Goal: Task Accomplishment & Management: Manage account settings

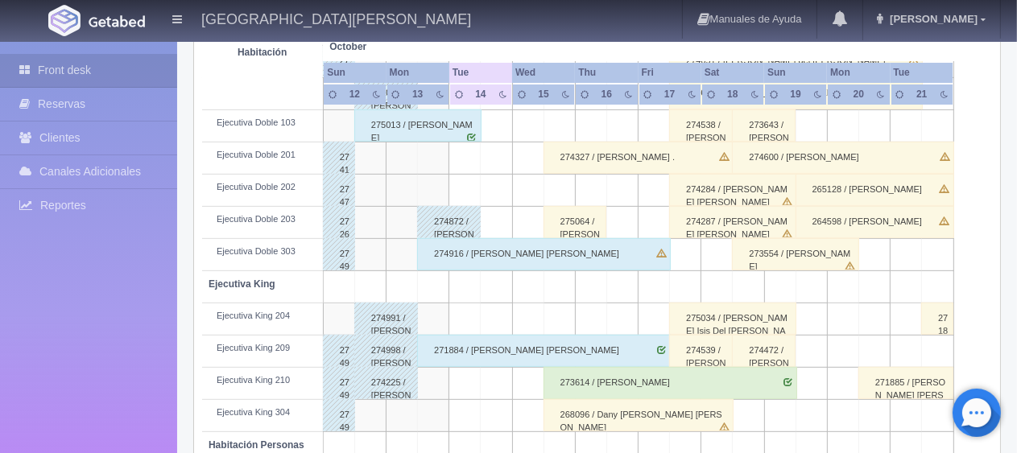
scroll to position [456, 0]
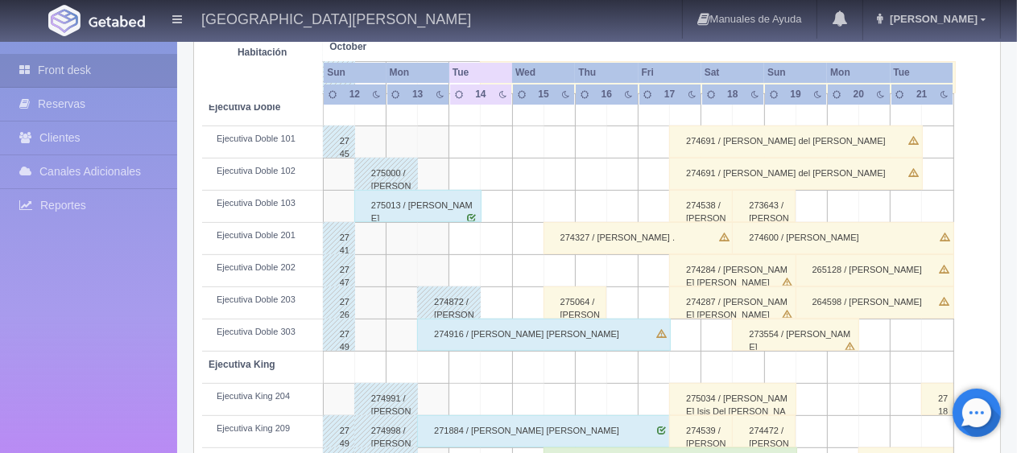
click at [431, 209] on div "275013 / [PERSON_NAME]" at bounding box center [417, 206] width 127 height 32
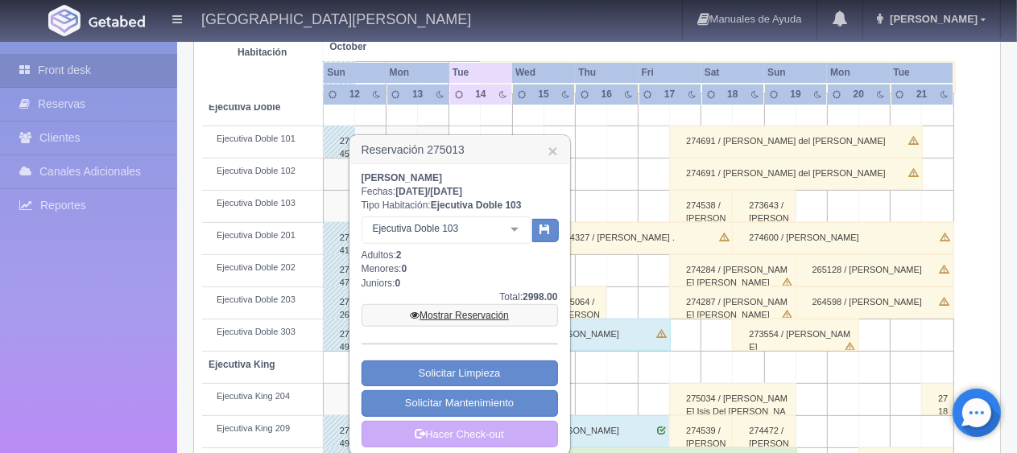
click at [422, 316] on link "Mostrar Reservación" at bounding box center [459, 315] width 196 height 23
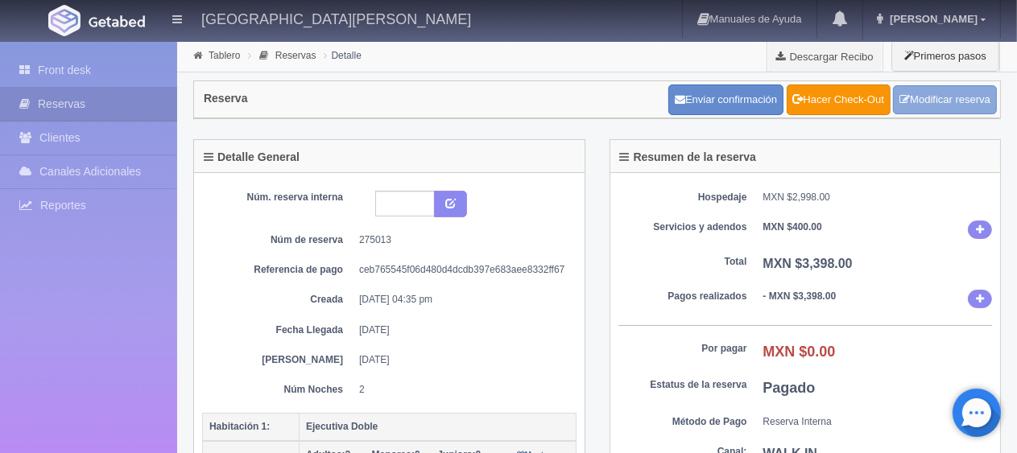
click at [937, 105] on link "Modificar reserva" at bounding box center [945, 100] width 104 height 30
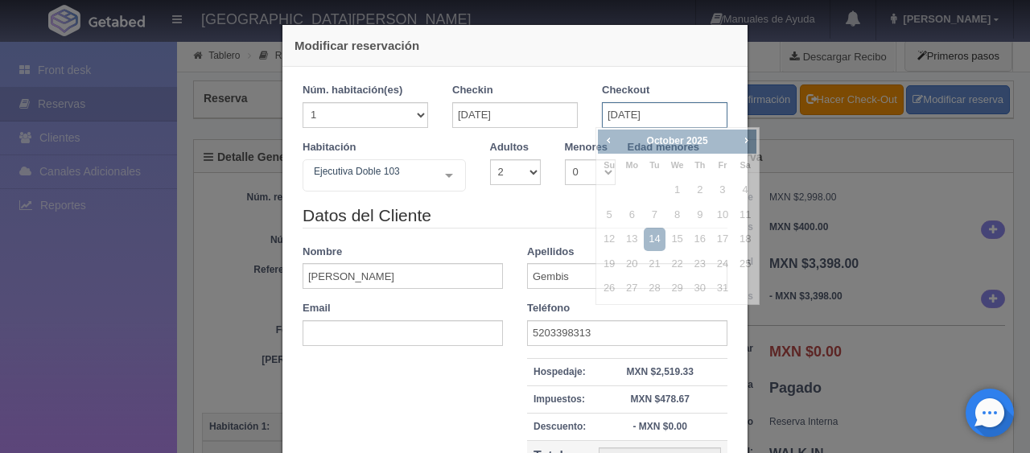
click at [617, 106] on input "[DATE]" at bounding box center [665, 115] width 126 height 26
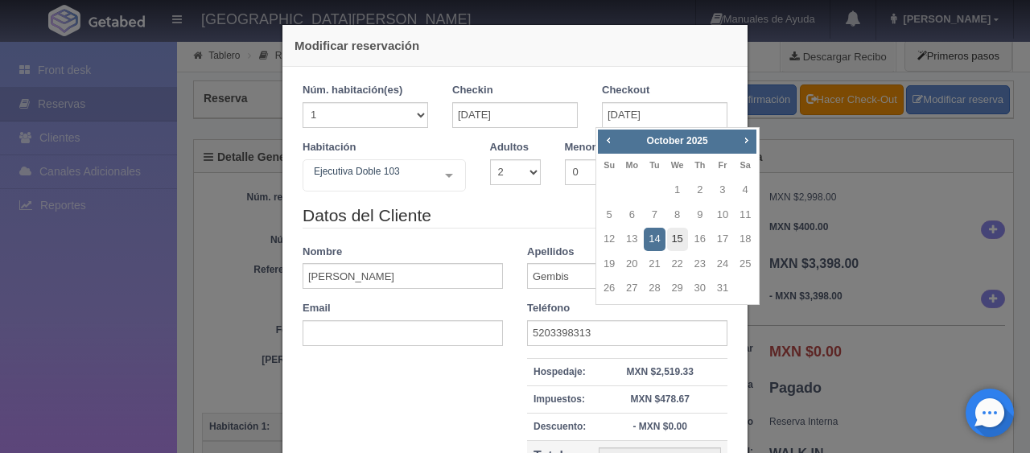
click at [676, 243] on link "15" at bounding box center [677, 239] width 21 height 23
type input "[DATE]"
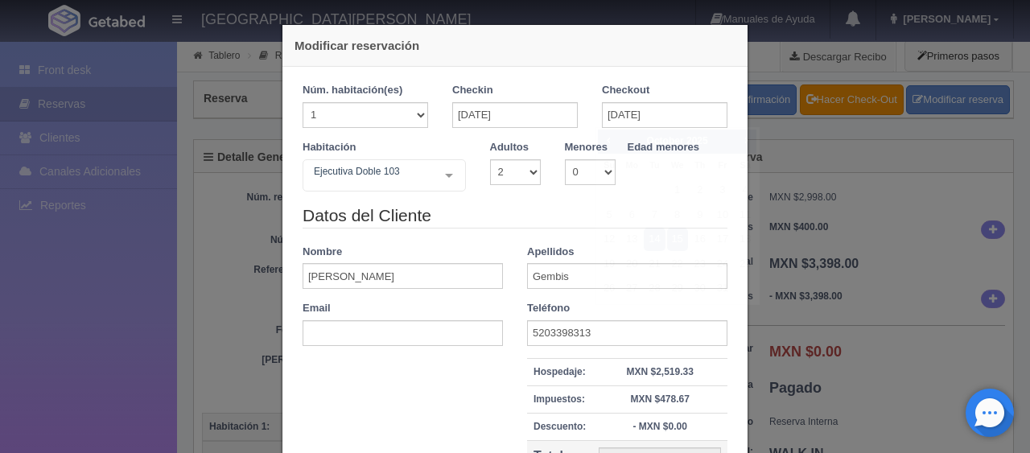
checkbox input "false"
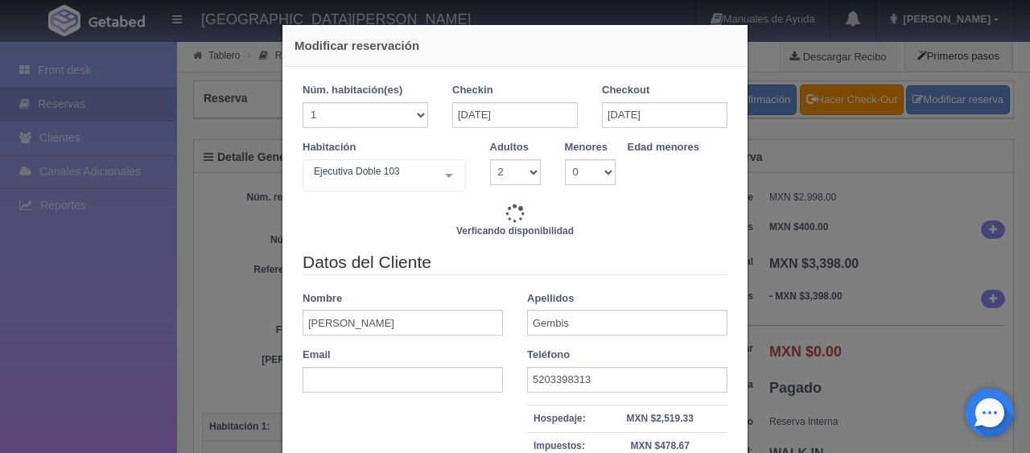
type input "4647.00"
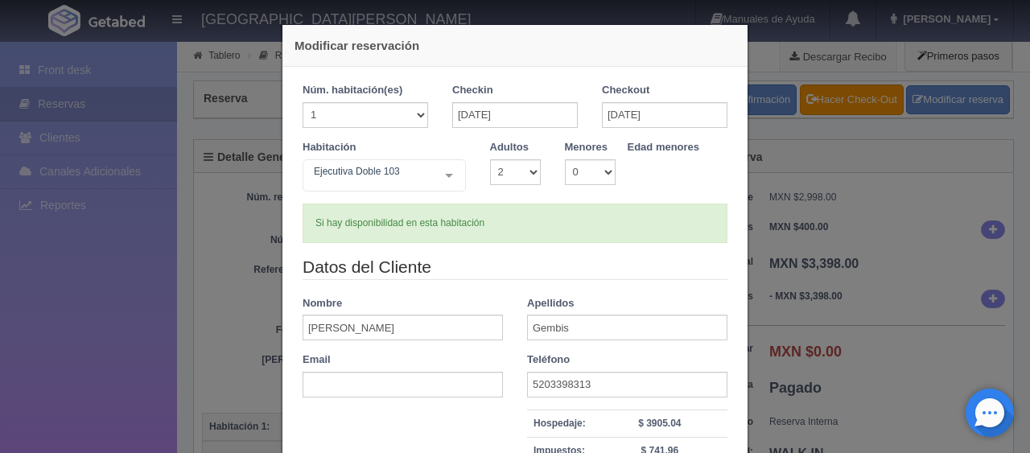
click at [522, 268] on legend "Datos del Cliente" at bounding box center [515, 267] width 425 height 25
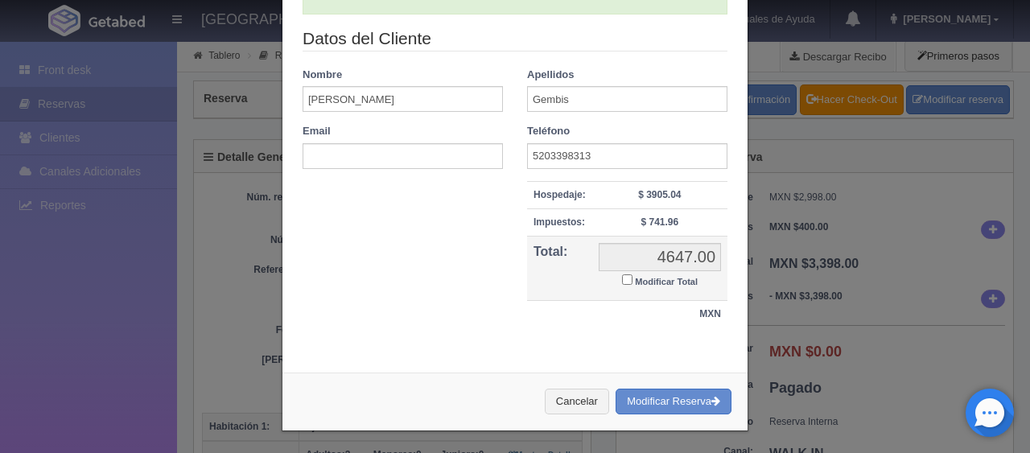
click at [622, 283] on input "Modificar Total" at bounding box center [627, 280] width 10 height 10
checkbox input "true"
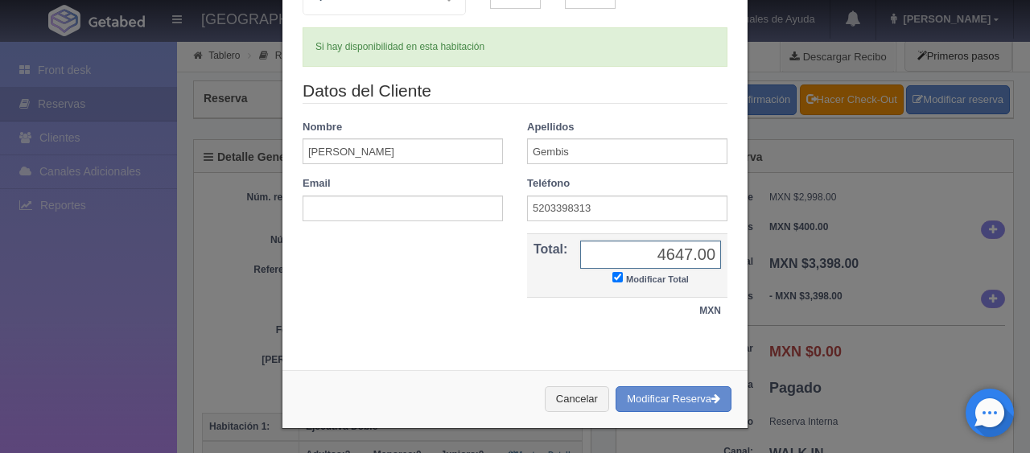
scroll to position [174, 0]
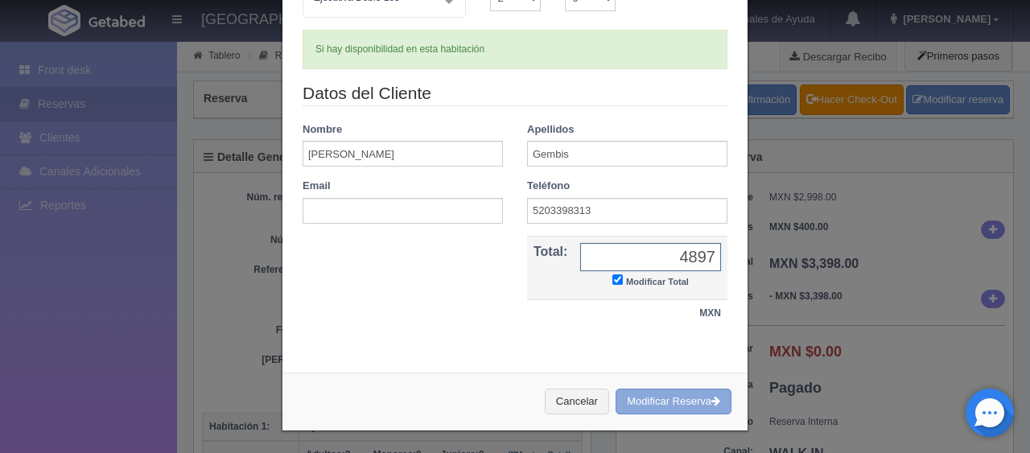
type input "4897"
click at [655, 407] on button "Modificar Reserva" at bounding box center [674, 402] width 116 height 27
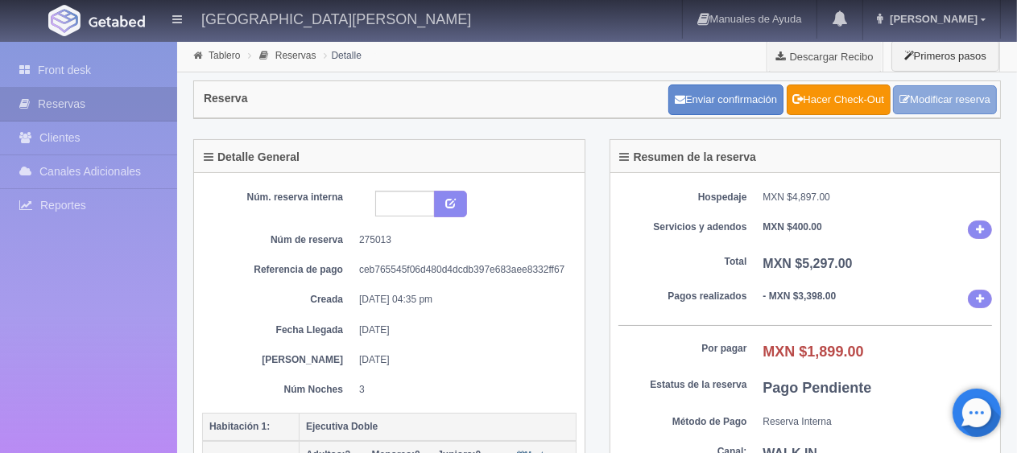
click at [933, 92] on link "Modificar reserva" at bounding box center [945, 100] width 104 height 30
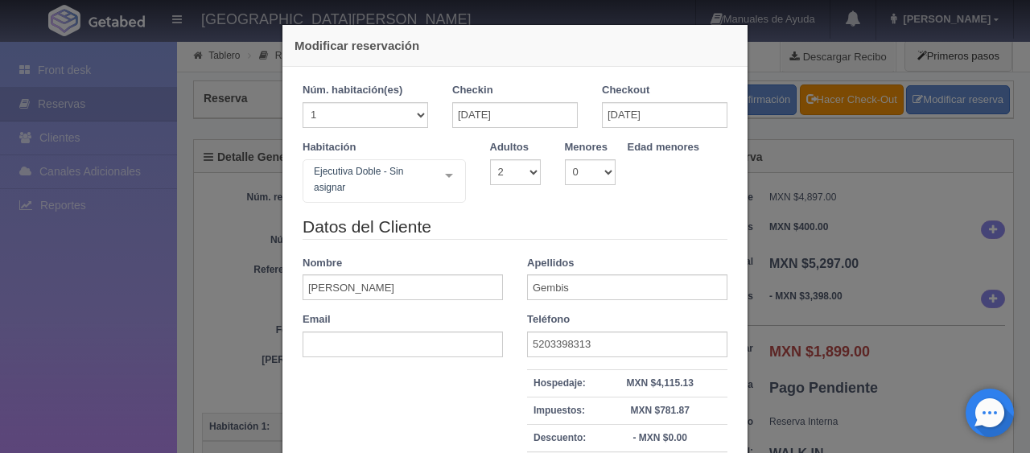
click at [615, 237] on legend "Datos del Cliente" at bounding box center [515, 227] width 425 height 25
click at [241, 336] on div "Modificar reservación Núm. habitación(es) 1 2 3 4 5 6 7 8 9 10 11 12 13 14 15 1…" at bounding box center [515, 226] width 1030 height 453
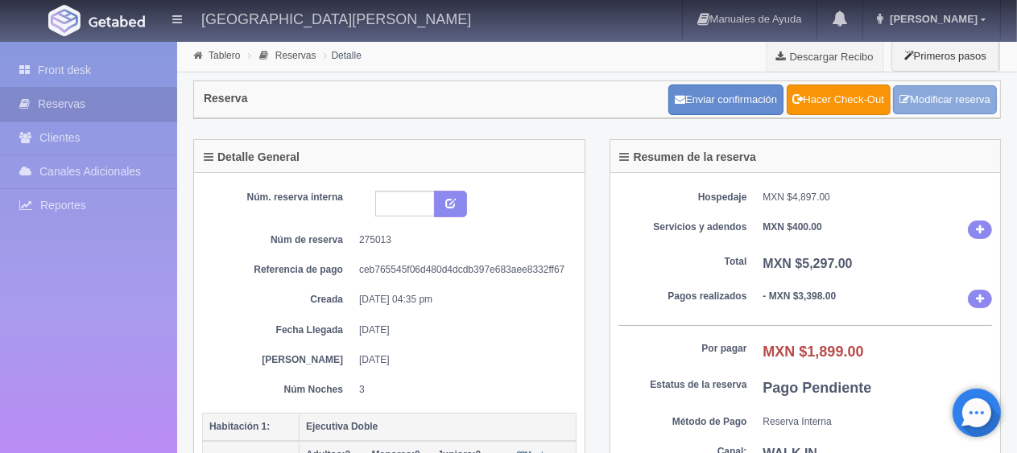
click at [968, 93] on link "Modificar reserva" at bounding box center [945, 100] width 104 height 30
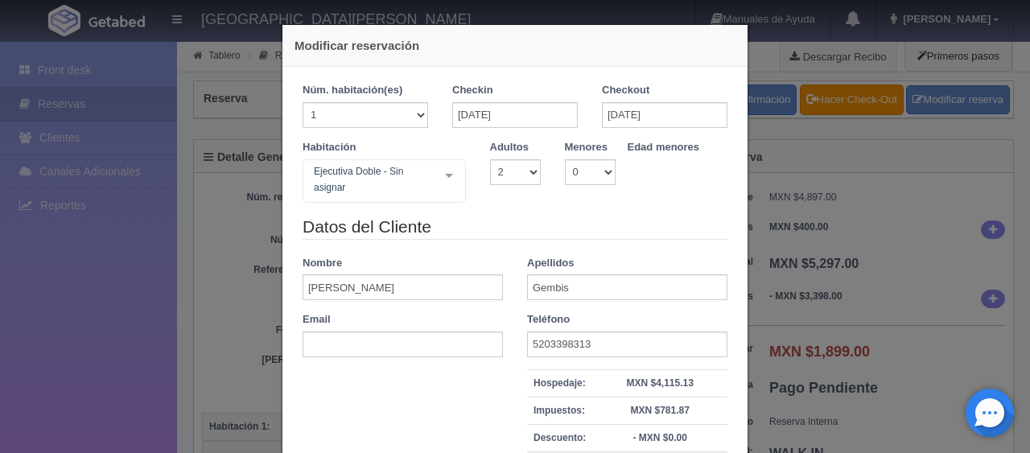
click at [452, 219] on legend "Datos del Cliente" at bounding box center [515, 227] width 425 height 25
click at [605, 114] on input "15-10-2025" at bounding box center [665, 115] width 126 height 26
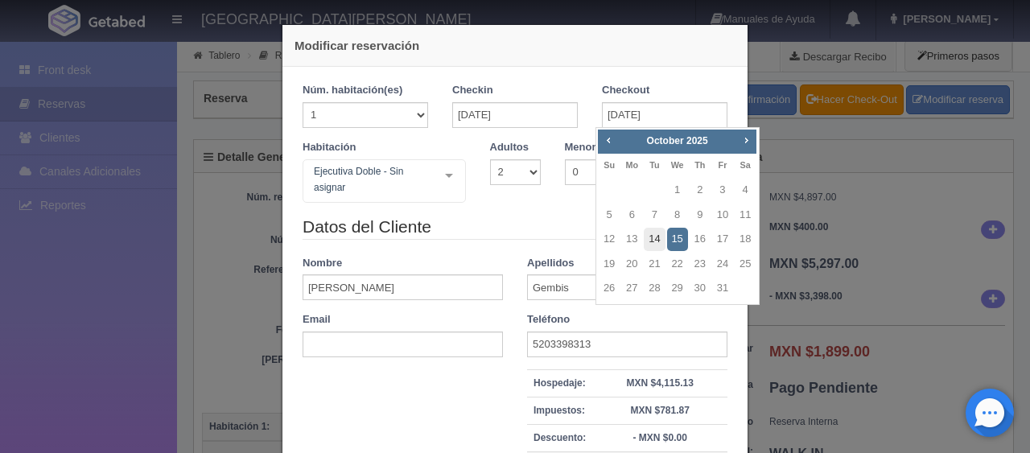
click at [647, 237] on link "14" at bounding box center [654, 239] width 21 height 23
type input "14-10-2025"
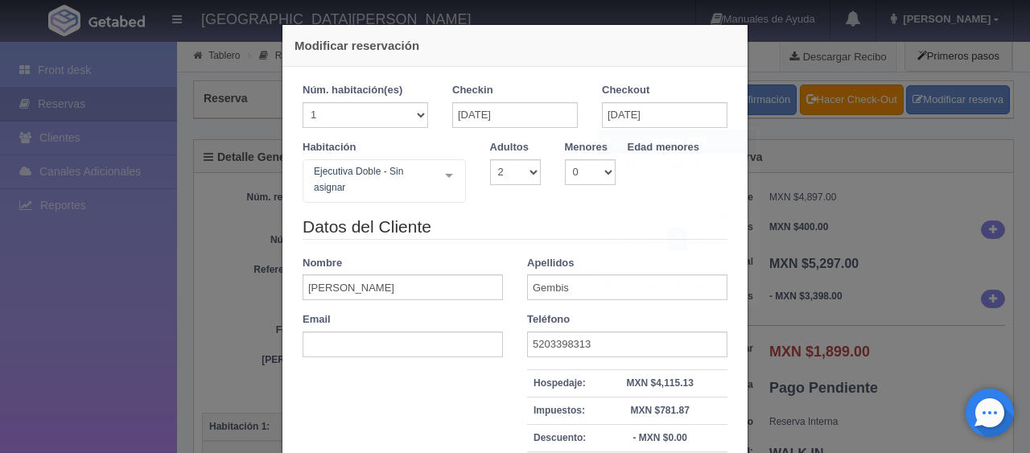
checkbox input "false"
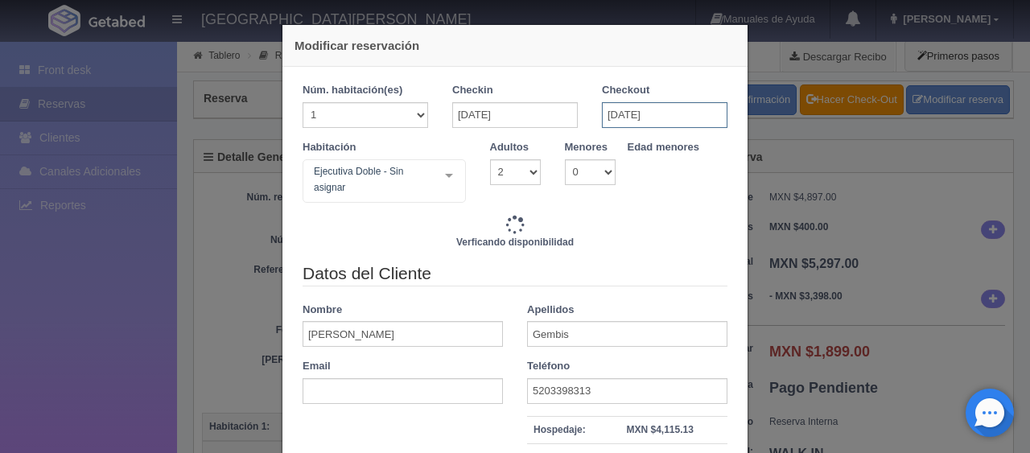
type input "3098.00"
click at [640, 121] on input "[DATE]" at bounding box center [665, 115] width 126 height 26
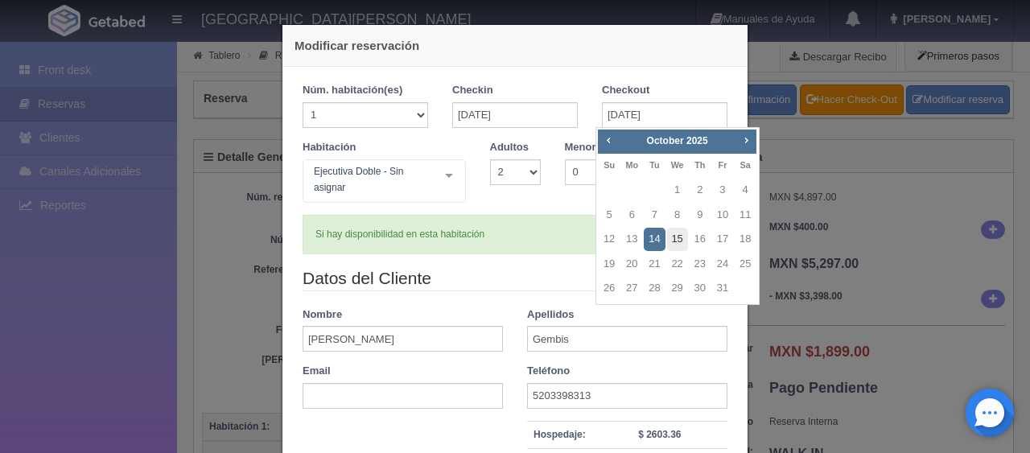
click at [682, 239] on link "15" at bounding box center [677, 239] width 21 height 23
type input "[DATE]"
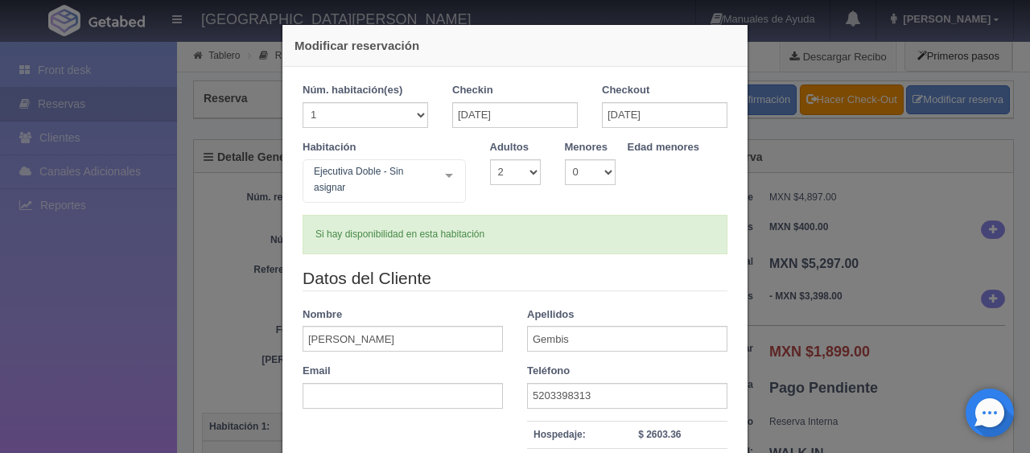
checkbox input "false"
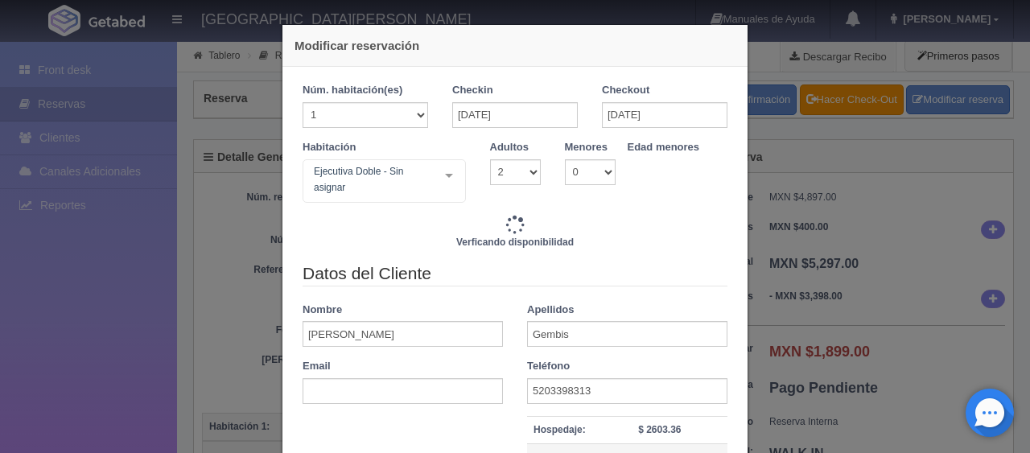
scroll to position [213, 0]
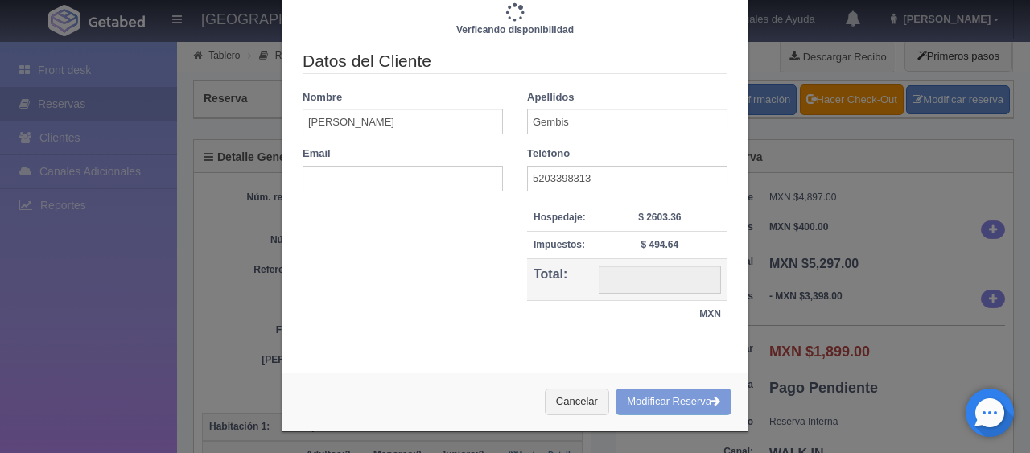
type input "4647.00"
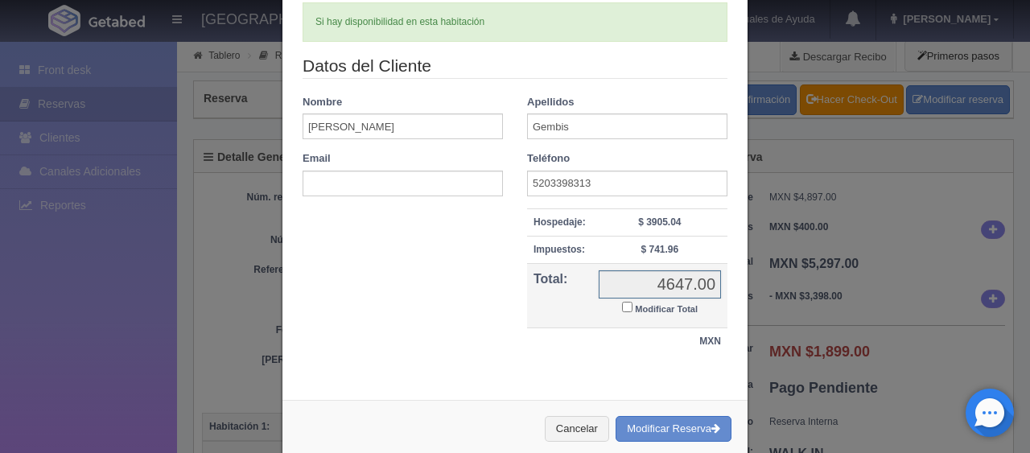
click at [681, 287] on input "4647.00" at bounding box center [660, 284] width 122 height 28
click at [638, 276] on input "4647.00" at bounding box center [660, 284] width 122 height 28
click at [622, 307] on input "Modificar Total" at bounding box center [627, 307] width 10 height 10
checkbox input "true"
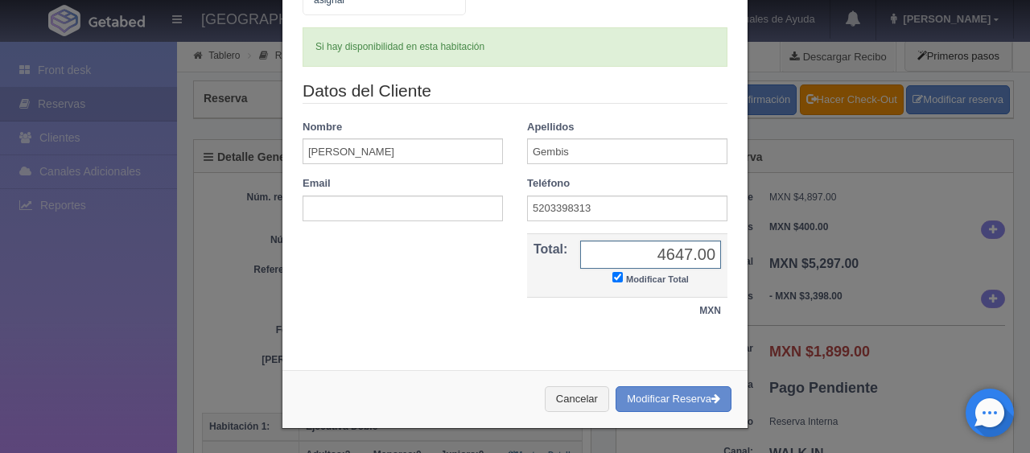
scroll to position [184, 0]
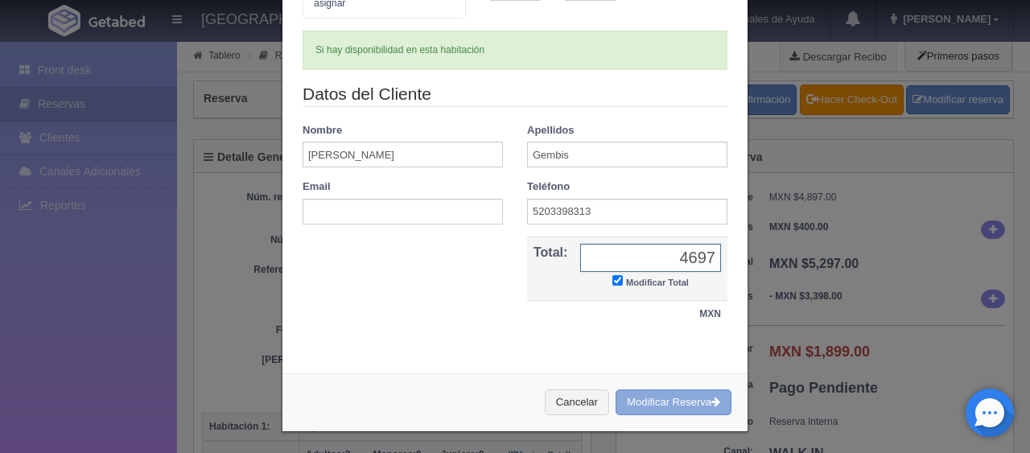
type input "4697"
click at [647, 402] on button "Modificar Reserva" at bounding box center [674, 403] width 116 height 27
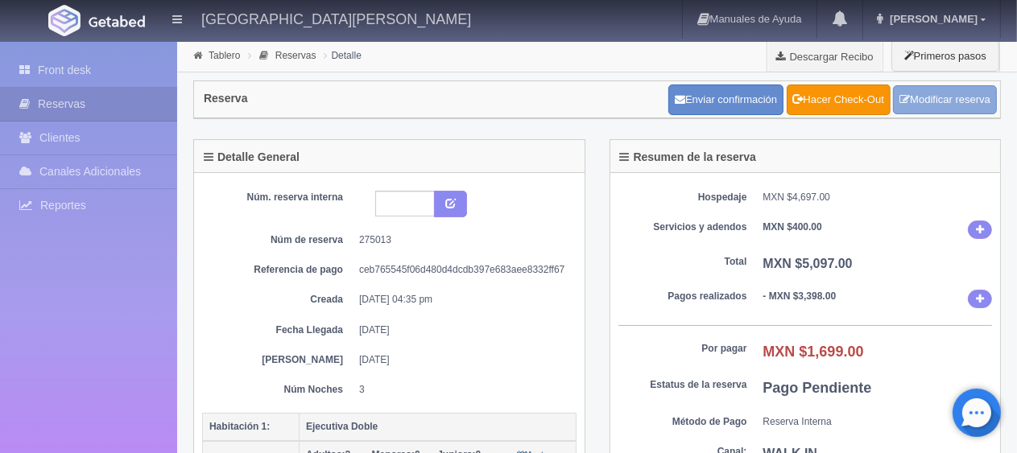
click at [920, 102] on link "Modificar reserva" at bounding box center [945, 100] width 104 height 30
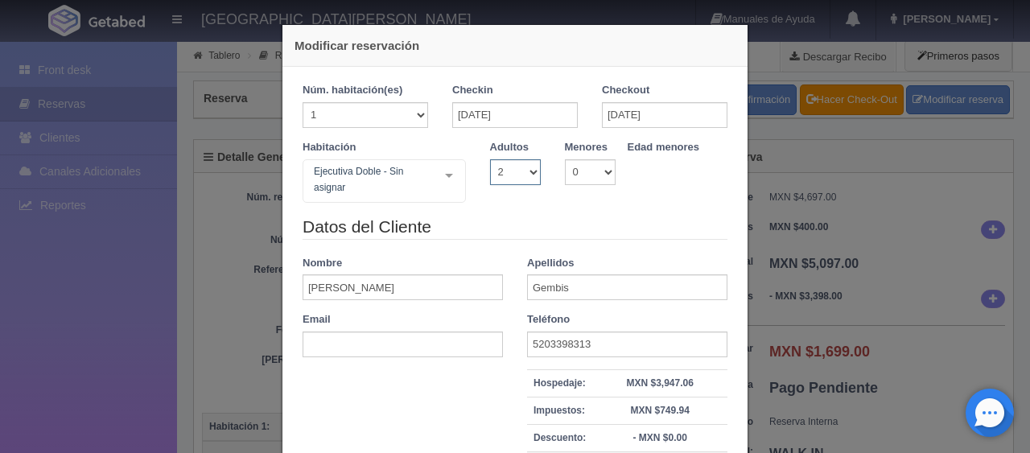
drag, startPoint x: 511, startPoint y: 173, endPoint x: 505, endPoint y: 180, distance: 9.7
click at [510, 173] on select "1 2 3 4 5 6 7 8 9 10" at bounding box center [515, 172] width 51 height 26
select select "1"
click at [490, 159] on select "1 2 3 4 5 6 7 8 9 10" at bounding box center [515, 172] width 51 height 26
checkbox input "false"
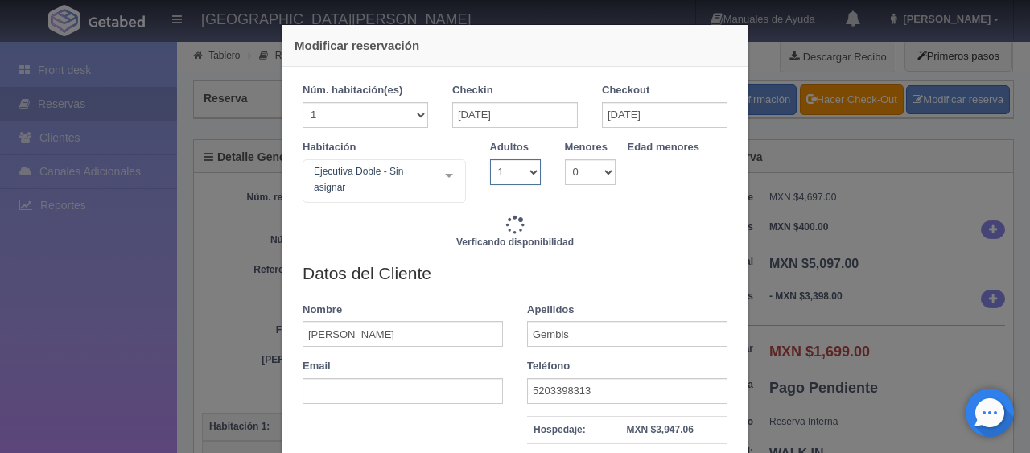
type input "3897.00"
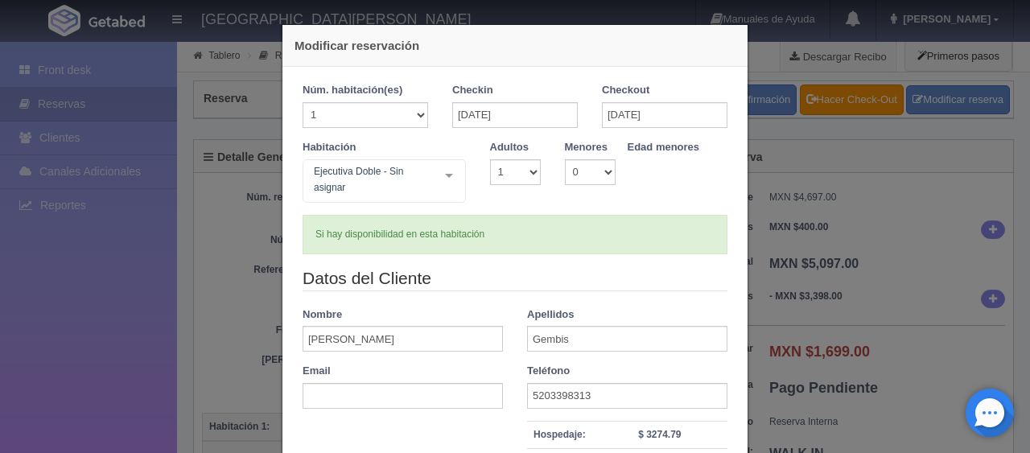
drag, startPoint x: 504, startPoint y: 156, endPoint x: 504, endPoint y: 172, distance: 16.1
click at [504, 159] on div "Adultos 1 2 3 4 5 6 7 8 9 10" at bounding box center [515, 162] width 75 height 45
click at [504, 172] on select "1 2 3 4 5 6 7 8 9 10" at bounding box center [515, 172] width 51 height 26
select select "2"
click at [490, 159] on select "1 2 3 4 5 6 7 8 9 10" at bounding box center [515, 172] width 51 height 26
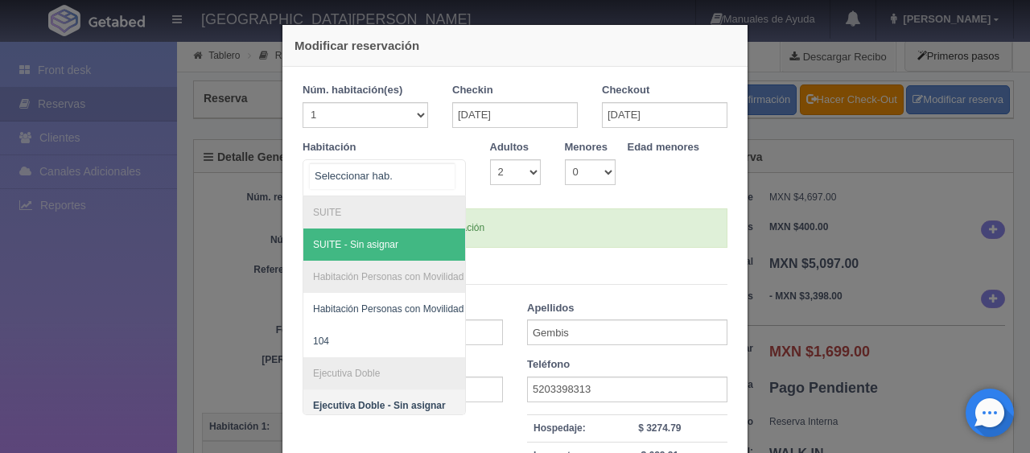
click at [446, 188] on div at bounding box center [449, 175] width 32 height 31
checkbox input "false"
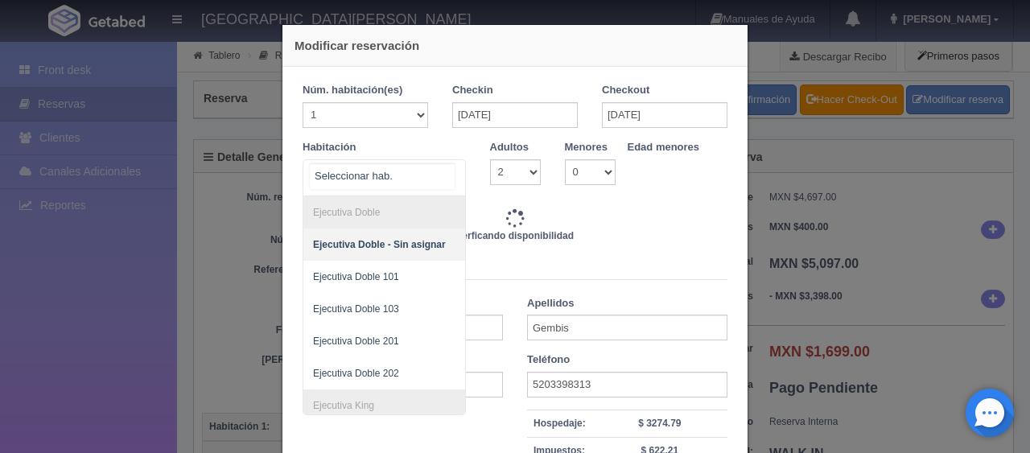
type input "4647.00"
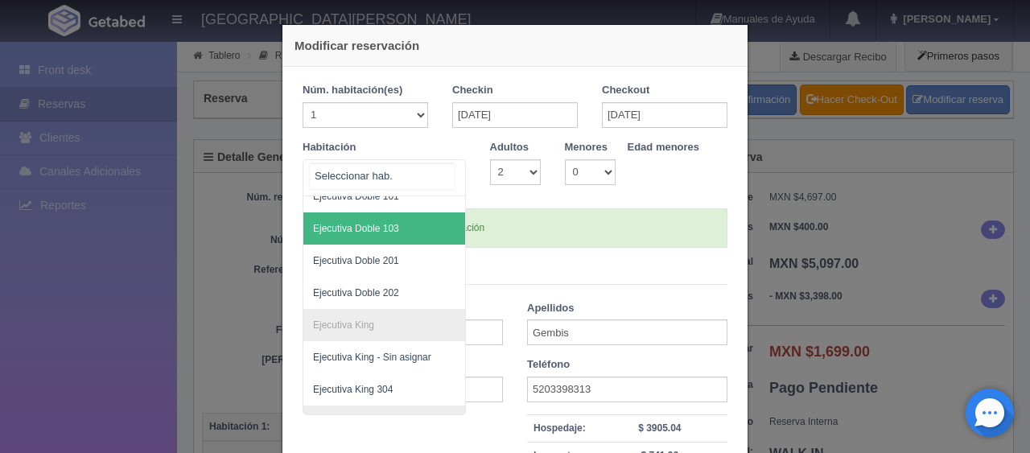
click at [406, 221] on span "Ejecutiva Doble 103" at bounding box center [438, 229] width 270 height 32
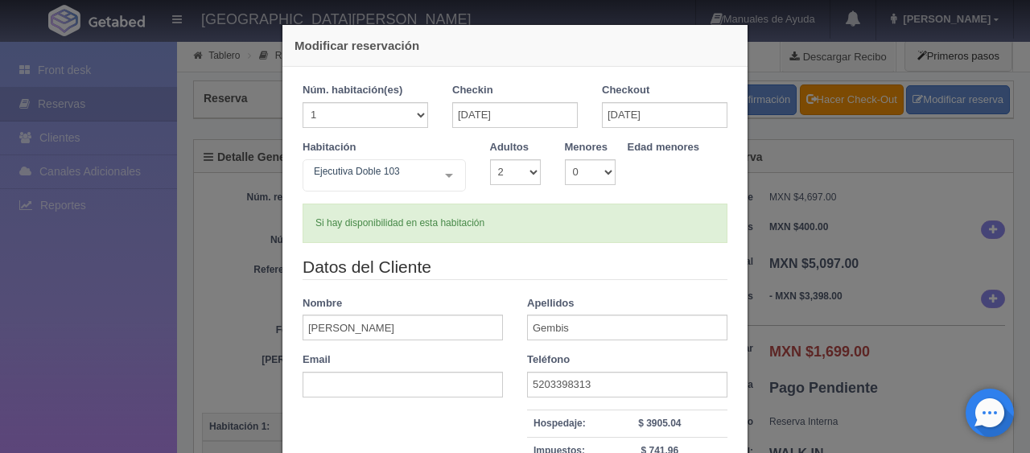
checkbox input "false"
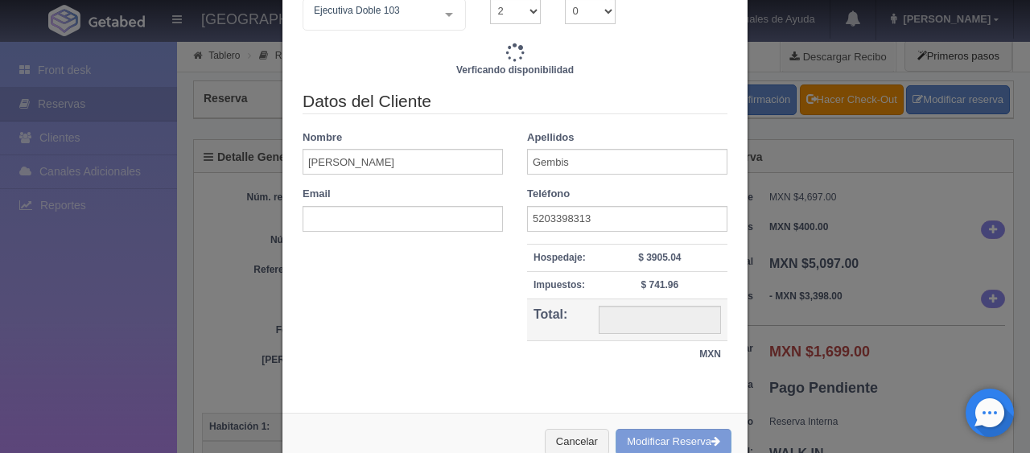
type input "4647.00"
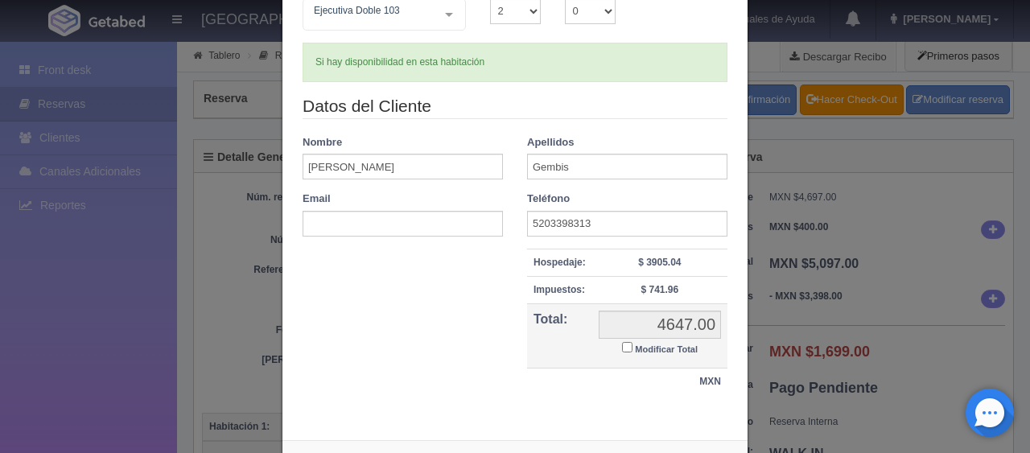
scroll to position [229, 0]
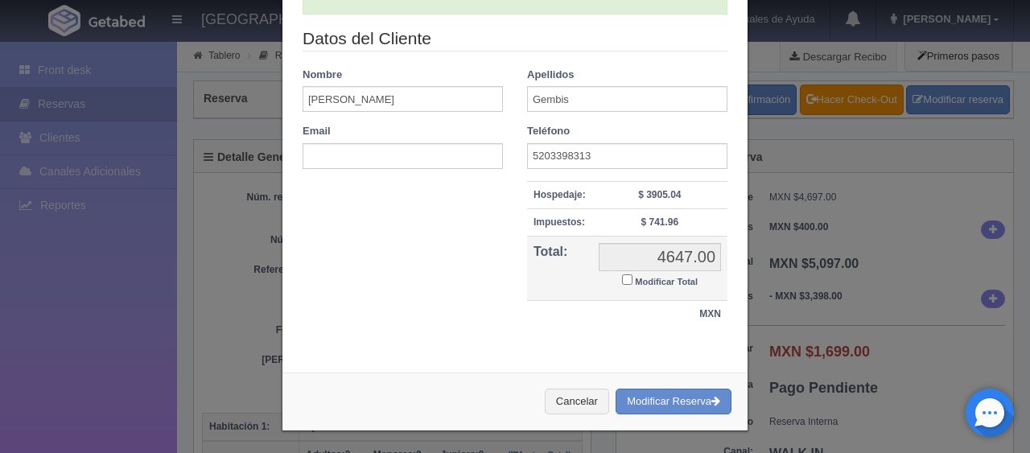
click at [622, 280] on input "Modificar Total" at bounding box center [627, 280] width 10 height 10
checkbox input "true"
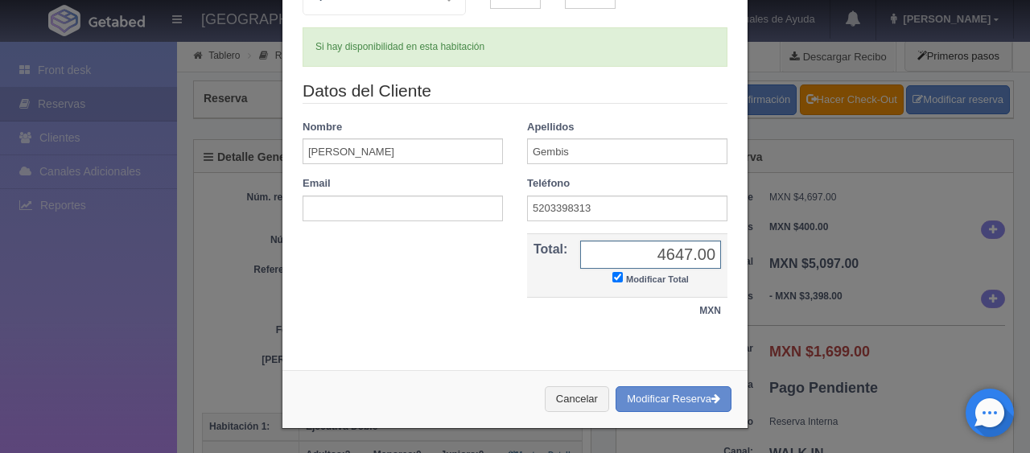
scroll to position [174, 0]
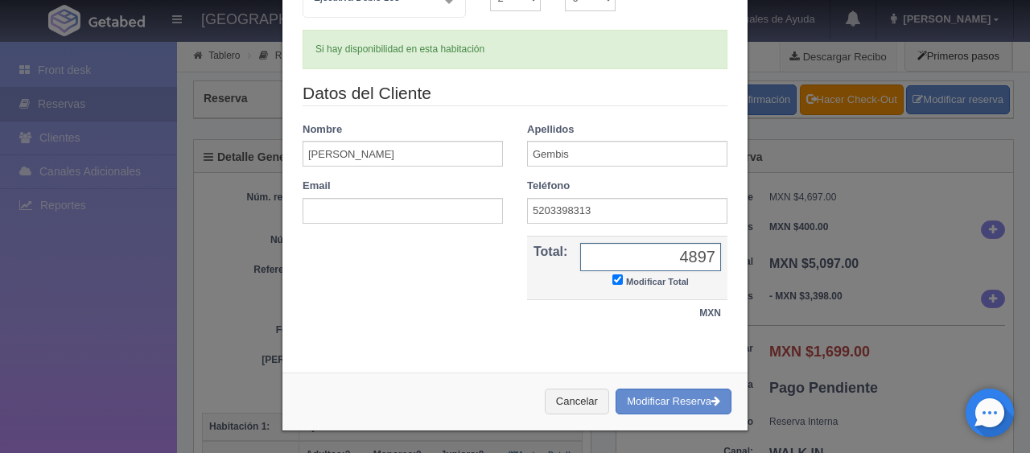
drag, startPoint x: 656, startPoint y: 261, endPoint x: 737, endPoint y: 257, distance: 81.4
click at [737, 257] on div "Núm. habitación(es) 1 2 3 4 5 6 7 8 9 10 11 12 13 14 15 16 17 18 19 20 Checkin …" at bounding box center [515, 126] width 465 height 467
type input "4497"
drag, startPoint x: 630, startPoint y: 399, endPoint x: 586, endPoint y: 55, distance: 347.4
click at [630, 399] on button "Modificar Reserva" at bounding box center [674, 402] width 116 height 27
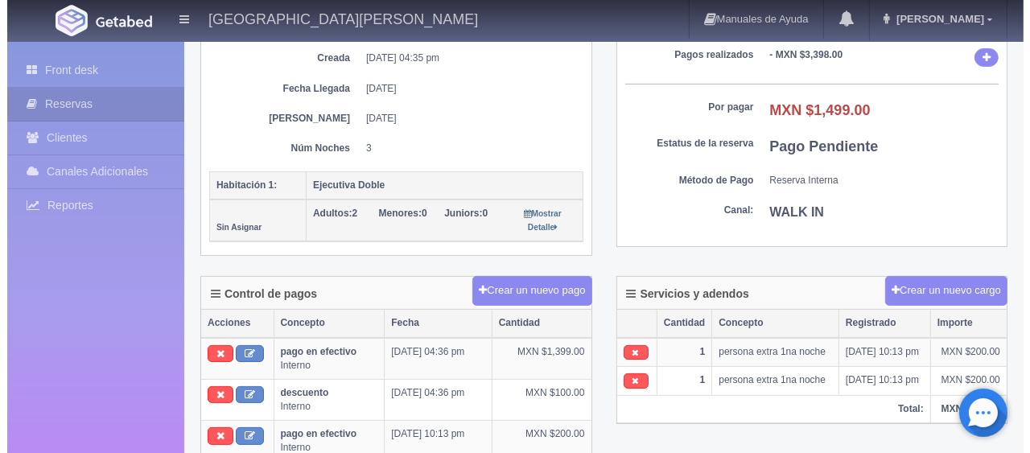
scroll to position [241, 0]
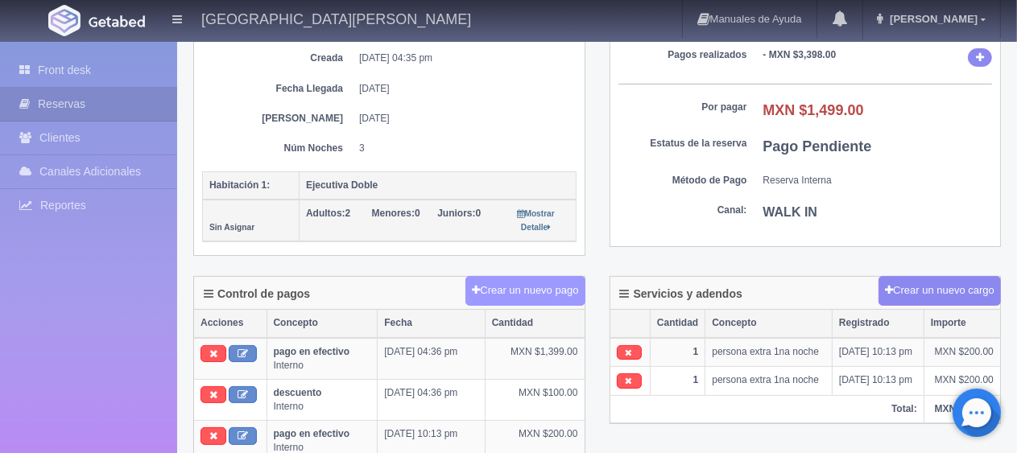
click at [530, 282] on button "Crear un nuevo pago" at bounding box center [524, 291] width 119 height 30
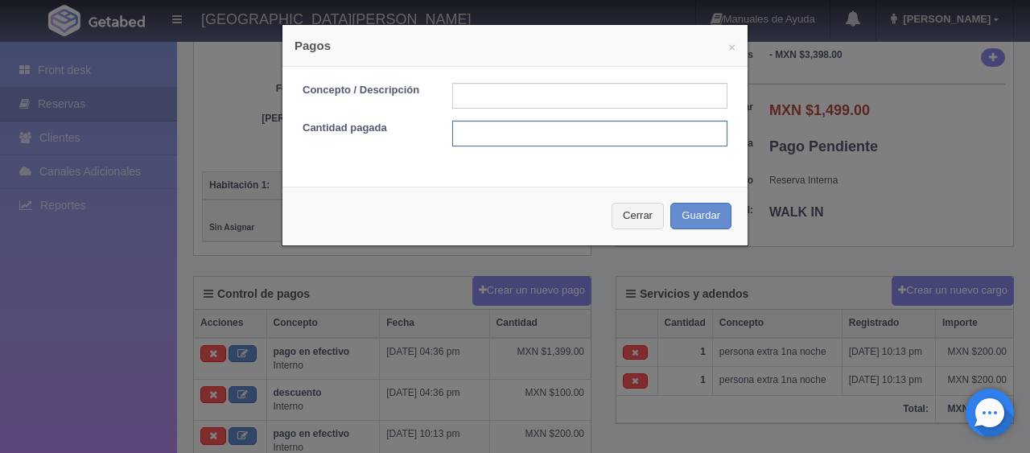
click at [518, 132] on input "text" at bounding box center [589, 134] width 275 height 26
click at [493, 101] on input "text" at bounding box center [589, 96] width 275 height 26
type input "Total Tarjeta"
click at [534, 138] on input "text" at bounding box center [589, 134] width 275 height 26
type input "1499"
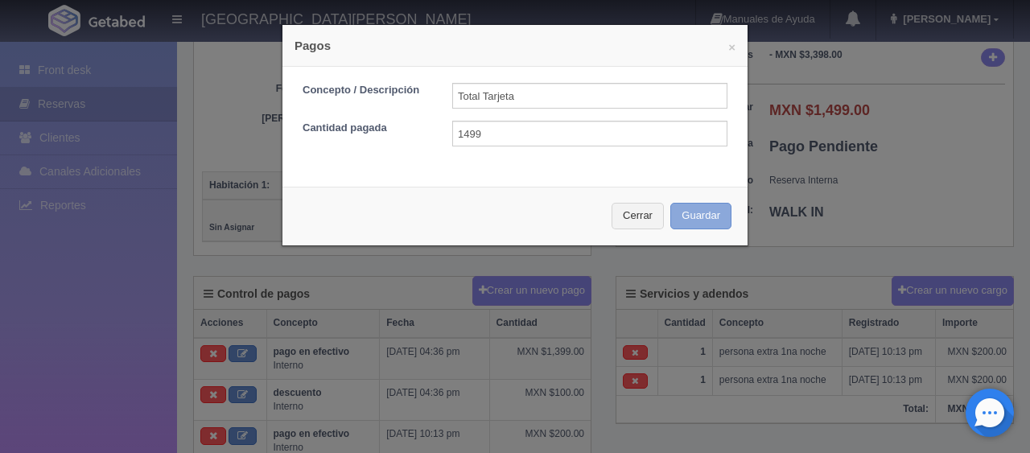
click at [712, 225] on button "Guardar" at bounding box center [701, 216] width 61 height 27
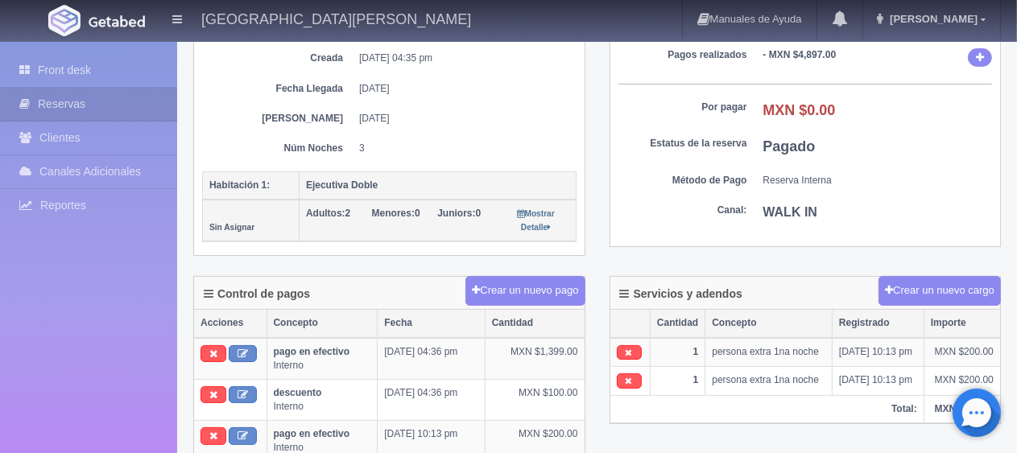
scroll to position [241, 0]
click at [64, 68] on link "Front desk" at bounding box center [88, 70] width 177 height 33
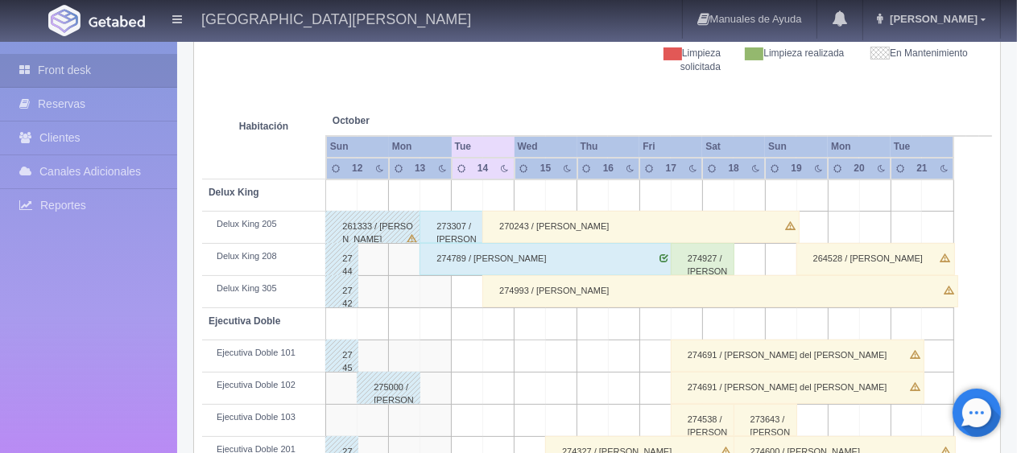
scroll to position [483, 0]
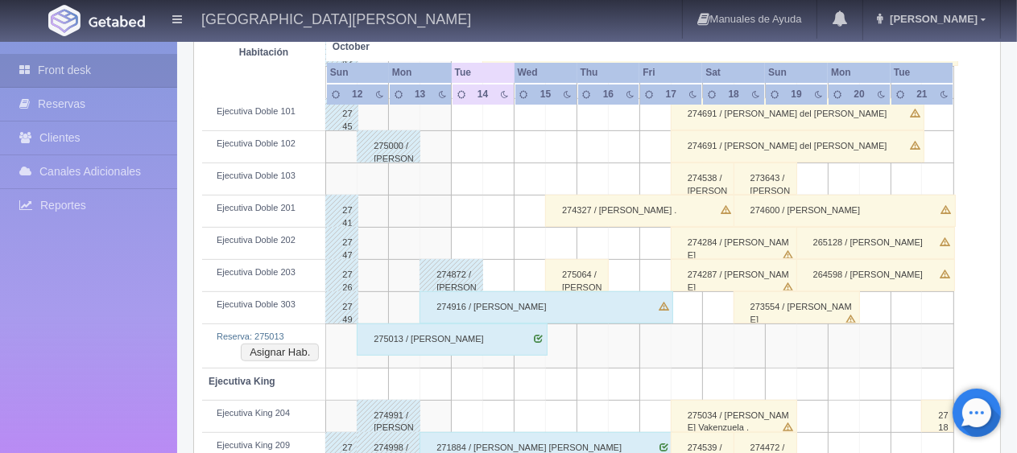
click at [427, 345] on div "275013 / Sandra Gembis" at bounding box center [452, 340] width 190 height 32
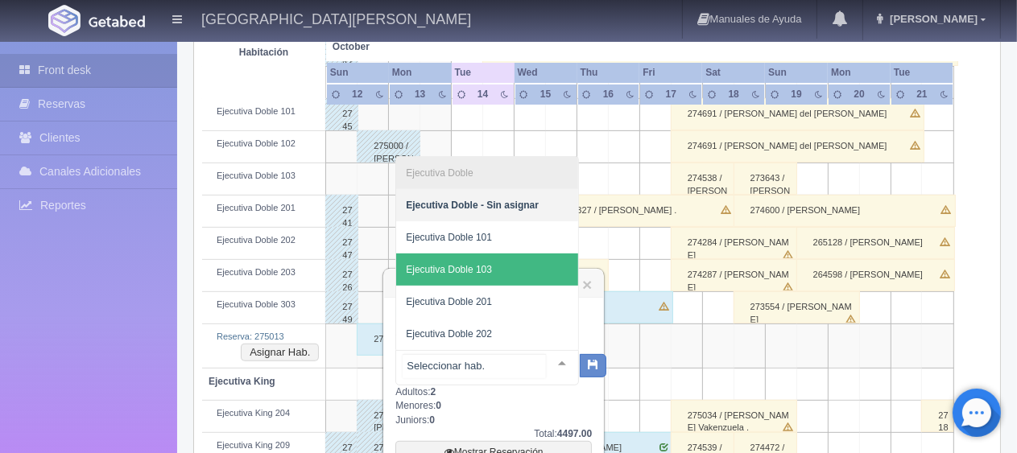
click at [512, 285] on span "Ejecutiva Doble 103" at bounding box center [487, 270] width 182 height 32
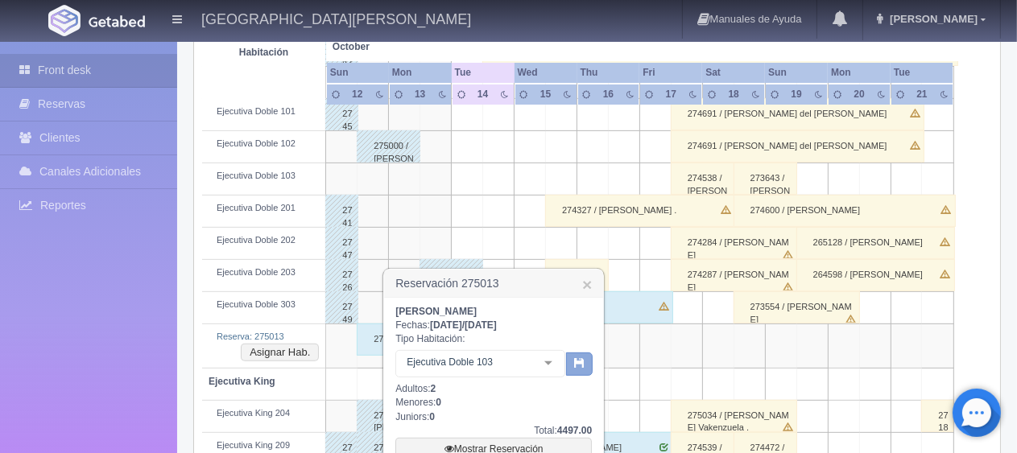
click at [582, 369] on button "button" at bounding box center [579, 365] width 27 height 24
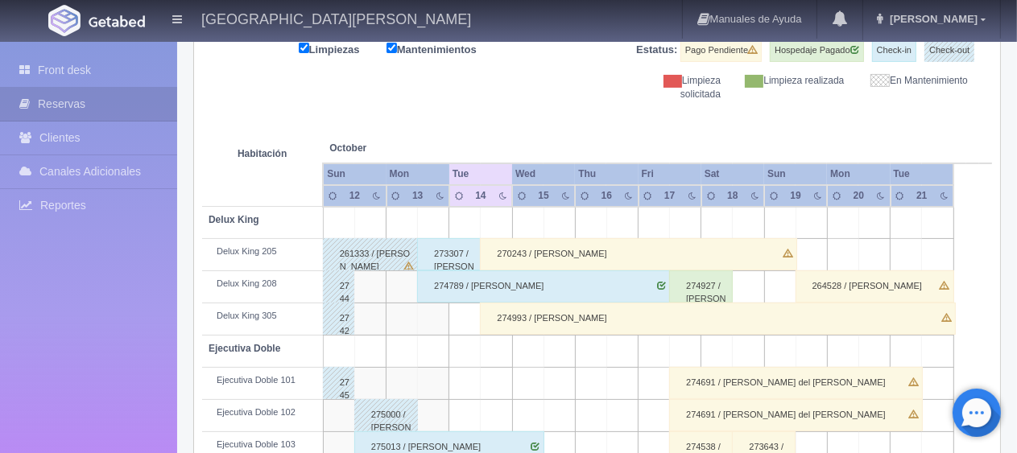
scroll to position [134, 0]
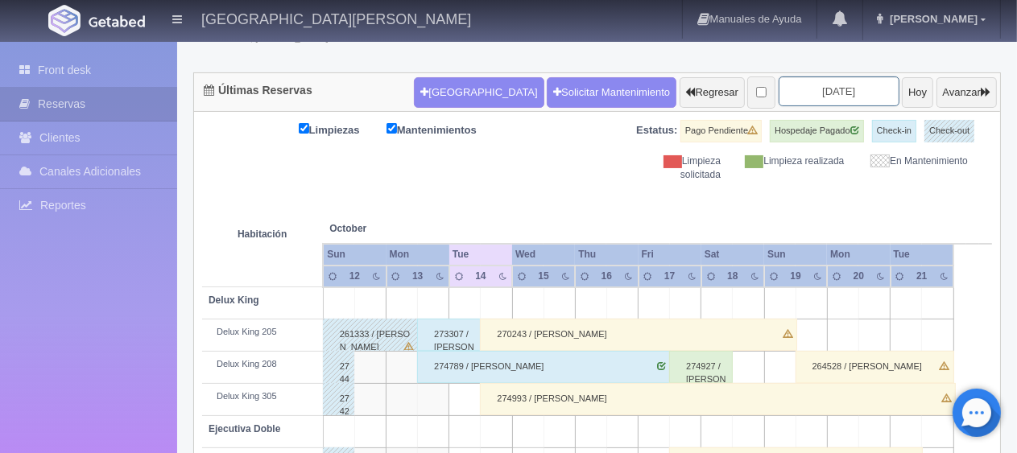
click at [813, 93] on input "2025-10-14" at bounding box center [838, 91] width 121 height 30
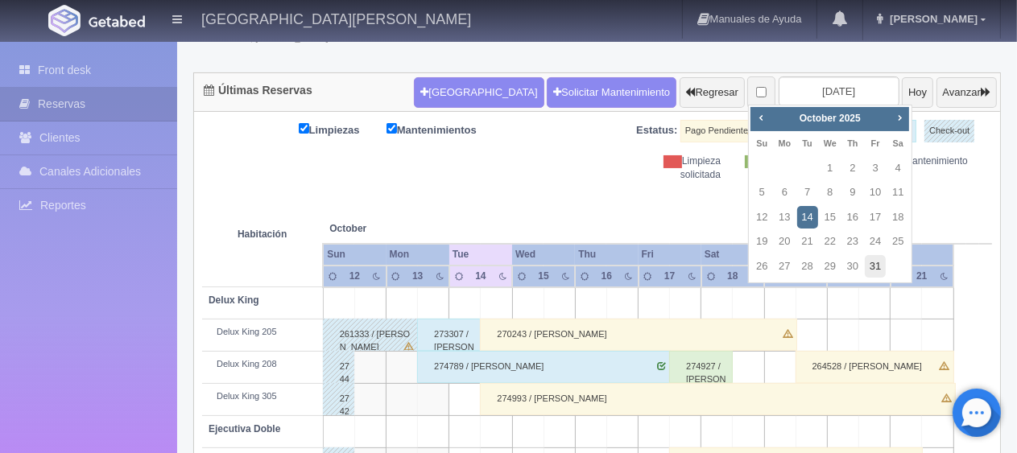
click at [871, 268] on link "31" at bounding box center [875, 266] width 21 height 23
type input "2025-10-31"
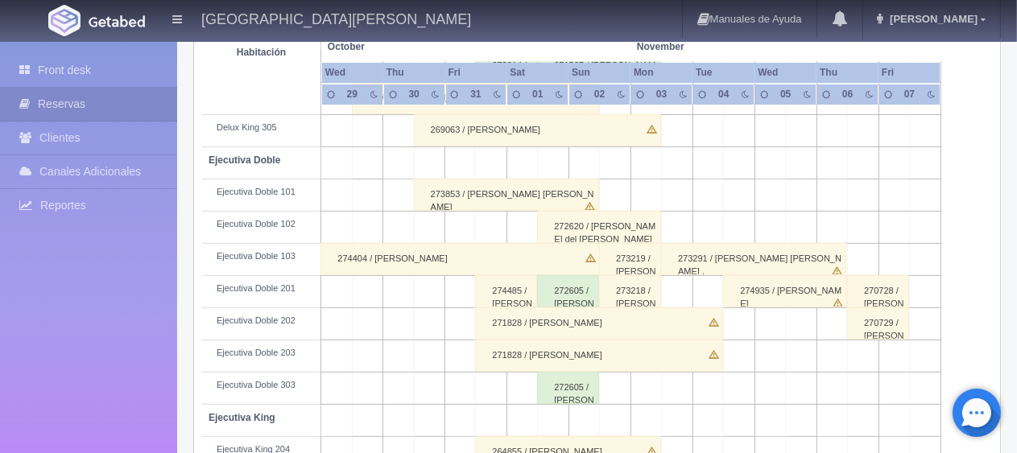
scroll to position [563, 0]
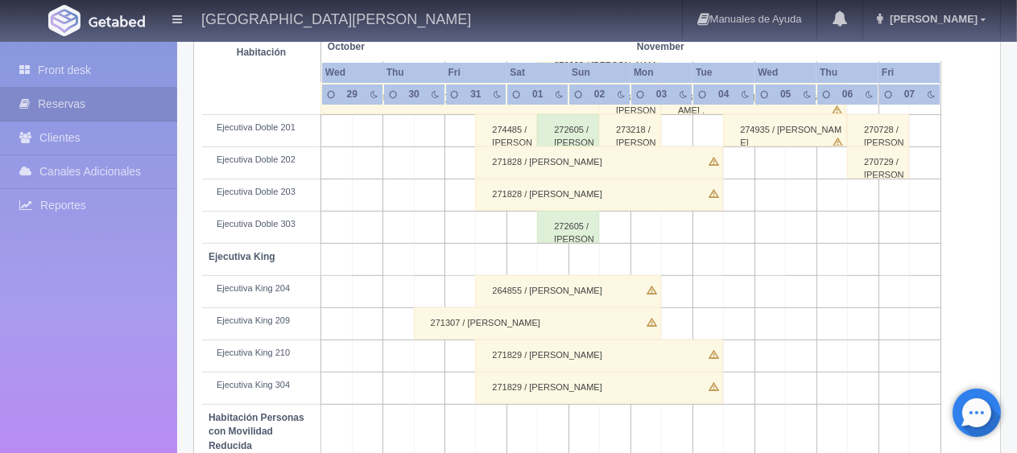
click at [542, 290] on div "264855 / Bridget Fernandez" at bounding box center [567, 291] width 185 height 32
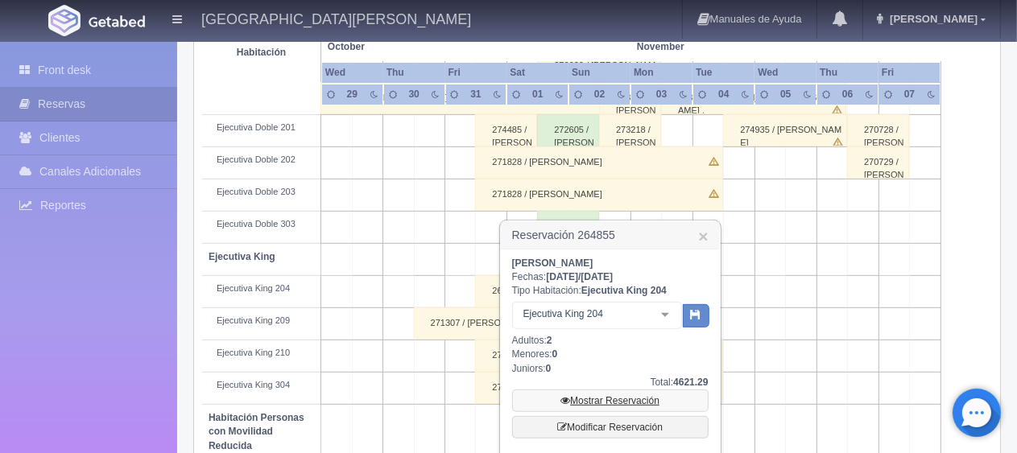
click at [592, 407] on link "Mostrar Reservación" at bounding box center [610, 401] width 196 height 23
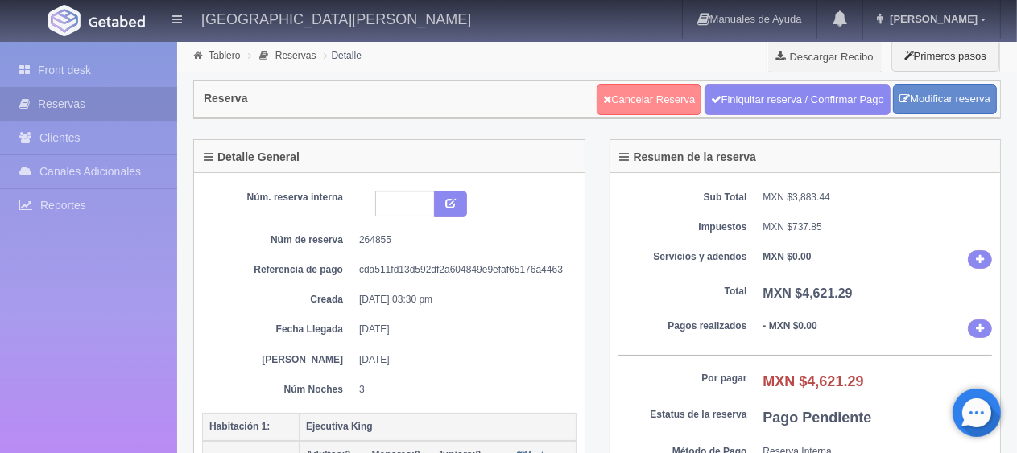
click at [616, 85] on link "Cancelar Reserva" at bounding box center [649, 100] width 105 height 31
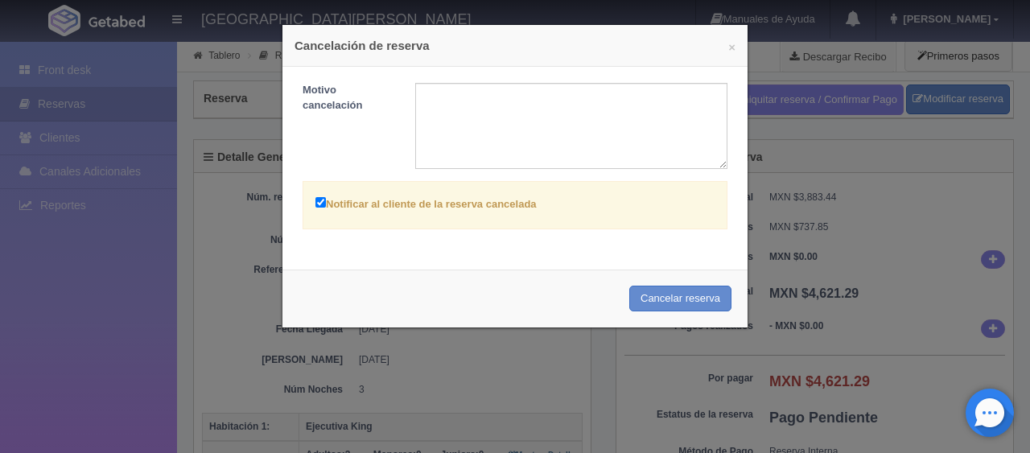
click at [475, 198] on label "Notificar al cliente de la reserva cancelada" at bounding box center [426, 203] width 221 height 19
click at [326, 198] on input "Notificar al cliente de la reserva cancelada" at bounding box center [321, 202] width 10 height 10
checkbox input "false"
click at [641, 296] on button "Cancelar reserva" at bounding box center [681, 299] width 102 height 27
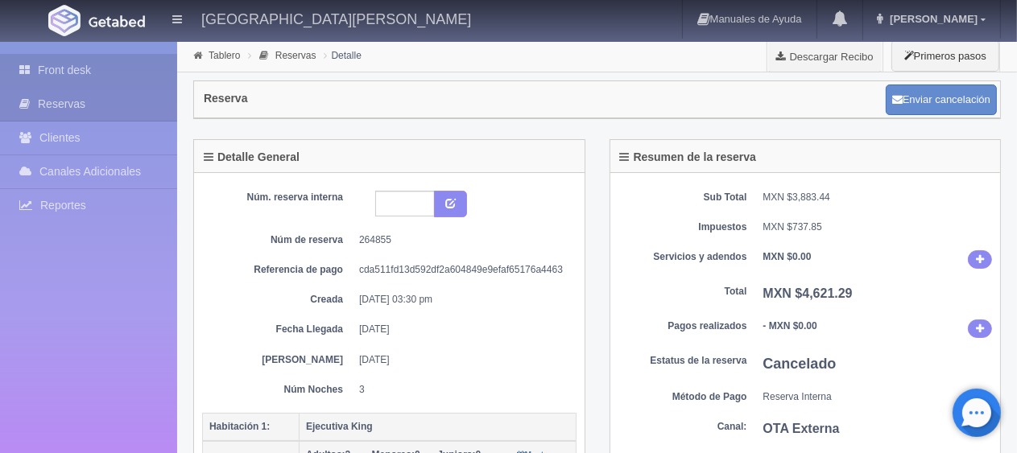
click at [60, 83] on link "Front desk" at bounding box center [88, 70] width 177 height 33
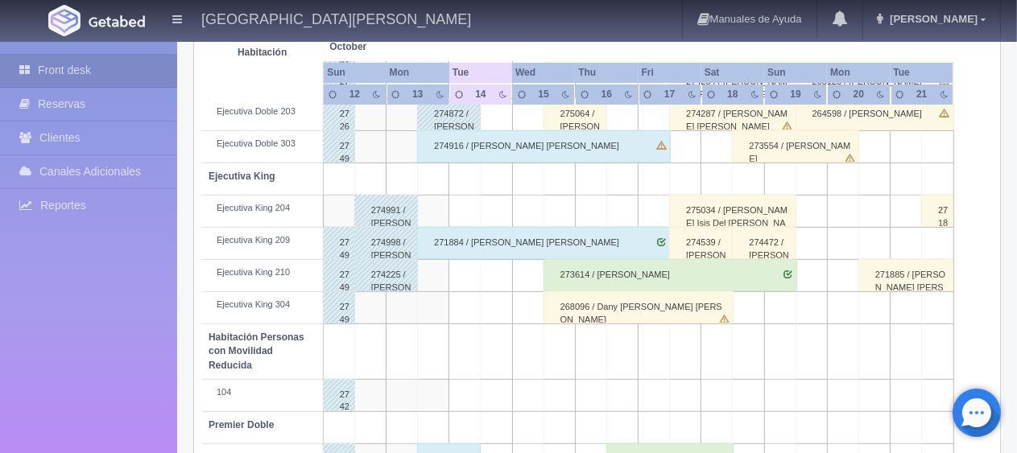
scroll to position [402, 0]
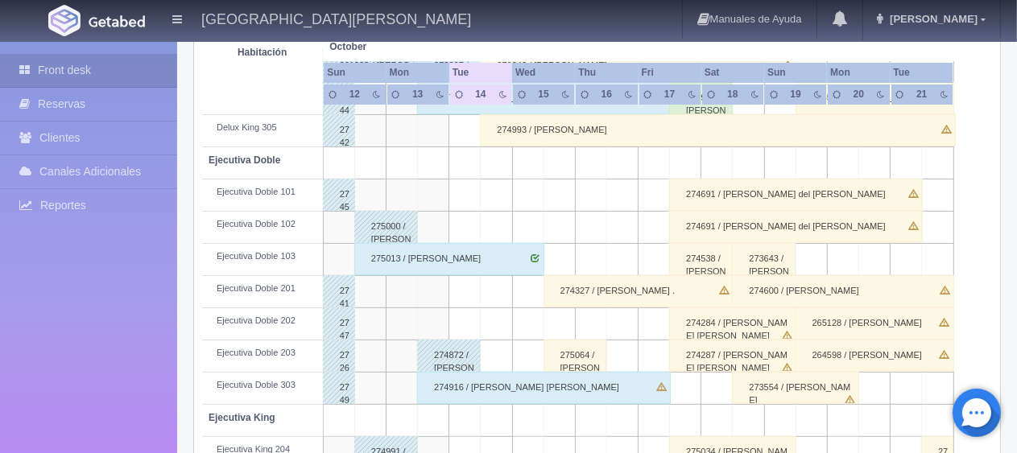
click at [433, 261] on div "275013 / Sandra Gembis" at bounding box center [449, 259] width 190 height 32
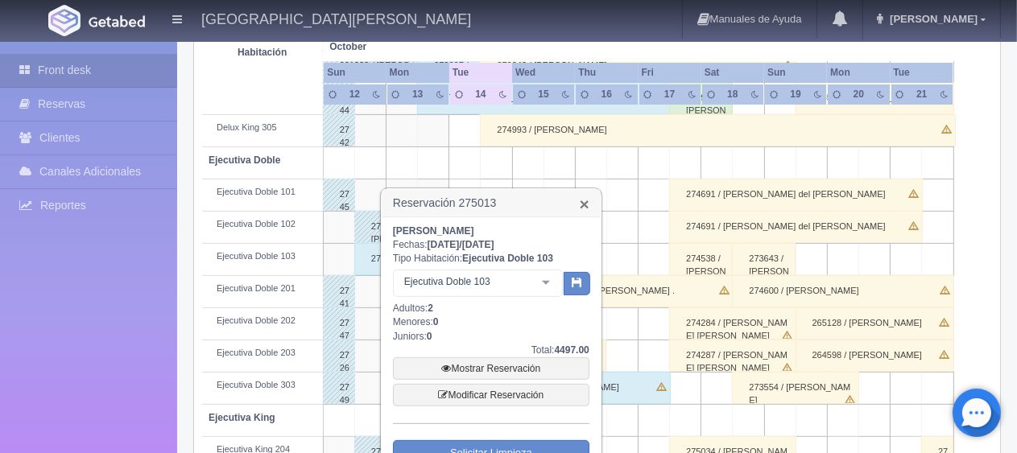
click at [587, 207] on link "×" at bounding box center [585, 204] width 10 height 17
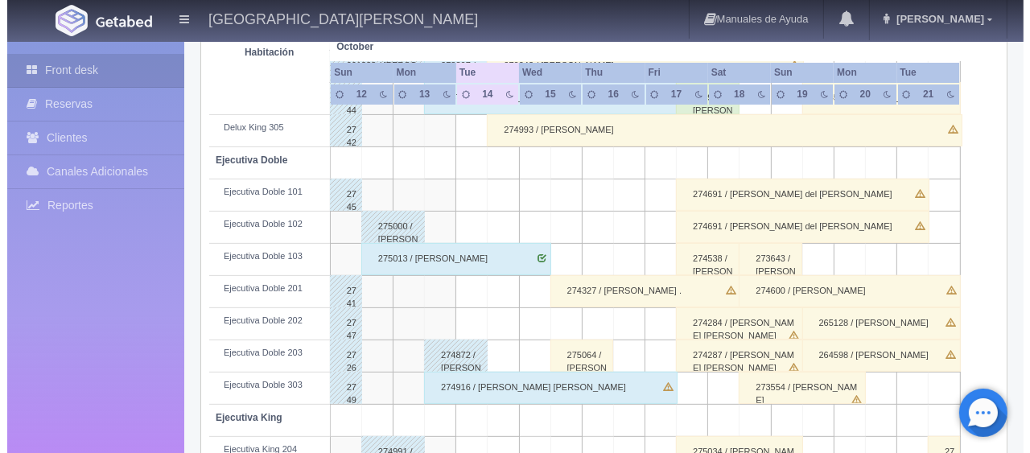
scroll to position [80, 0]
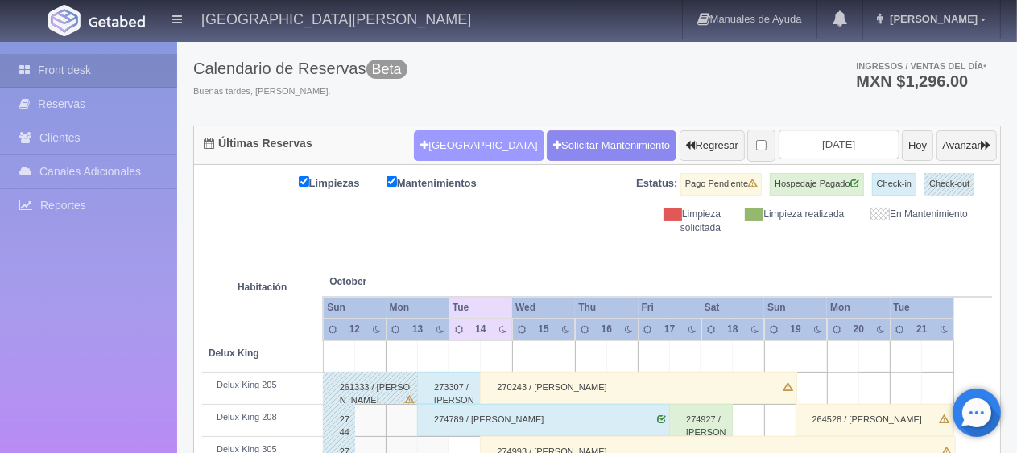
click at [464, 147] on button "Nueva Reserva" at bounding box center [479, 145] width 130 height 31
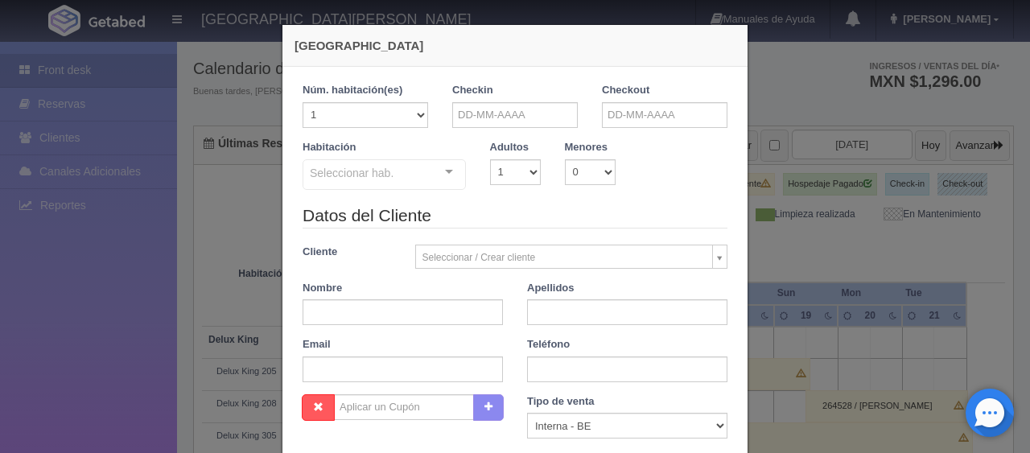
checkbox input "false"
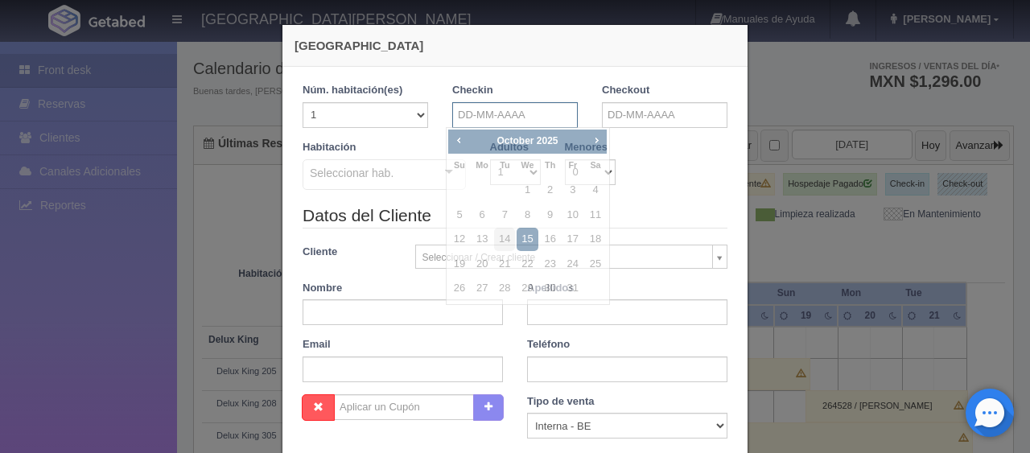
click at [486, 108] on input "text" at bounding box center [515, 115] width 126 height 26
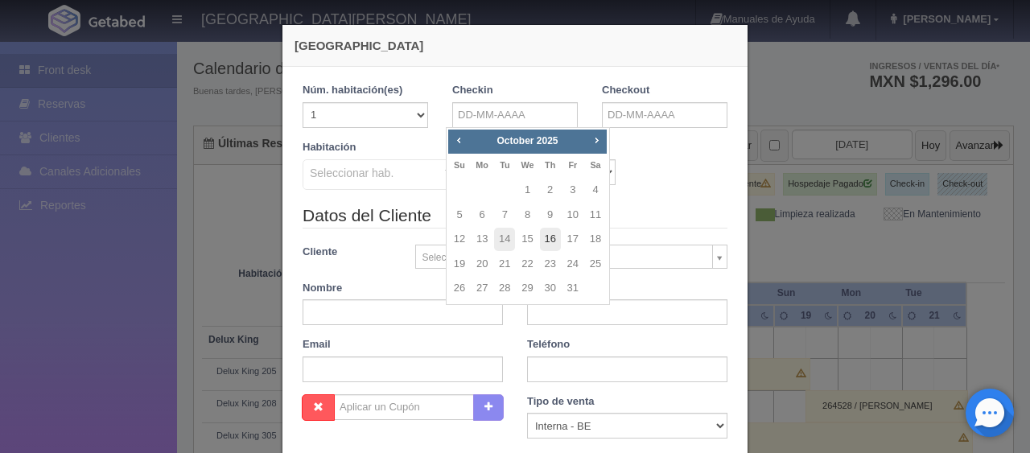
click at [546, 241] on link "16" at bounding box center [550, 239] width 21 height 23
type input "16-10-2025"
checkbox input "false"
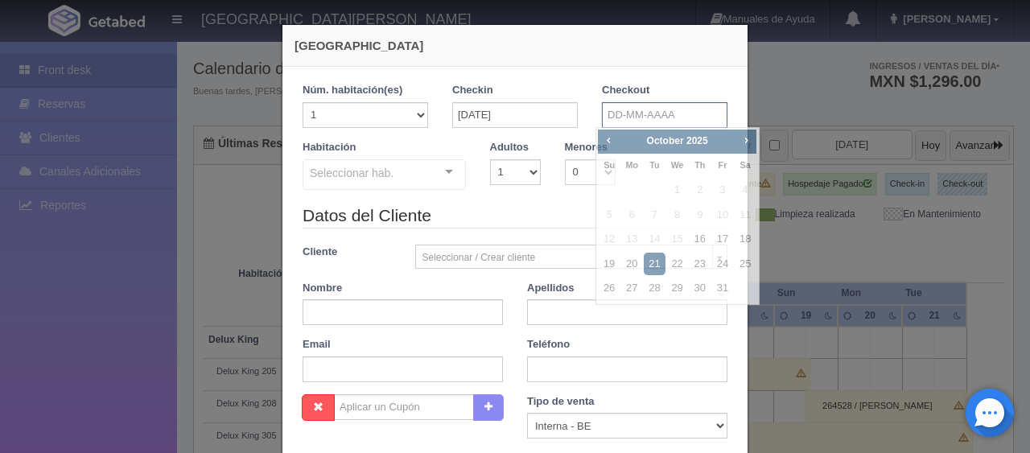
click at [642, 104] on input "text" at bounding box center [665, 115] width 126 height 26
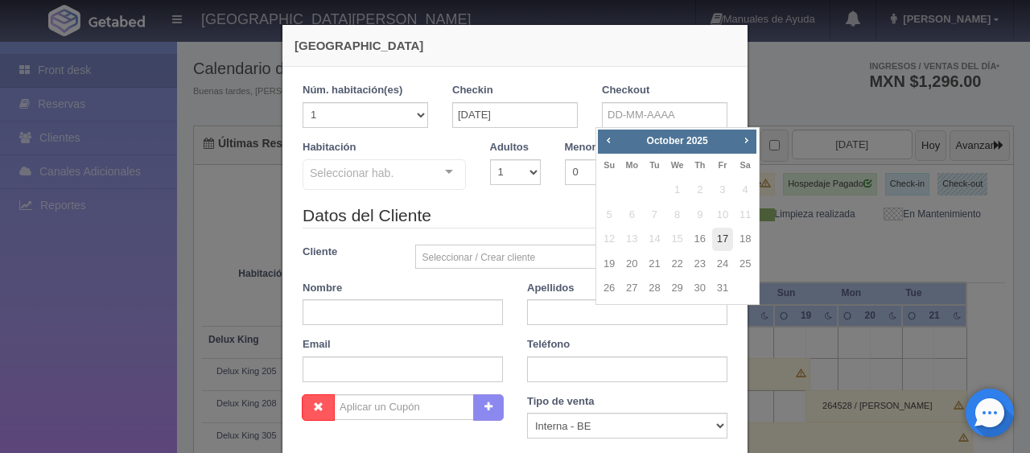
click at [719, 237] on link "17" at bounding box center [722, 239] width 21 height 23
type input "[DATE]"
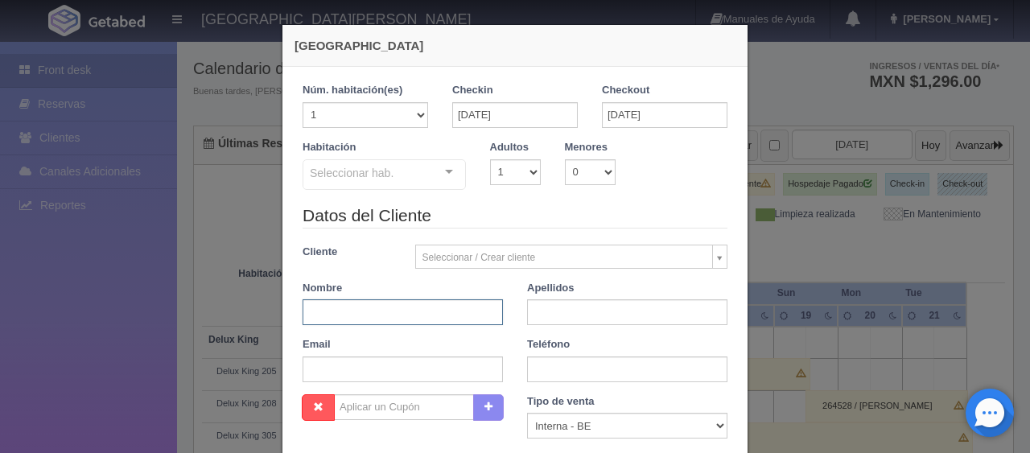
checkbox input "false"
click at [372, 305] on input "text" at bounding box center [403, 312] width 200 height 26
paste input "Jose Torres"
drag, startPoint x: 331, startPoint y: 312, endPoint x: 391, endPoint y: 308, distance: 60.5
click at [391, 308] on input "Jose Torres" at bounding box center [403, 312] width 200 height 26
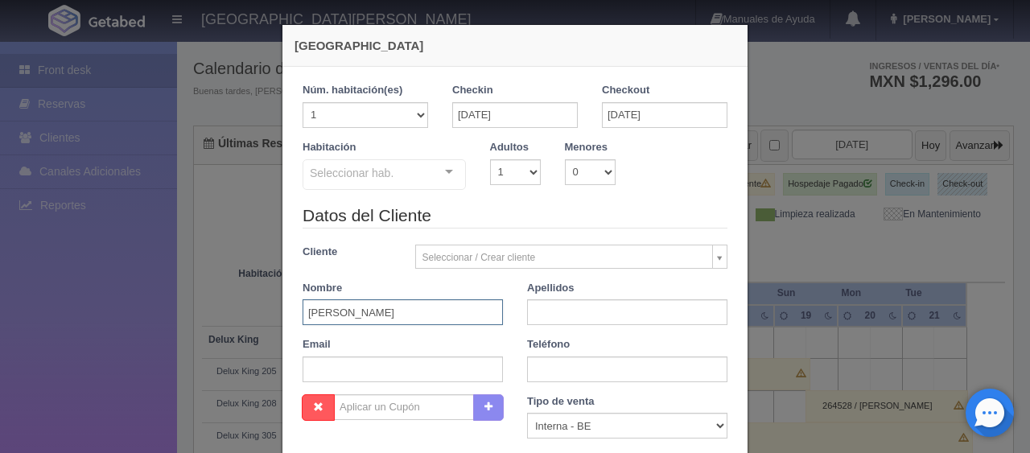
type input "Jose Torres"
click at [544, 312] on input "text" at bounding box center [627, 312] width 200 height 26
paste input "Torres"
type input "Torres"
click at [473, 306] on input "Jose Torres" at bounding box center [403, 312] width 200 height 26
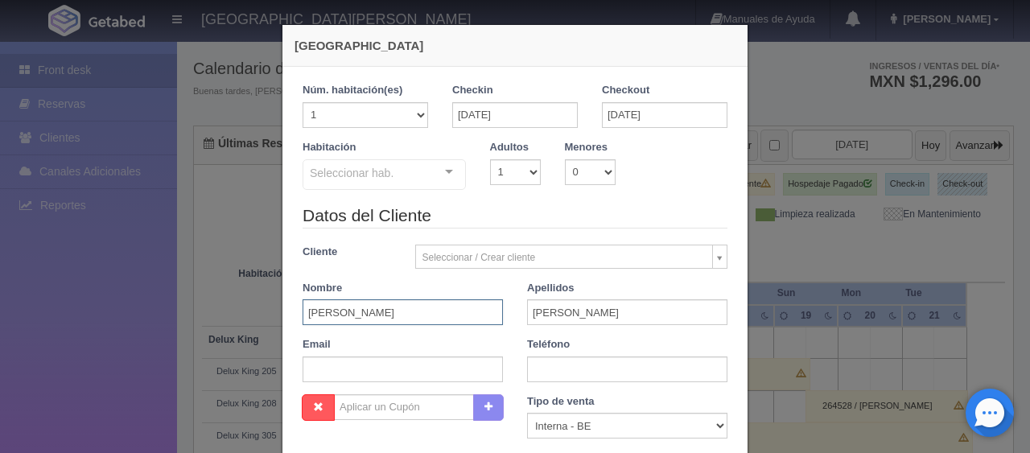
click at [473, 306] on input "Jose Torres" at bounding box center [403, 312] width 200 height 26
type input "Jose"
click at [580, 427] on select "Correo Electronico Interna - BE Llamada OTA Externa Otro WALK IN" at bounding box center [627, 426] width 200 height 26
select select "extota"
click at [527, 413] on select "Correo Electronico Interna - BE Llamada OTA Externa Otro WALK IN" at bounding box center [627, 426] width 200 height 26
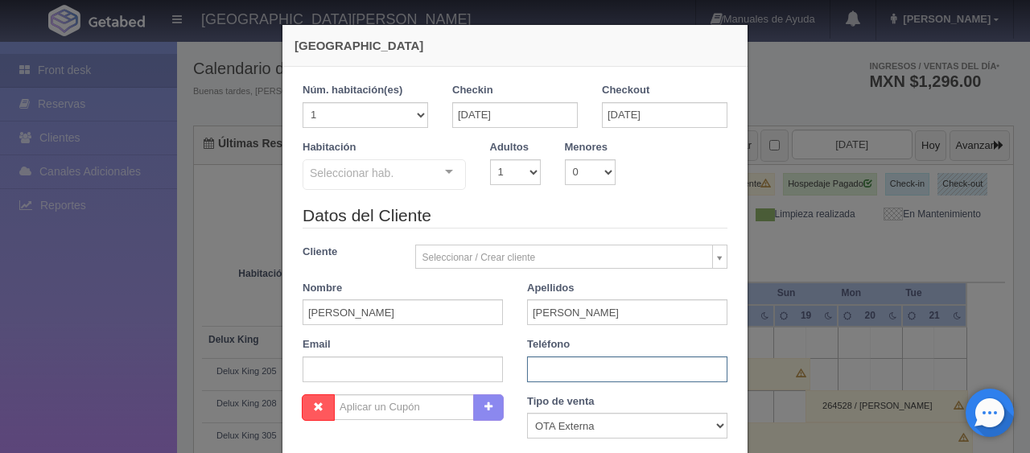
click at [567, 374] on input "text" at bounding box center [627, 370] width 200 height 26
paste input "1 3468007401"
type input "1 3468007401"
click at [373, 369] on input "text" at bounding box center [403, 370] width 200 height 26
paste input "m3bigvpcqu@m.expediapartnercentral.com"
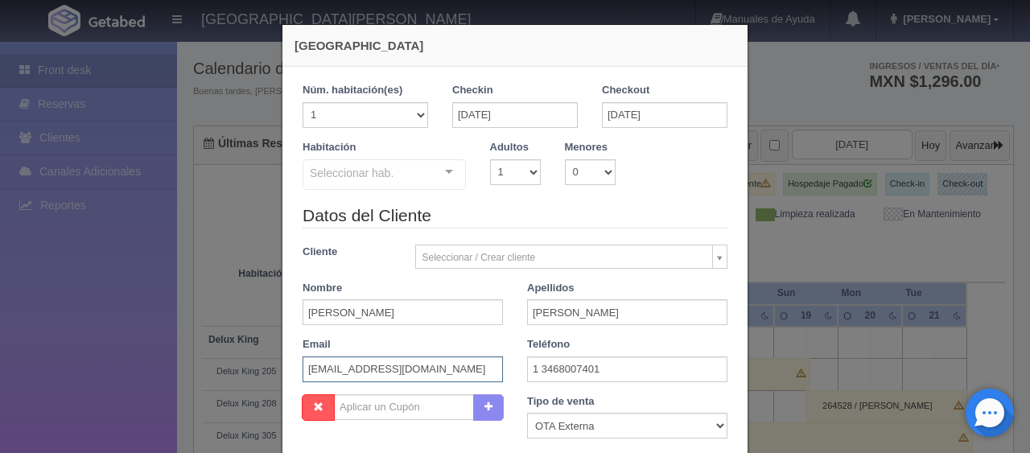
scroll to position [0, 13]
type input "m3bigvpcqu@m.expediapartnercentral.com"
click at [518, 169] on select "1 2 3 4 5 6 7 8 9 10" at bounding box center [515, 172] width 51 height 26
select select "4"
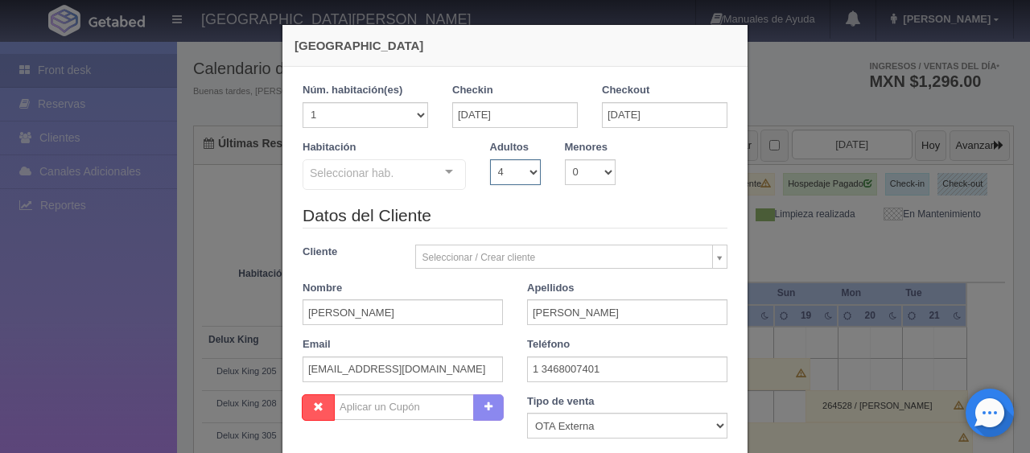
click at [490, 159] on select "1 2 3 4 5 6 7 8 9 10" at bounding box center [515, 172] width 51 height 26
click at [448, 167] on div at bounding box center [449, 172] width 32 height 24
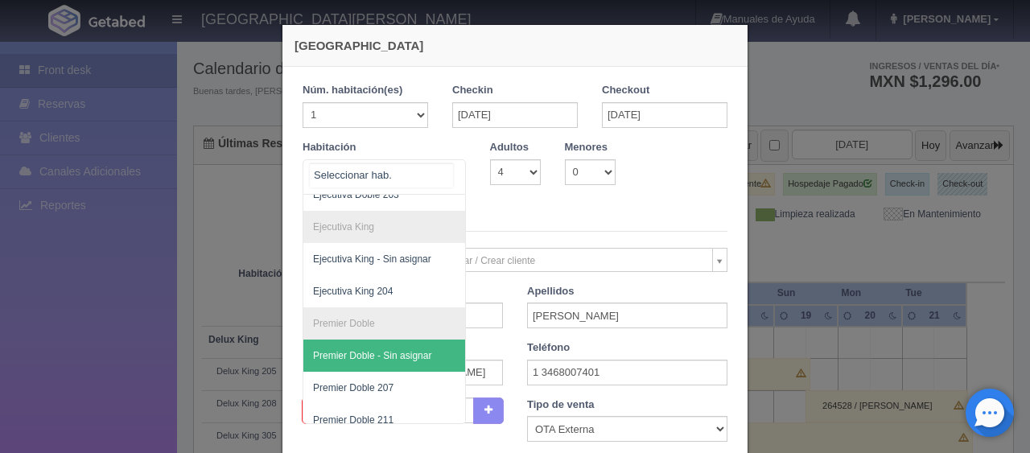
scroll to position [493, 0]
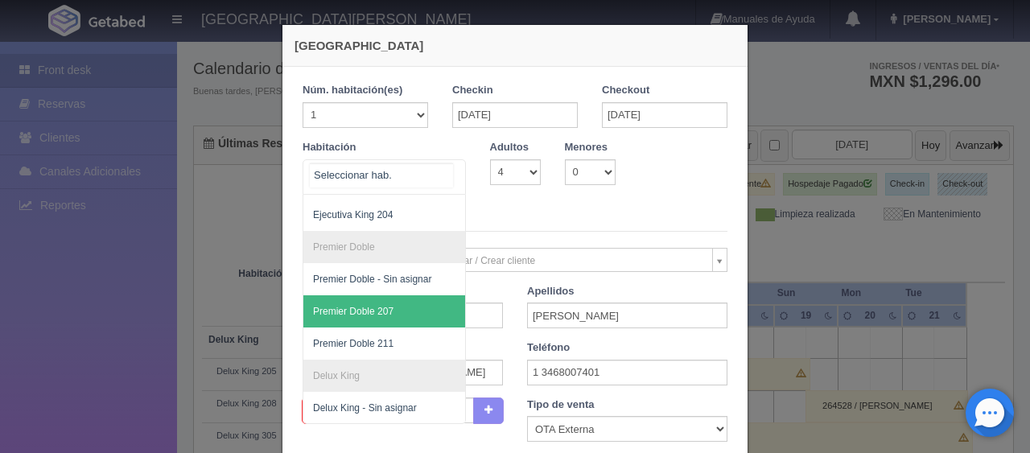
click at [396, 304] on span "Premier Doble 207" at bounding box center [438, 311] width 270 height 32
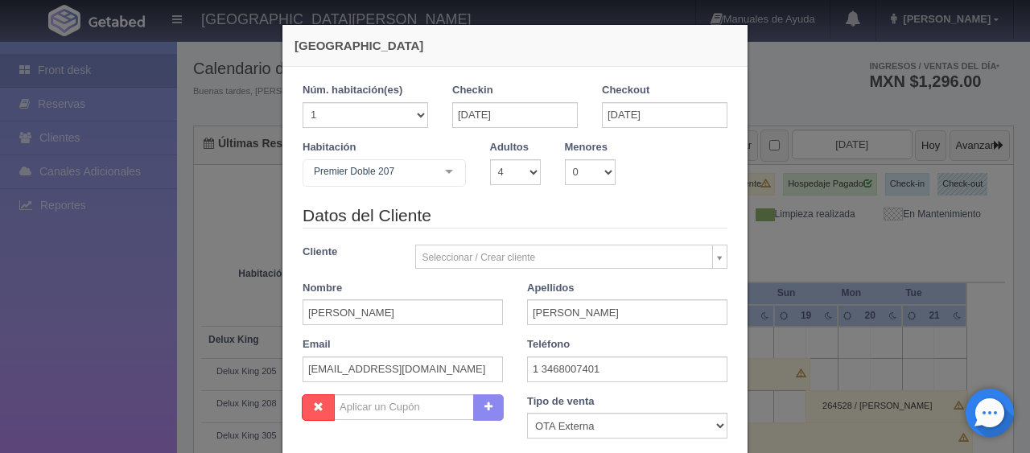
checkbox input "false"
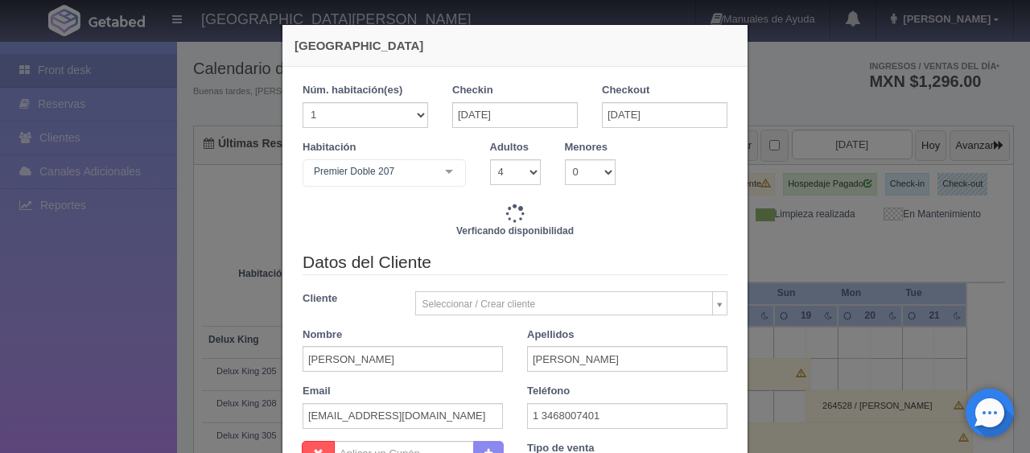
type input "2149.00"
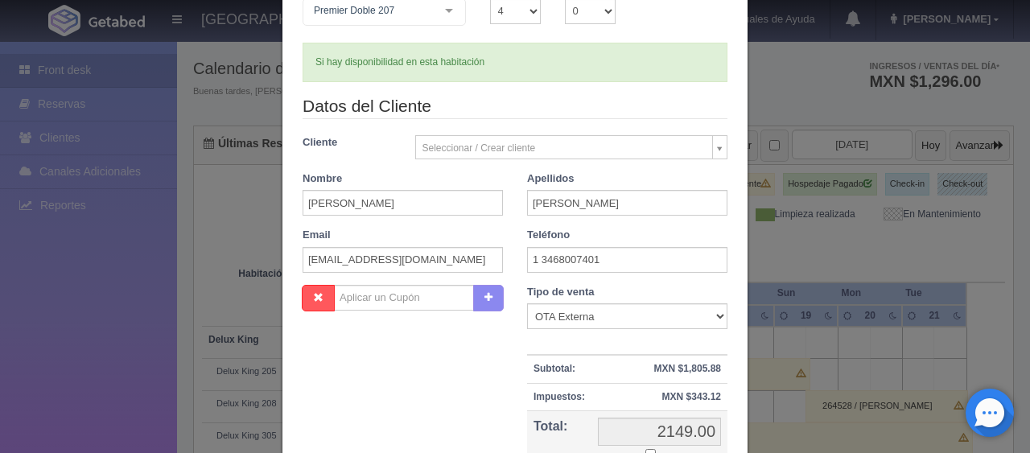
scroll to position [241, 0]
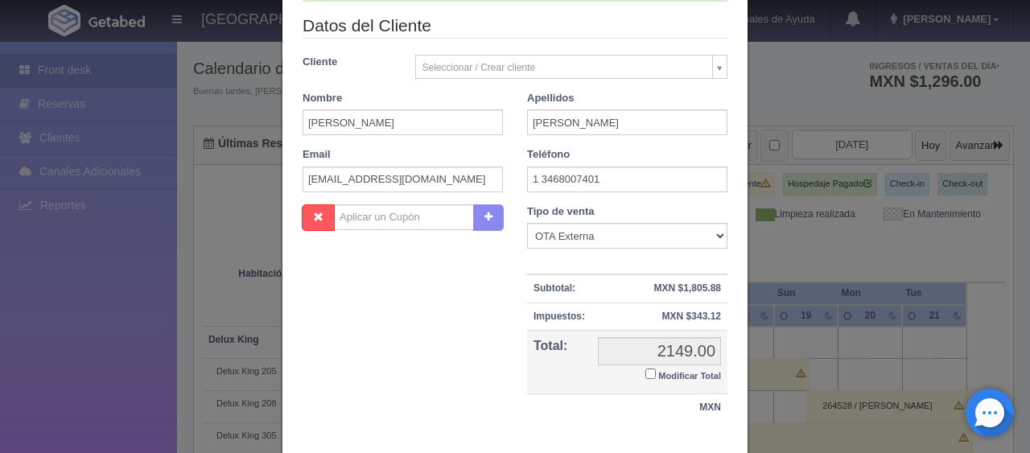
click at [646, 375] on input "Modificar Total" at bounding box center [651, 374] width 10 height 10
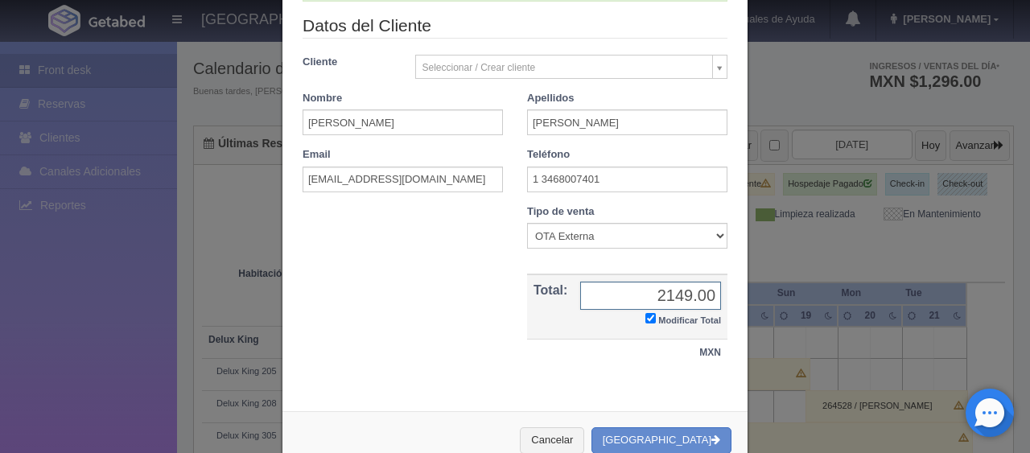
checkbox input "true"
type input "2052"
click at [652, 436] on button "Crear Reserva" at bounding box center [662, 440] width 140 height 27
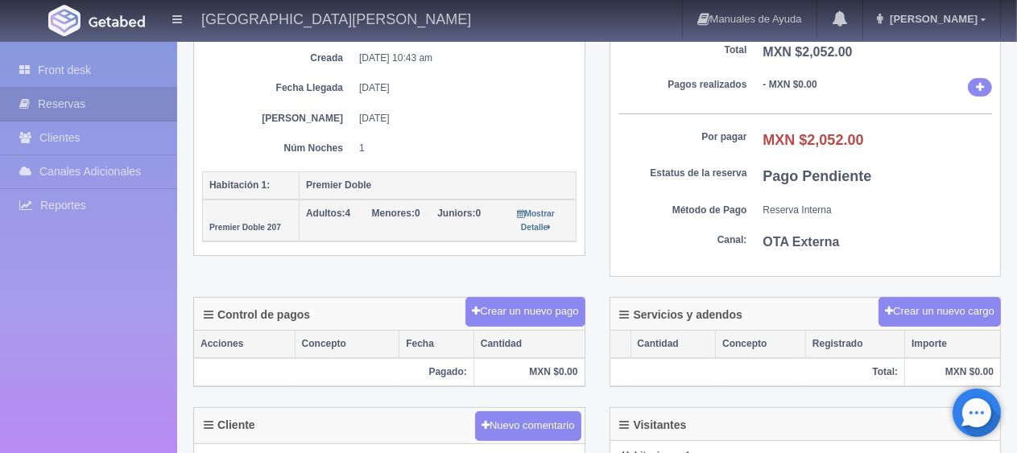
scroll to position [483, 0]
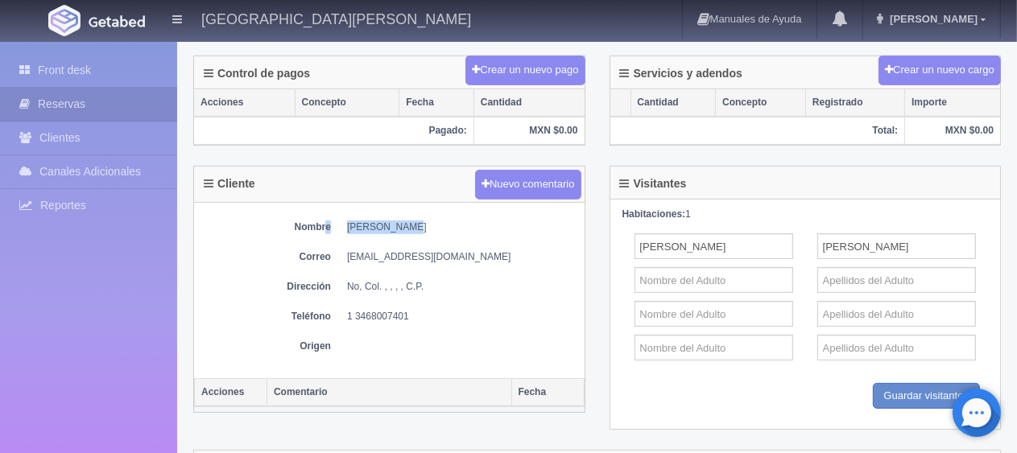
drag, startPoint x: 330, startPoint y: 224, endPoint x: 449, endPoint y: 211, distance: 119.8
click at [449, 211] on div "Nombre [PERSON_NAME] Correo [EMAIL_ADDRESS][DOMAIN_NAME] Dirección No, Col. , ,…" at bounding box center [389, 290] width 390 height 175
click at [379, 224] on dd "[PERSON_NAME]" at bounding box center [461, 228] width 229 height 14
drag, startPoint x: 345, startPoint y: 224, endPoint x: 422, endPoint y: 218, distance: 77.5
click at [422, 221] on dl "Nombre [PERSON_NAME]" at bounding box center [389, 228] width 374 height 14
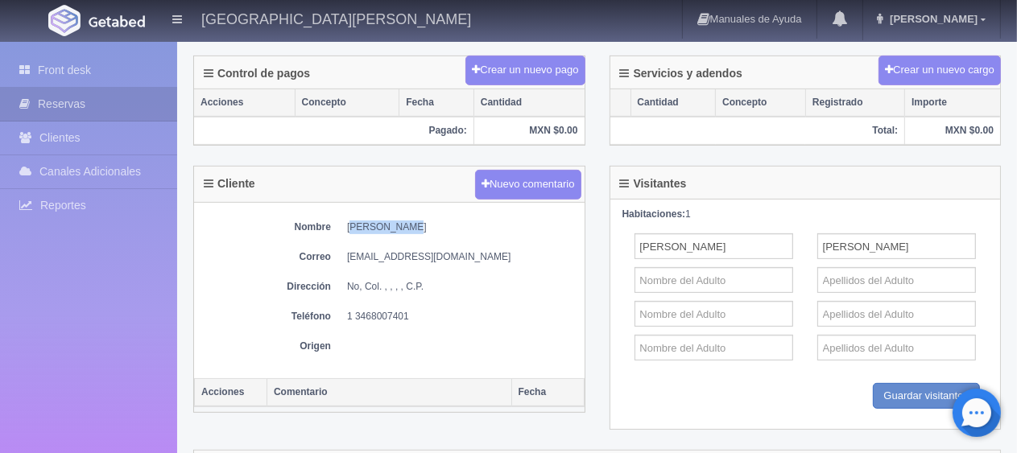
copy dd "[PERSON_NAME]"
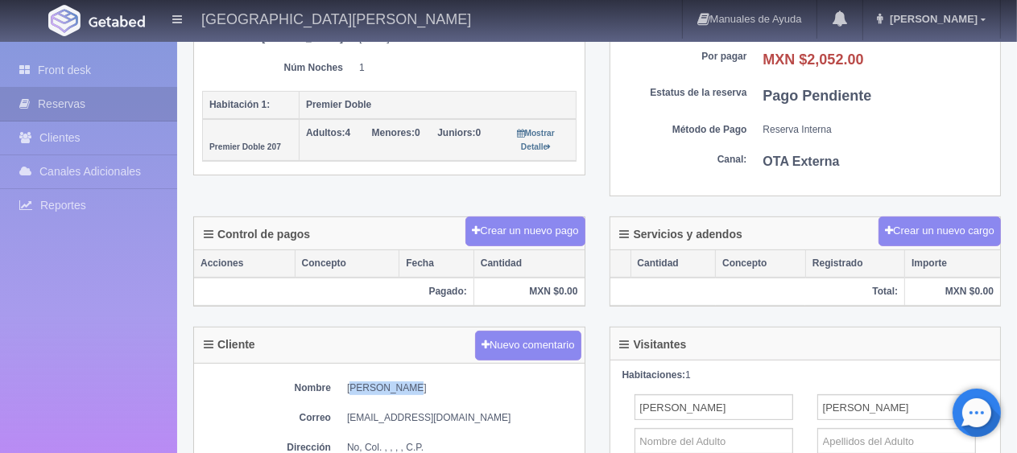
scroll to position [563, 0]
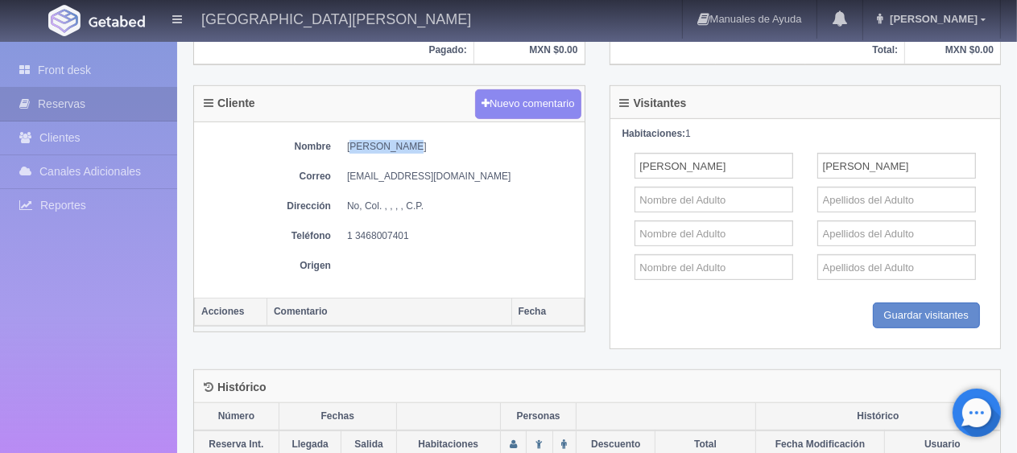
drag, startPoint x: 328, startPoint y: 230, endPoint x: 448, endPoint y: 239, distance: 120.3
click at [448, 239] on div "Nombre [PERSON_NAME] Correo [EMAIL_ADDRESS][DOMAIN_NAME] Dirección No, Col. , ,…" at bounding box center [389, 209] width 390 height 175
copy dl "Teléfono 1 3468007401"
click at [280, 89] on div "Cliente Nuevo comentario" at bounding box center [389, 104] width 390 height 36
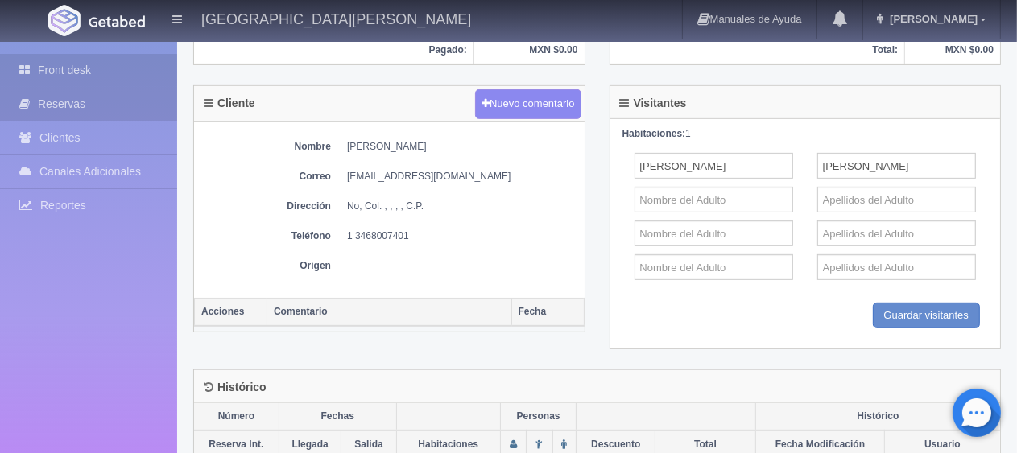
click at [111, 77] on link "Front desk" at bounding box center [88, 70] width 177 height 33
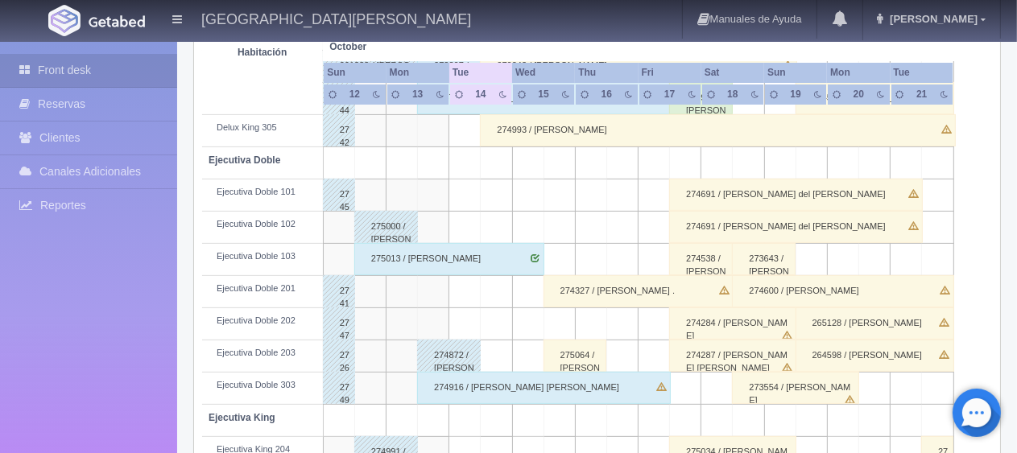
scroll to position [483, 0]
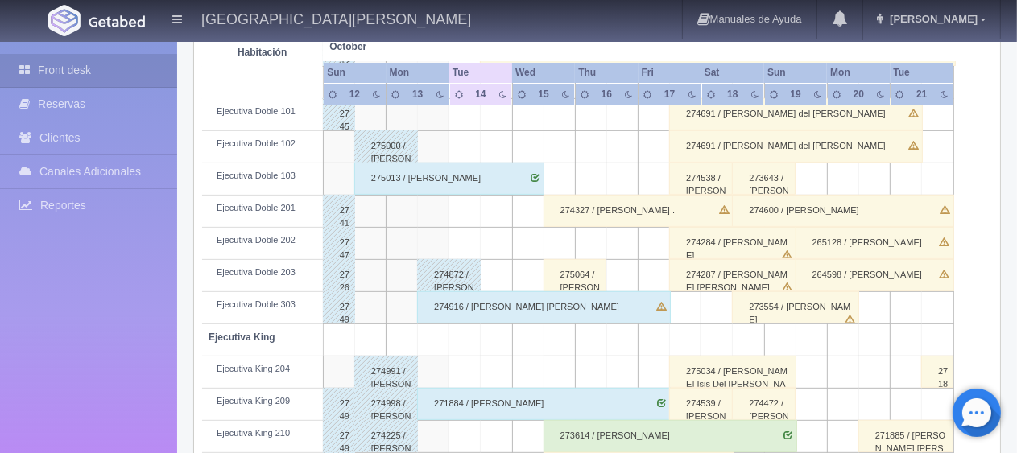
click at [438, 282] on div "274872 / Jessica Guitron" at bounding box center [449, 275] width 64 height 32
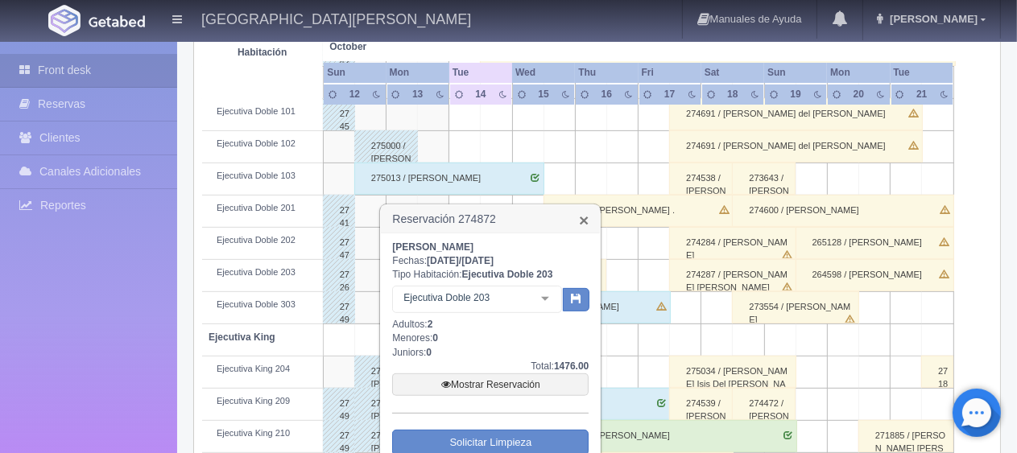
click at [583, 220] on link "×" at bounding box center [584, 220] width 10 height 17
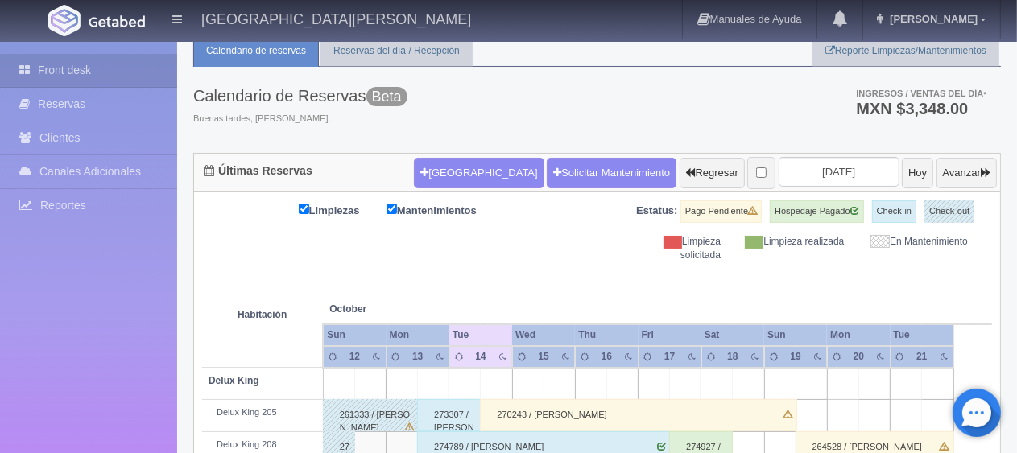
scroll to position [214, 0]
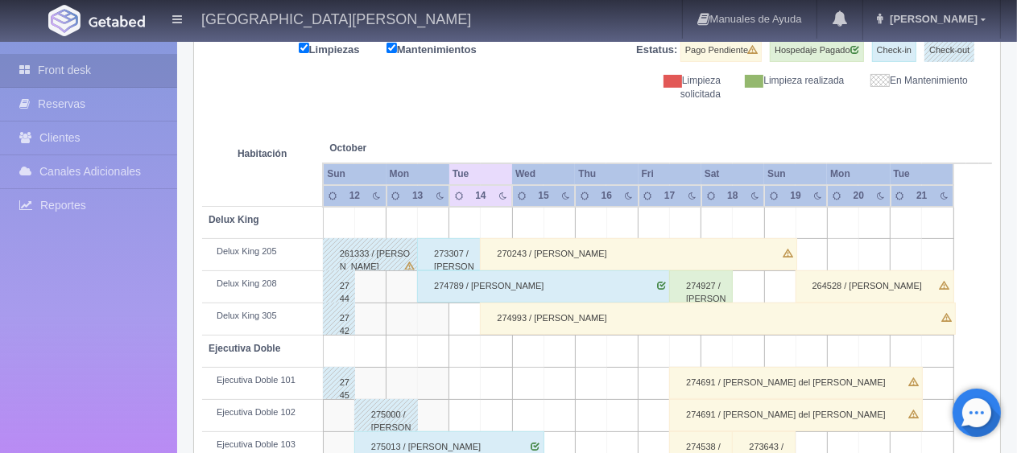
click at [602, 318] on div "274993 / [PERSON_NAME]" at bounding box center [718, 319] width 476 height 32
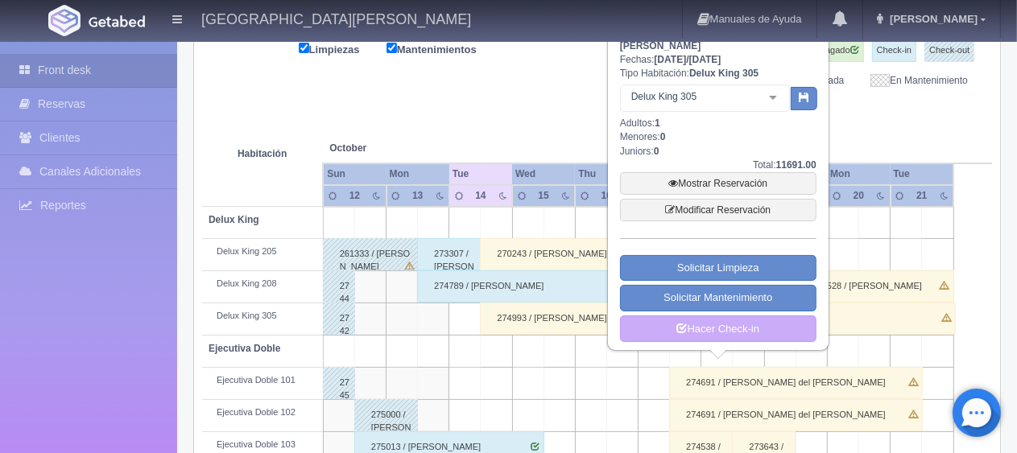
scroll to position [134, 0]
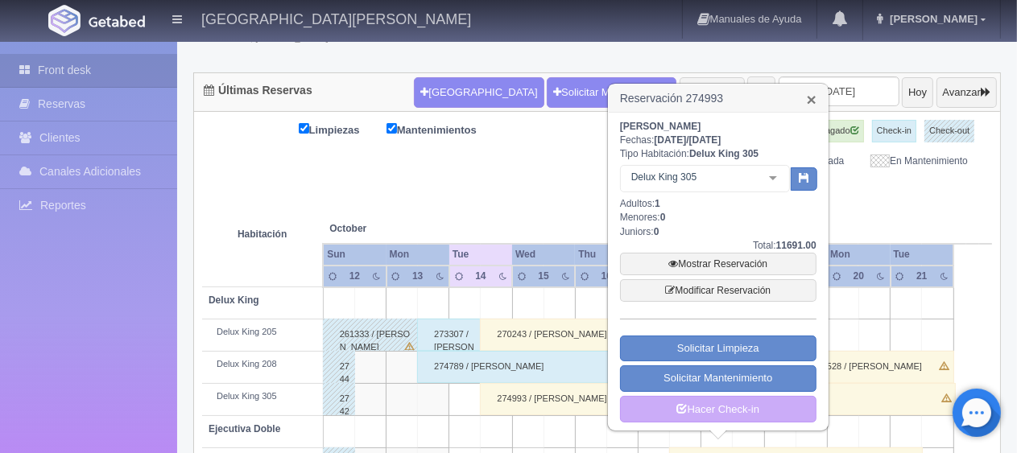
click at [815, 97] on link "×" at bounding box center [812, 99] width 10 height 17
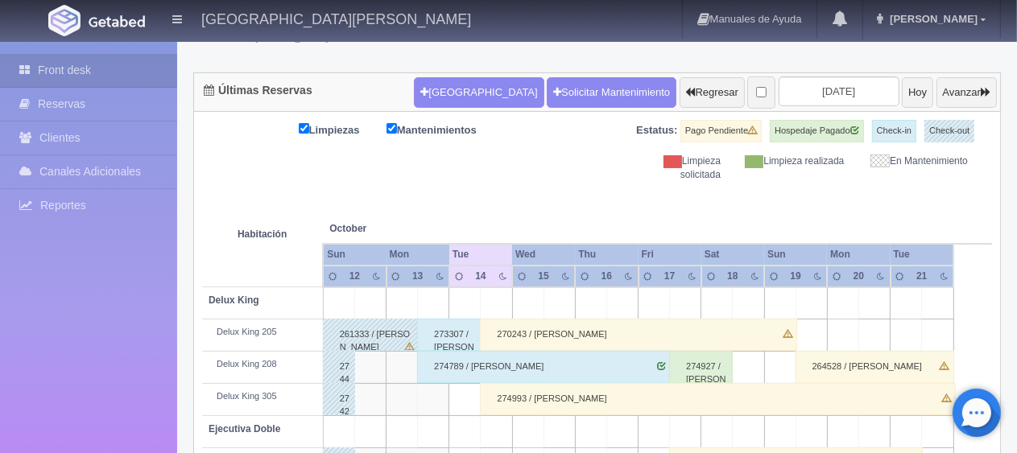
click at [559, 319] on div "270243 / Mark Scanlan" at bounding box center [638, 335] width 317 height 32
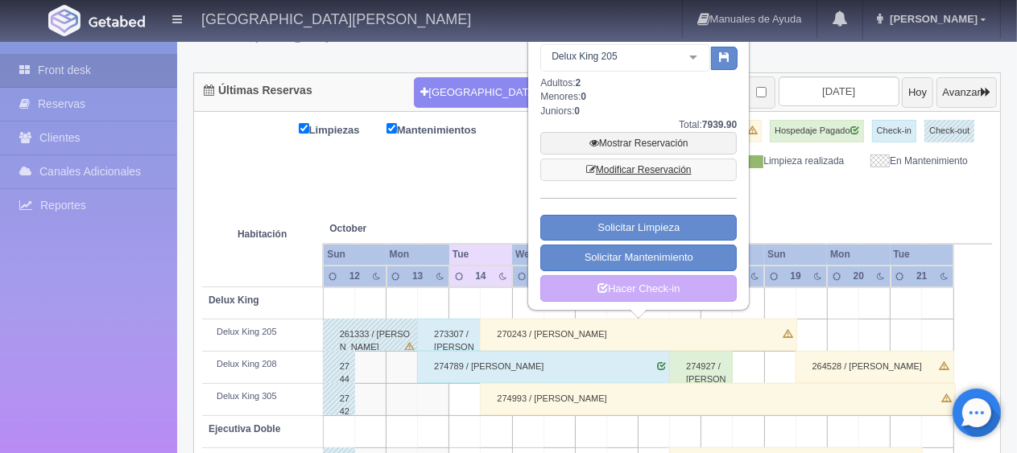
scroll to position [0, 0]
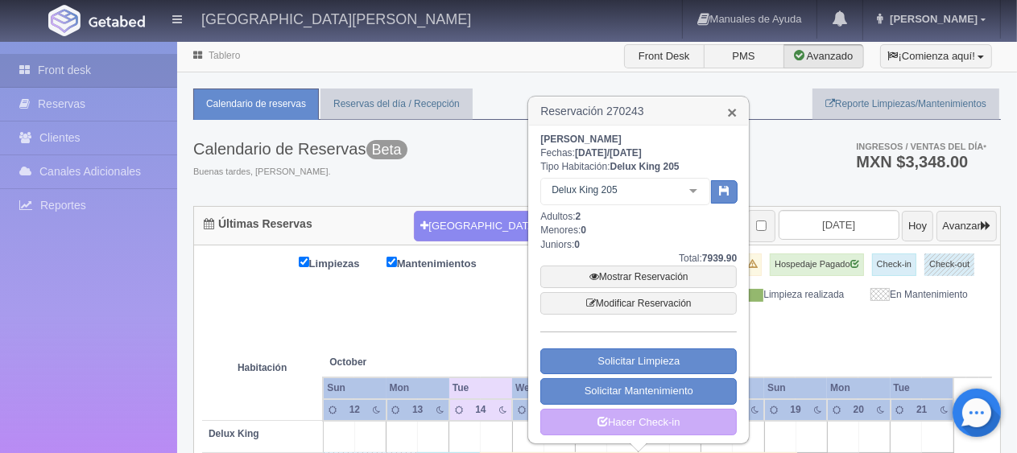
click at [728, 107] on link "×" at bounding box center [732, 112] width 10 height 17
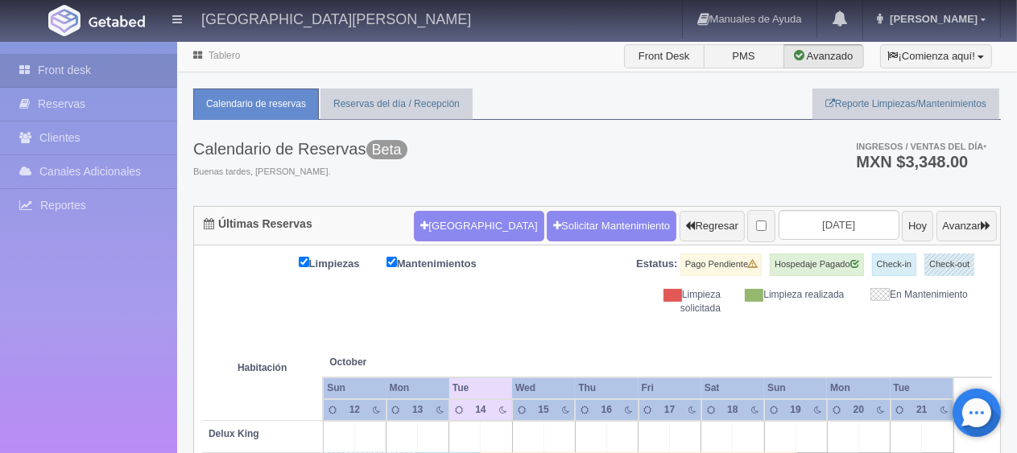
scroll to position [161, 0]
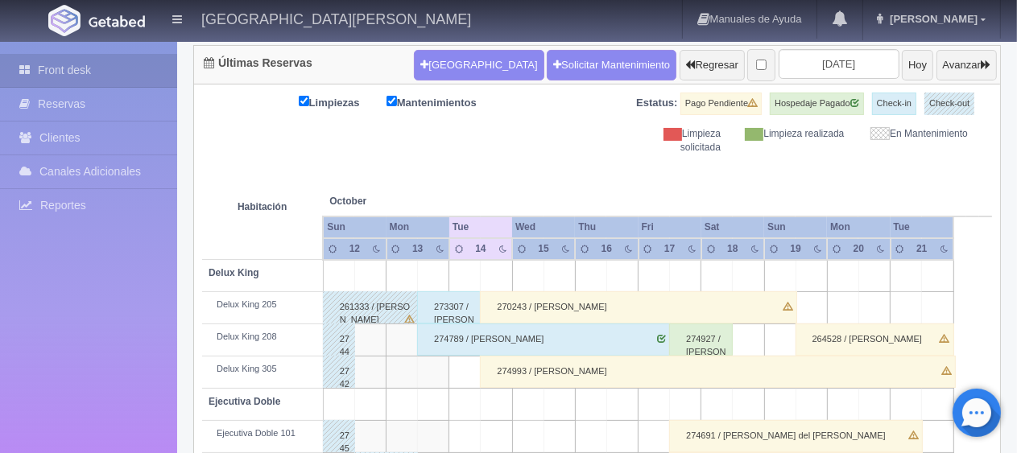
click at [455, 308] on div "273307 / [PERSON_NAME]" at bounding box center [449, 307] width 64 height 32
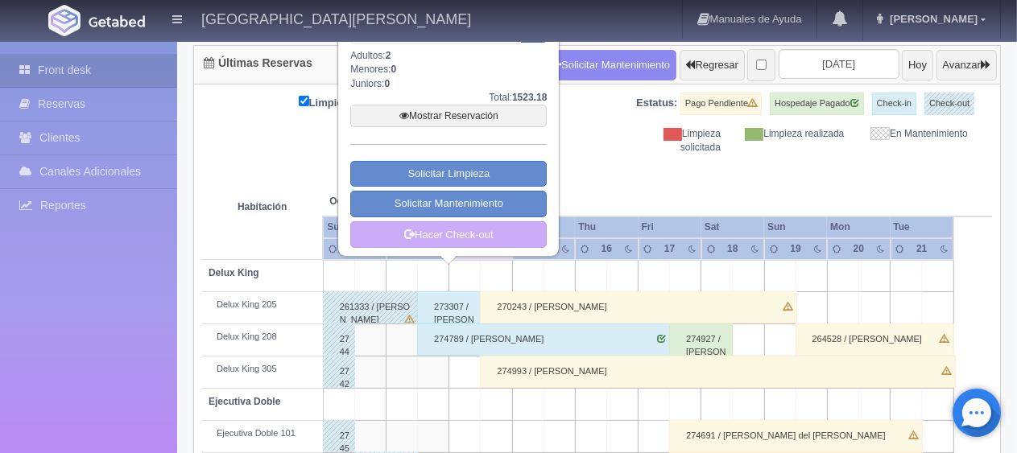
scroll to position [0, 0]
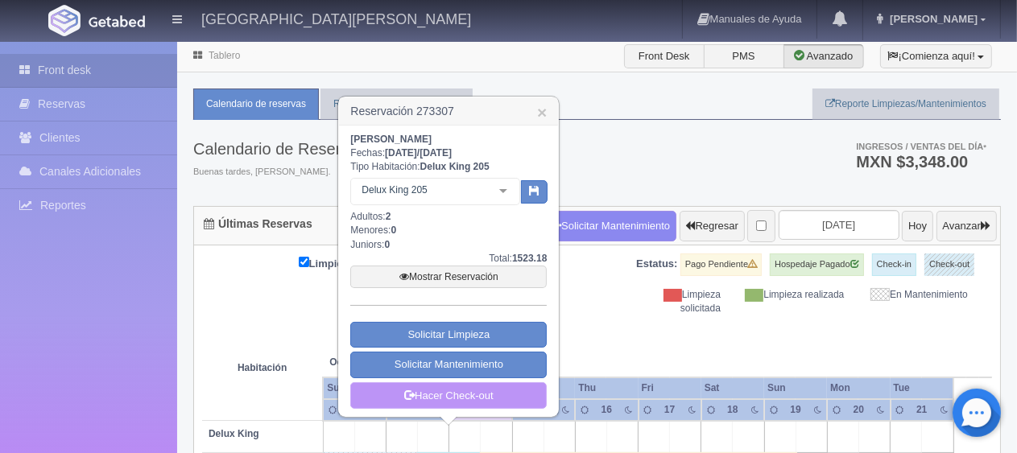
click at [494, 398] on link "Hacer Check-out" at bounding box center [448, 395] width 196 height 27
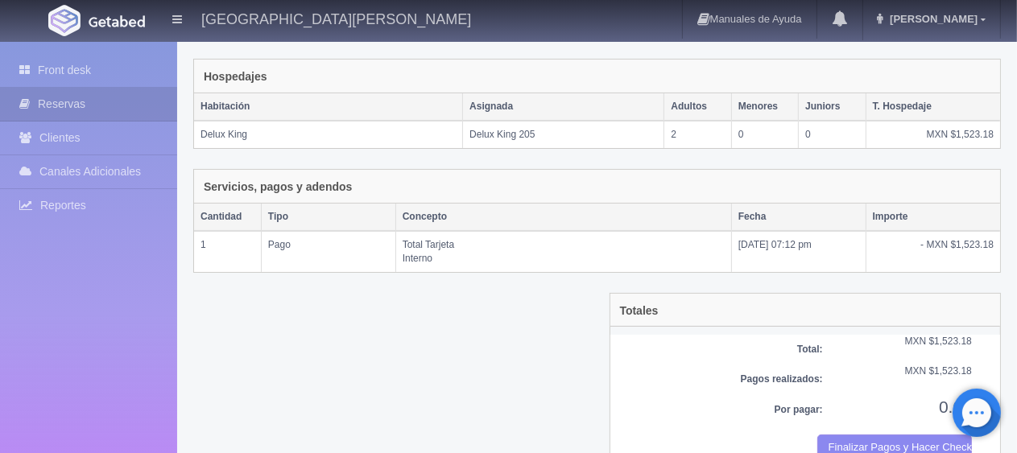
scroll to position [271, 0]
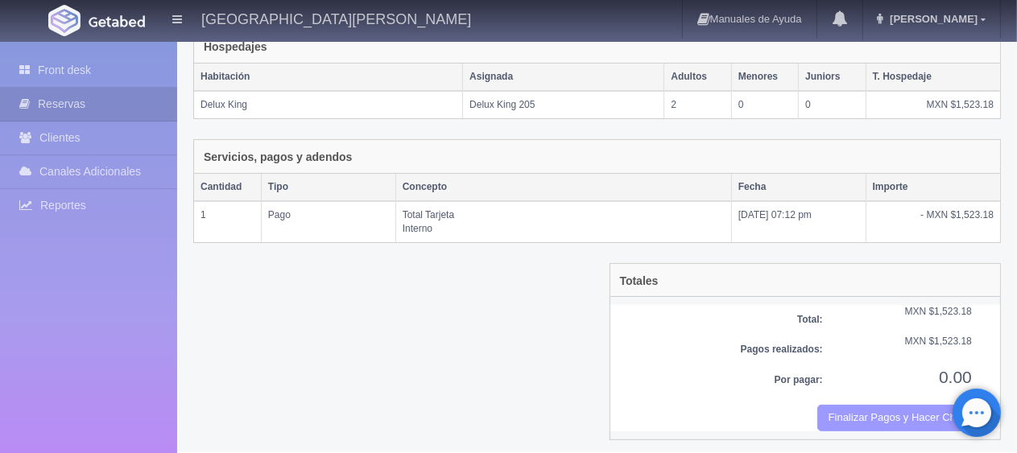
click at [844, 417] on button "Finalizar Pagos y Hacer Checkout" at bounding box center [894, 418] width 155 height 27
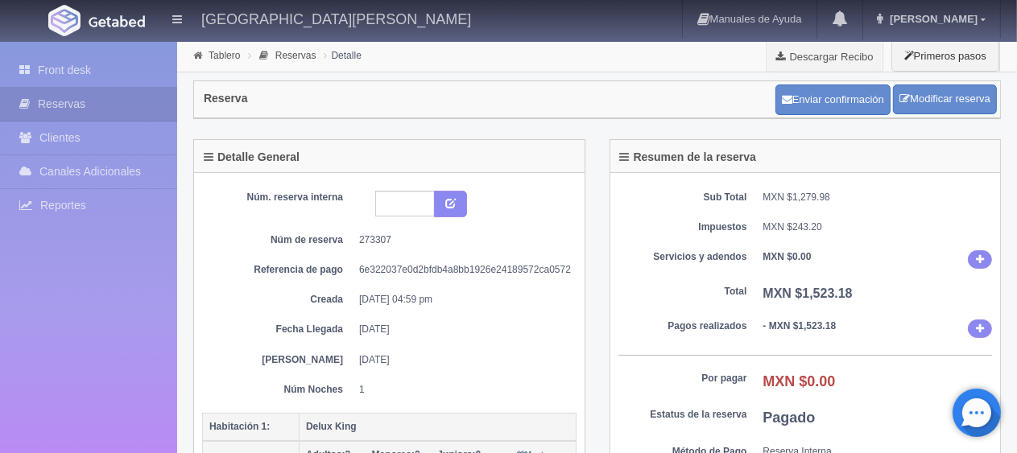
scroll to position [241, 0]
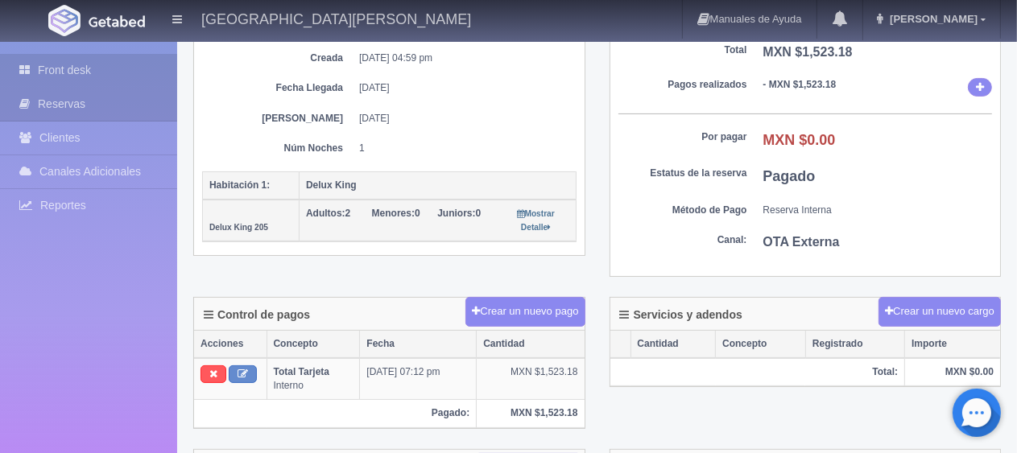
click at [135, 74] on link "Front desk" at bounding box center [88, 70] width 177 height 33
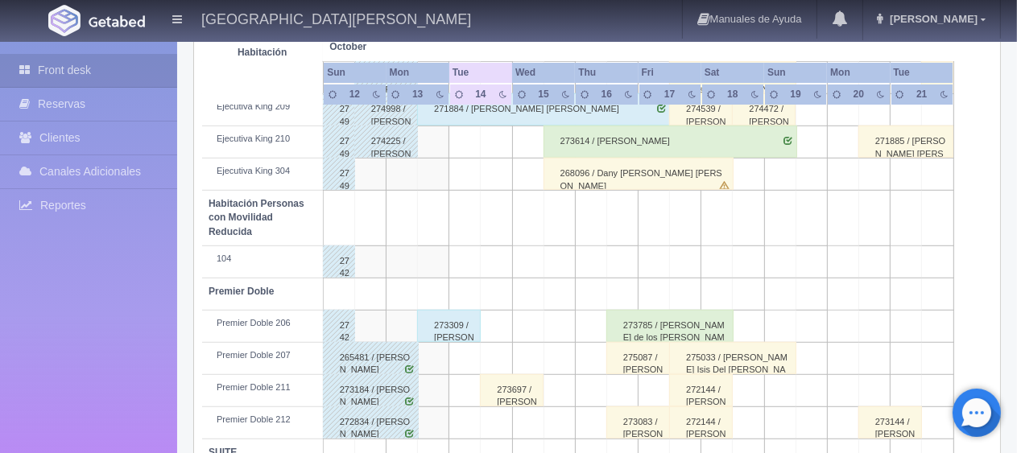
scroll to position [858, 0]
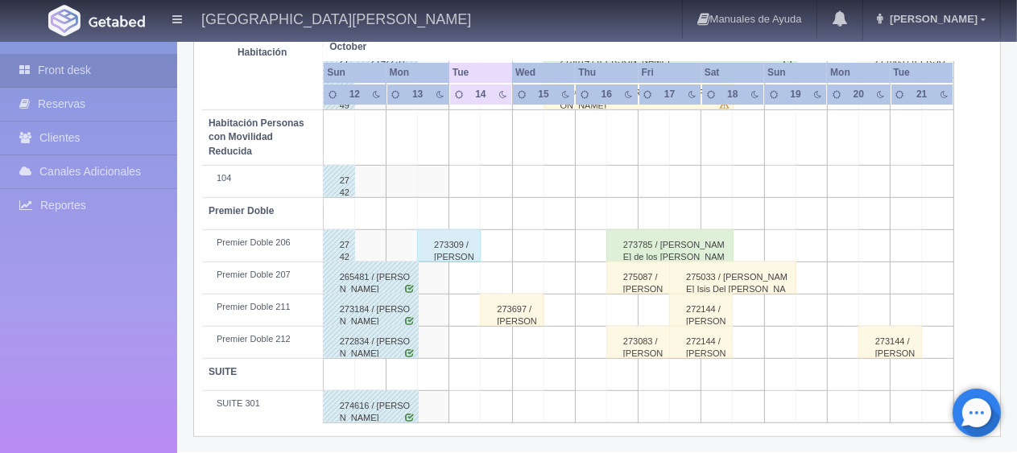
click at [453, 250] on div "273309 / [PERSON_NAME]" at bounding box center [449, 245] width 64 height 32
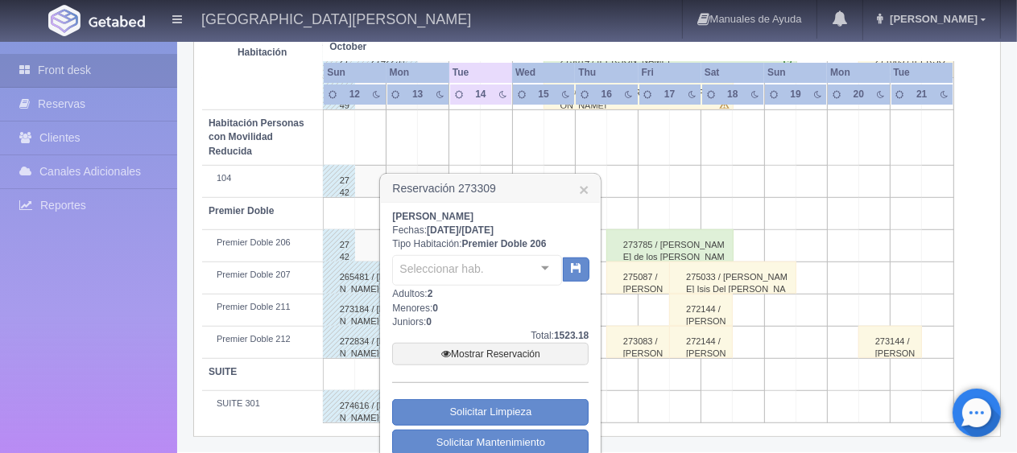
scroll to position [906, 0]
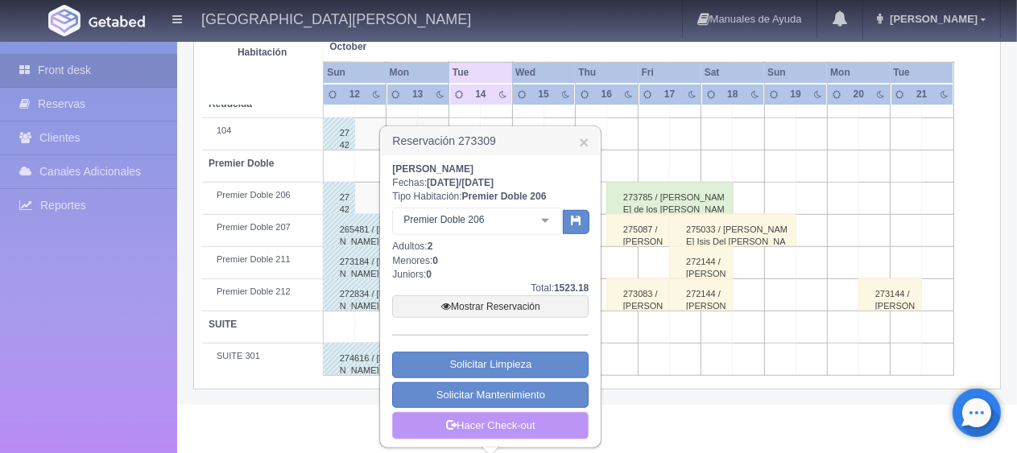
click at [499, 417] on link "Hacer Check-out" at bounding box center [490, 425] width 196 height 27
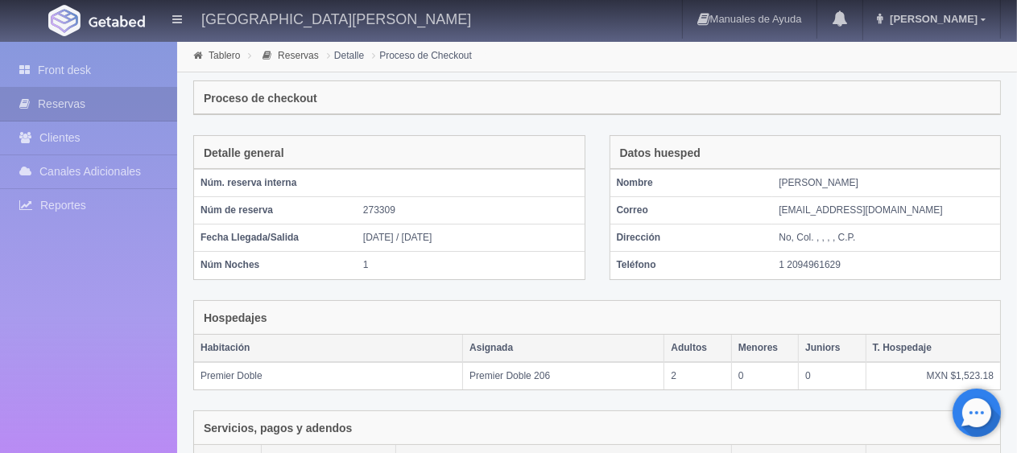
scroll to position [271, 0]
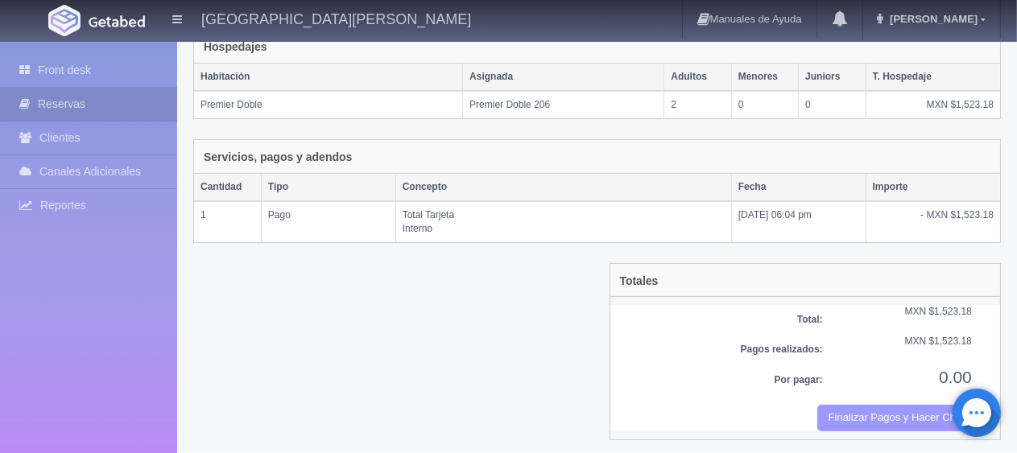
click at [875, 411] on button "Finalizar Pagos y Hacer Checkout" at bounding box center [894, 418] width 155 height 27
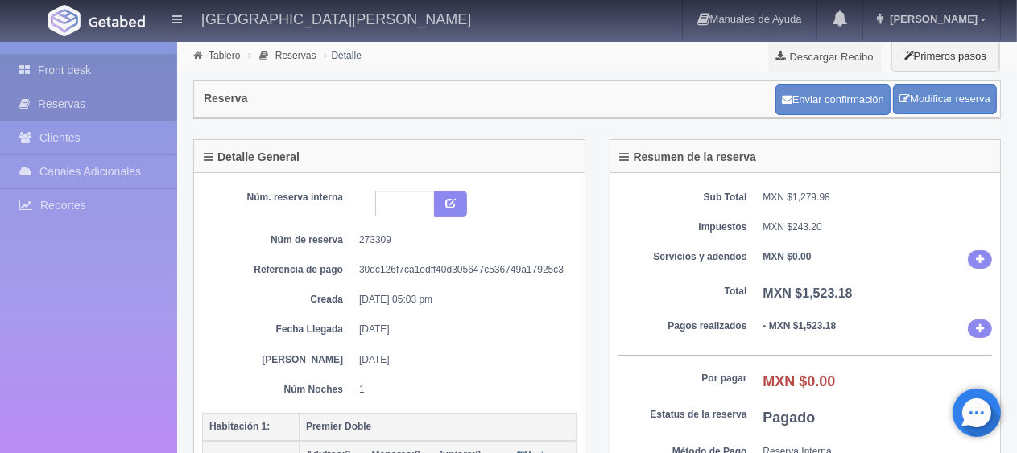
click at [132, 68] on link "Front desk" at bounding box center [88, 70] width 177 height 33
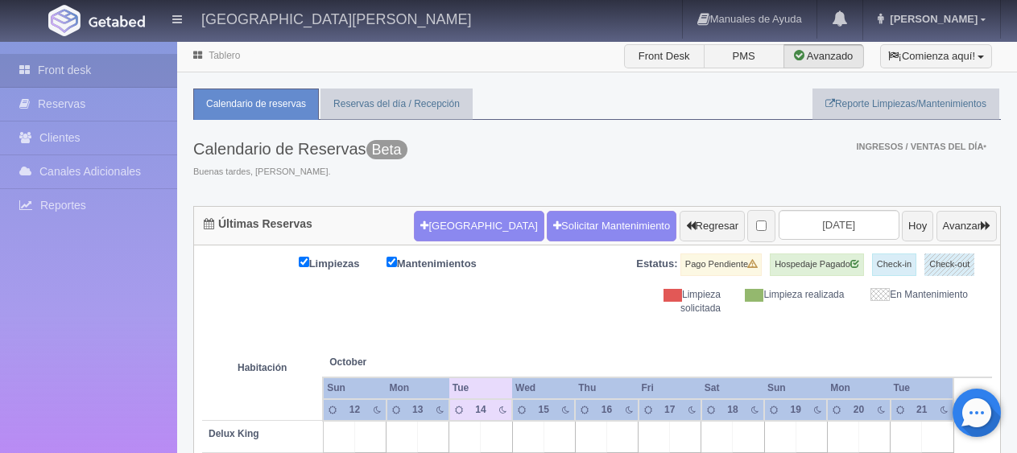
click at [522, 162] on div "Calendario de Reservas Beta Buenas tardes, Jessica. Ingresos / Ventas del día *" at bounding box center [596, 163] width 807 height 86
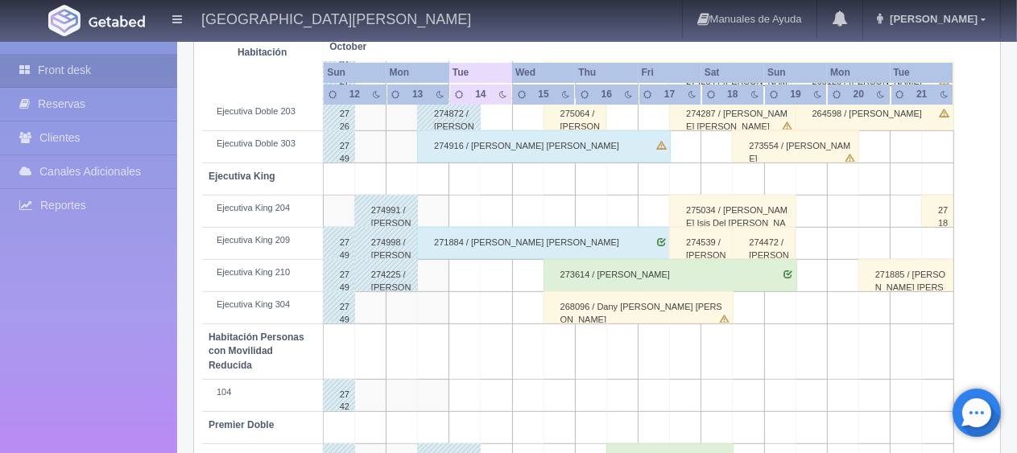
scroll to position [563, 0]
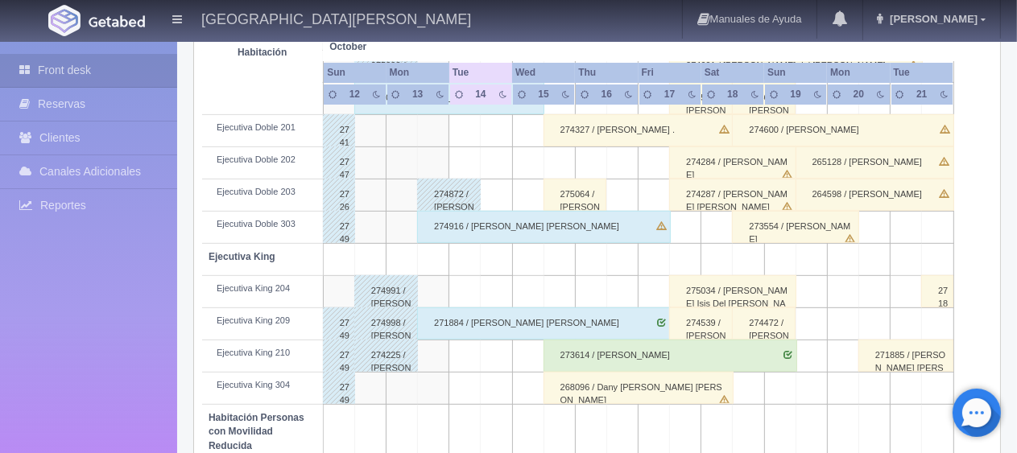
click at [486, 225] on div "274916 / Jessica Aly Felix Valdenegro" at bounding box center [544, 227] width 254 height 32
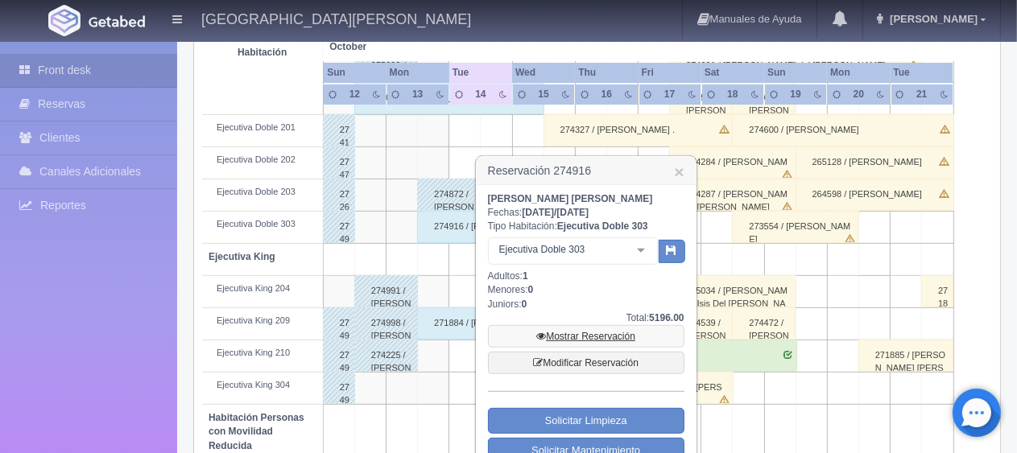
click at [588, 332] on link "Mostrar Reservación" at bounding box center [586, 336] width 196 height 23
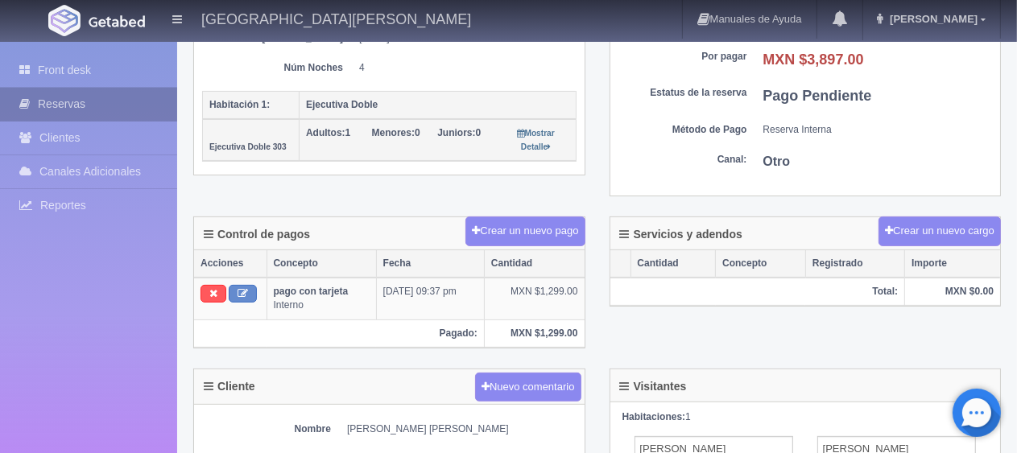
scroll to position [241, 0]
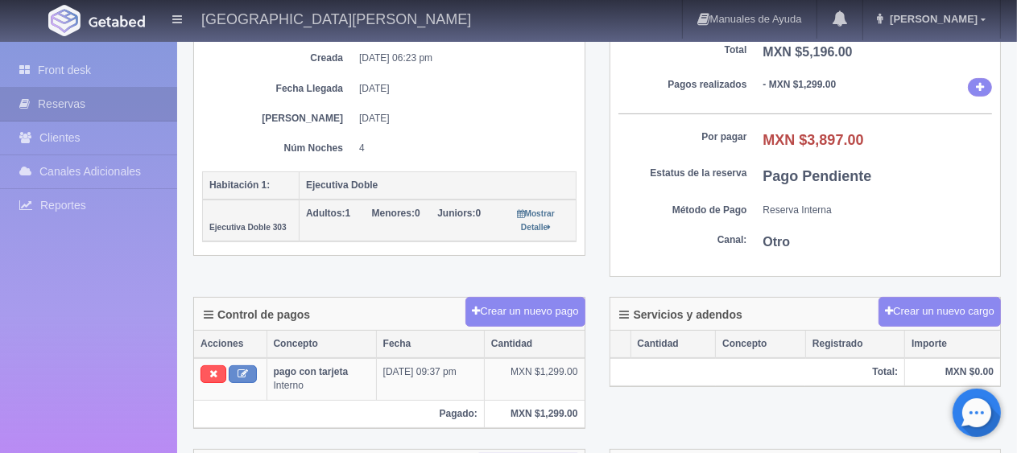
click at [80, 37] on picture at bounding box center [64, 20] width 40 height 40
click at [98, 63] on link "Front desk" at bounding box center [88, 70] width 177 height 33
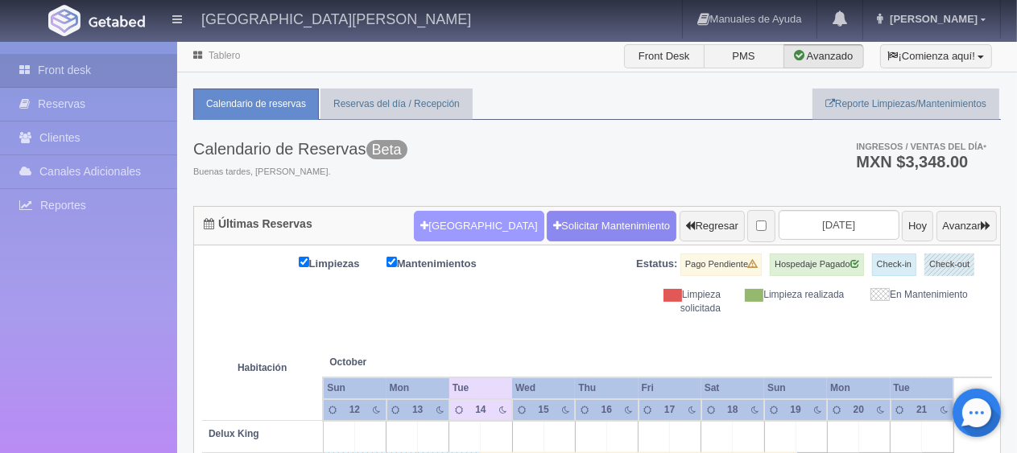
click at [424, 225] on button "[GEOGRAPHIC_DATA]" at bounding box center [479, 226] width 130 height 31
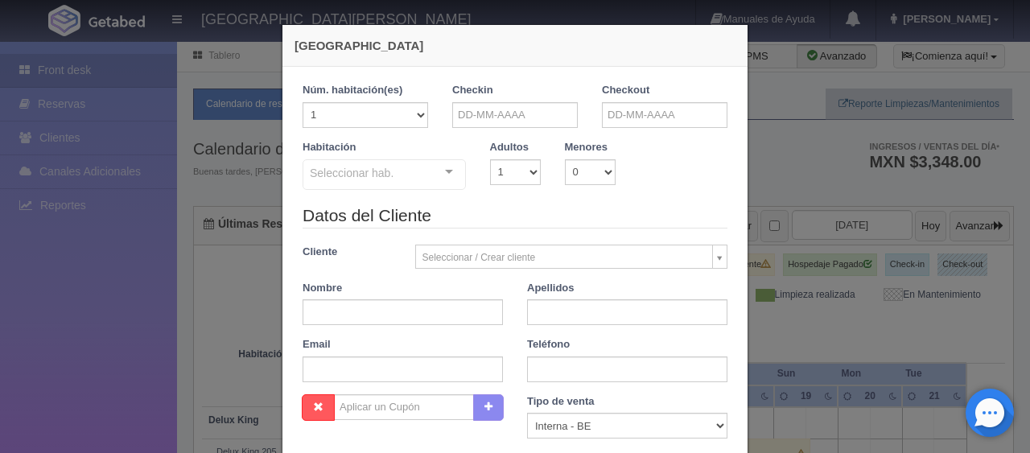
checkbox input "false"
click at [473, 105] on input "text" at bounding box center [515, 115] width 126 height 26
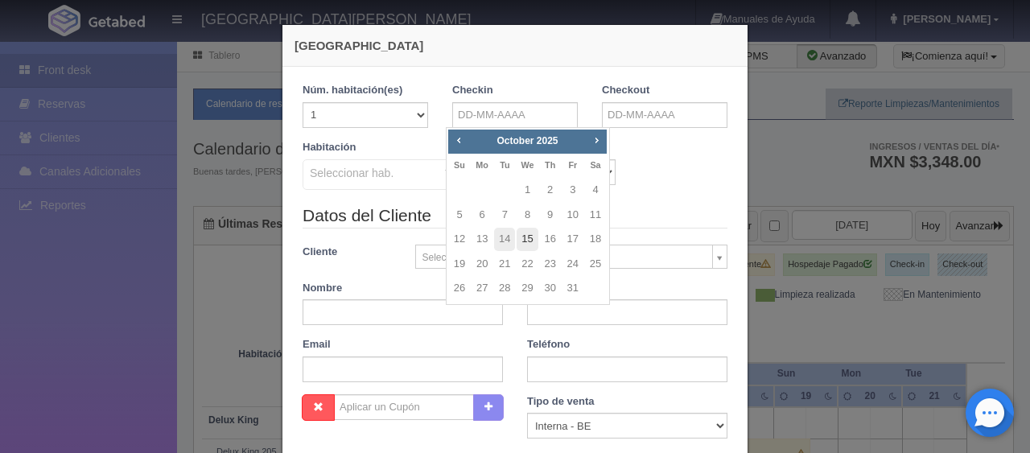
click at [531, 241] on link "15" at bounding box center [527, 239] width 21 height 23
type input "[DATE]"
checkbox input "false"
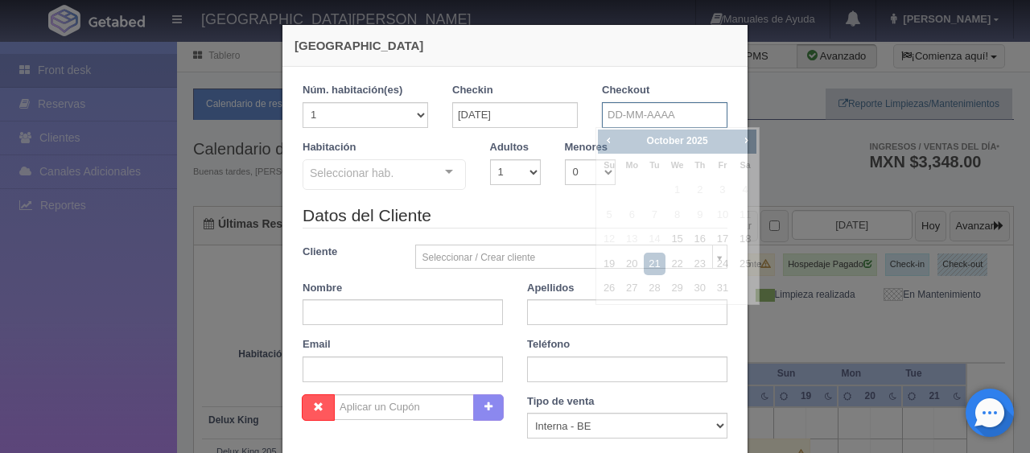
drag, startPoint x: 621, startPoint y: 118, endPoint x: 621, endPoint y: 143, distance: 25.8
click at [621, 121] on input "text" at bounding box center [665, 115] width 126 height 26
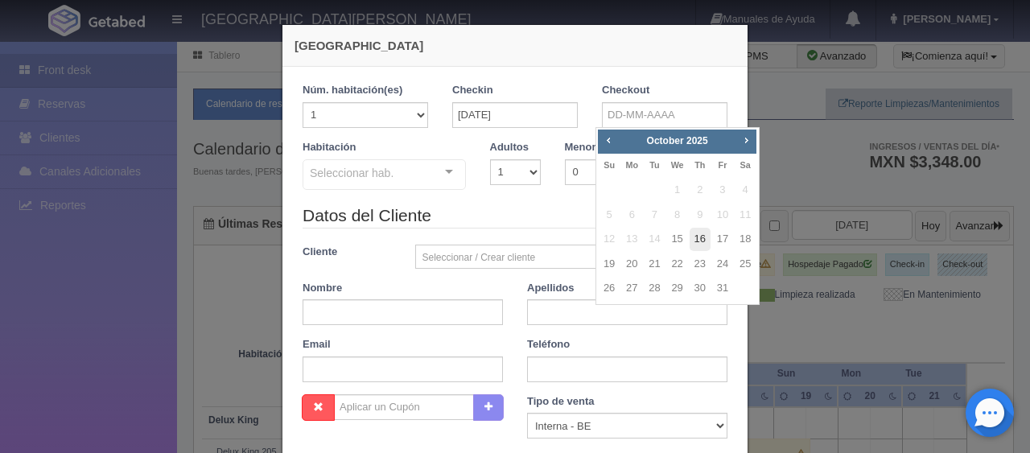
click at [708, 236] on link "16" at bounding box center [700, 239] width 21 height 23
type input "16-10-2025"
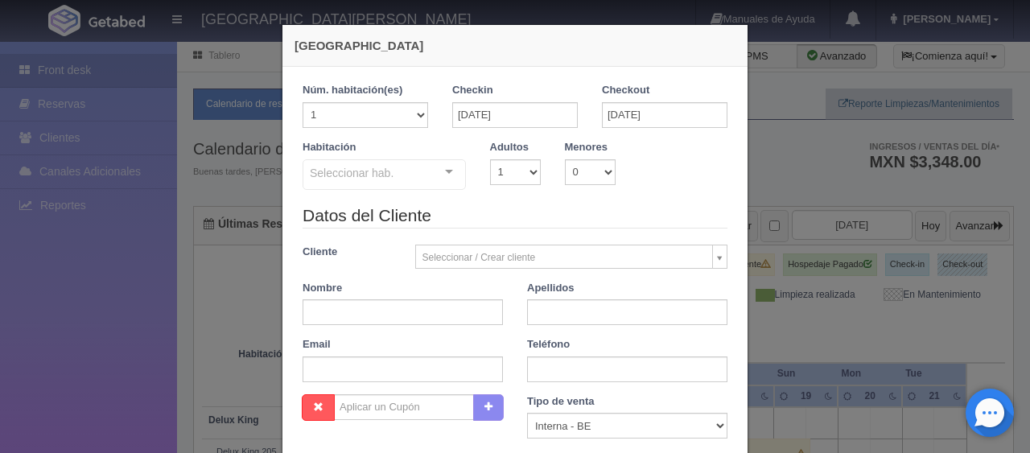
click at [427, 175] on div "Seleccionar hab. SUITE SUITE - Sin asignar SUITE 301 Habitación Personas con Mo…" at bounding box center [384, 175] width 163 height 32
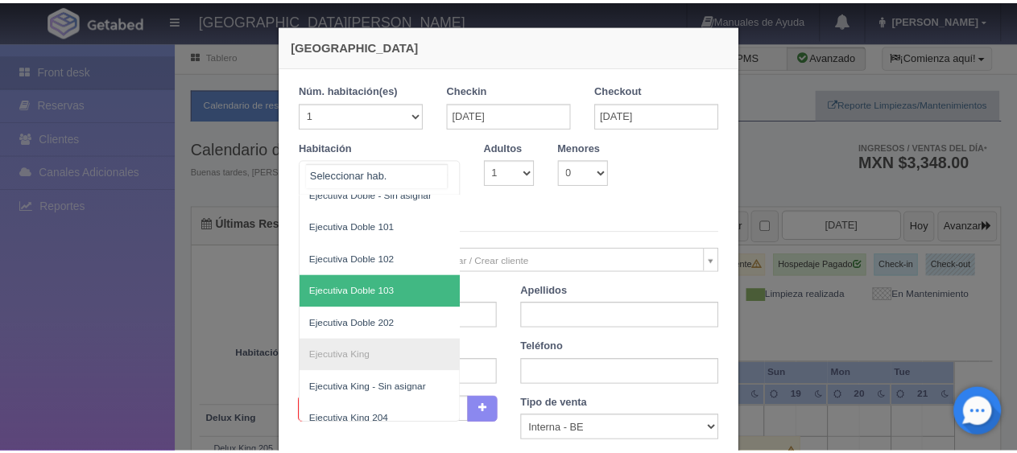
scroll to position [402, 0]
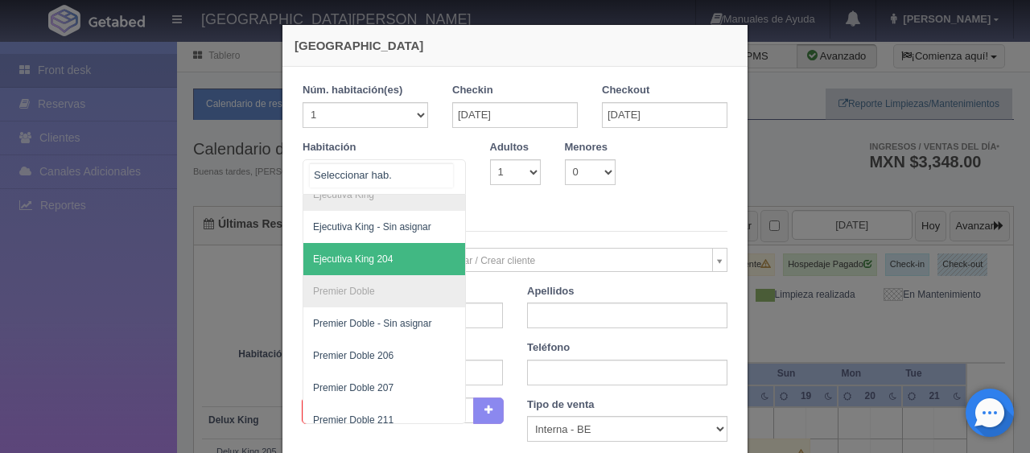
click at [405, 252] on span "Ejecutiva King 204" at bounding box center [438, 259] width 270 height 32
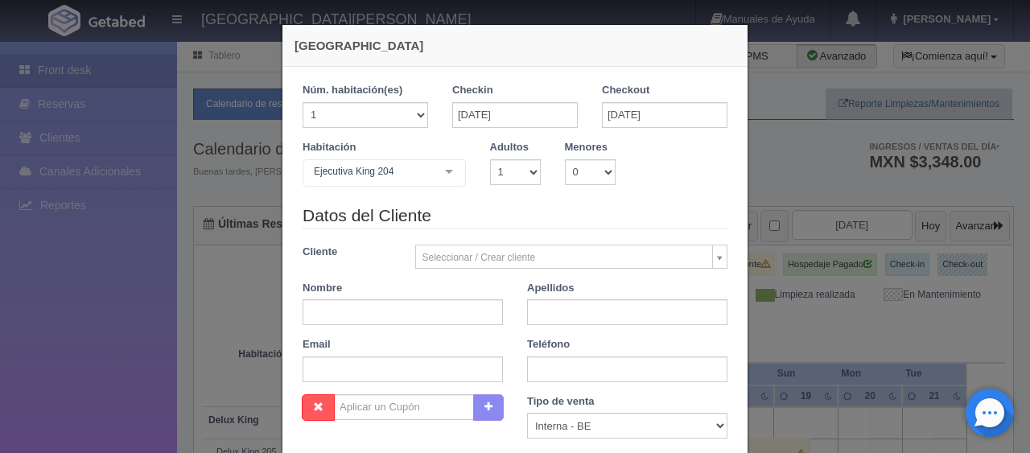
checkbox input "false"
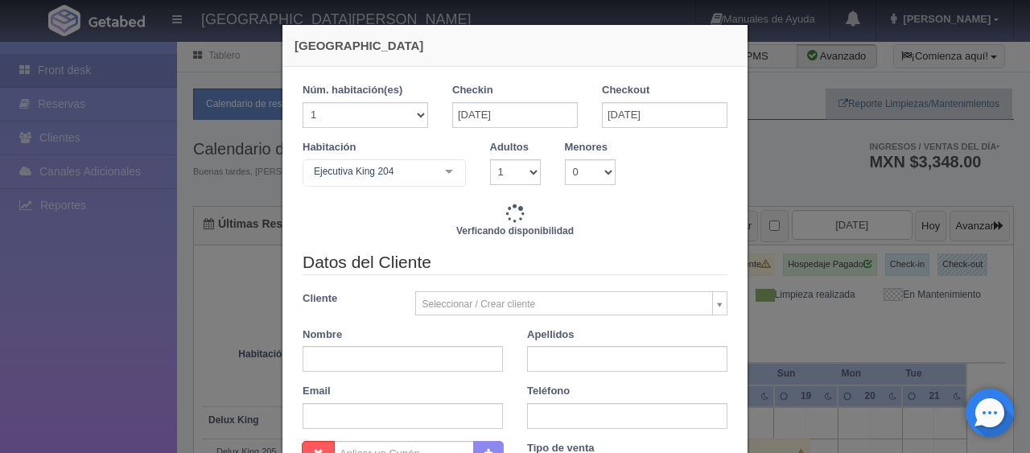
type input "1299.00"
checkbox input "false"
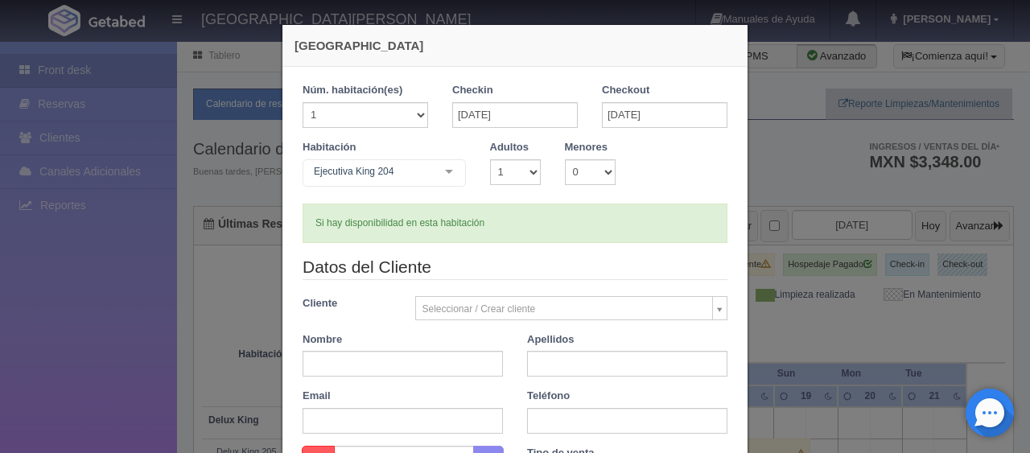
click at [141, 360] on div "Nueva Reserva 1 Núm. habitación(es) 1 2 3 4 5 6 7 8 9 10 11 12 13 14 15 16 17 1…" at bounding box center [515, 226] width 1030 height 453
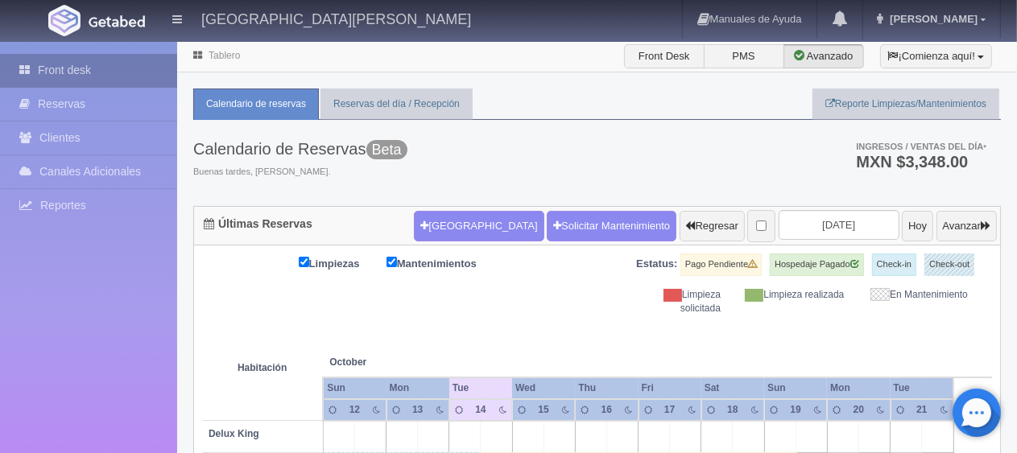
click at [113, 68] on link "Front desk" at bounding box center [88, 70] width 177 height 33
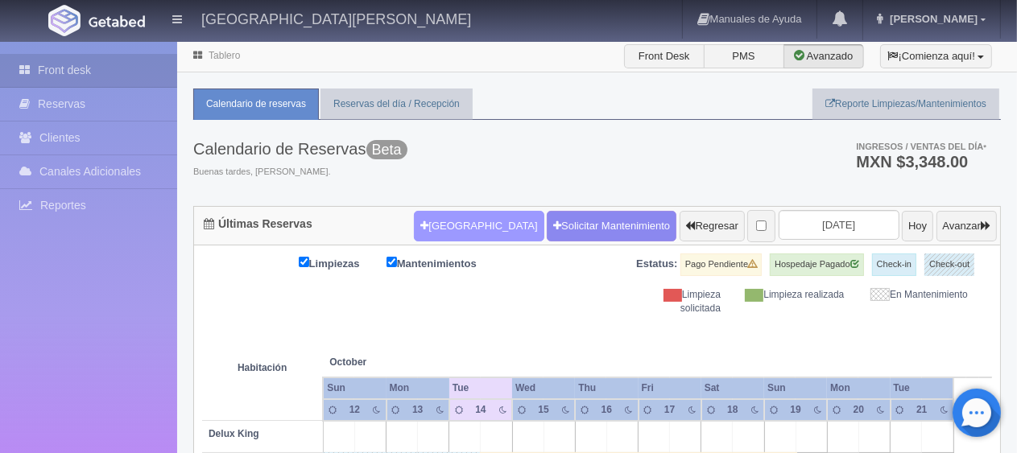
click at [423, 213] on button "Nueva Reserva" at bounding box center [479, 226] width 130 height 31
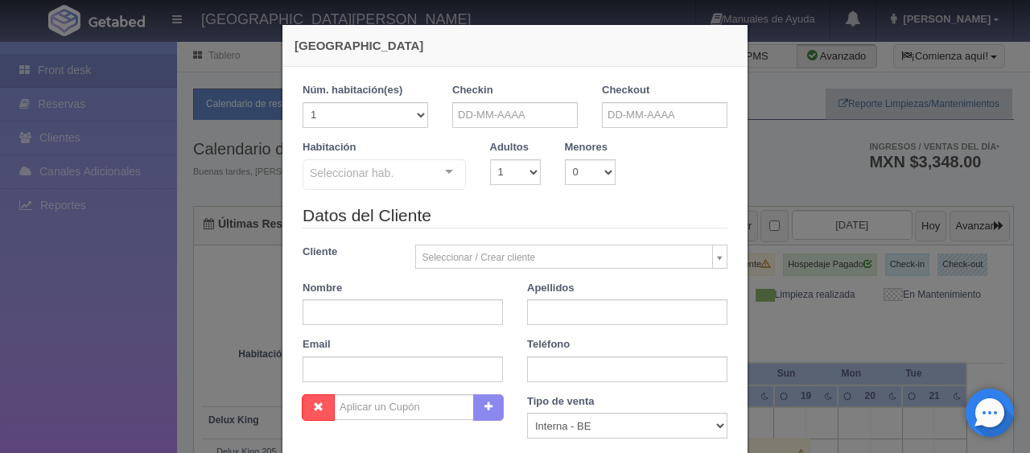
checkbox input "false"
click at [468, 113] on input "text" at bounding box center [515, 115] width 126 height 26
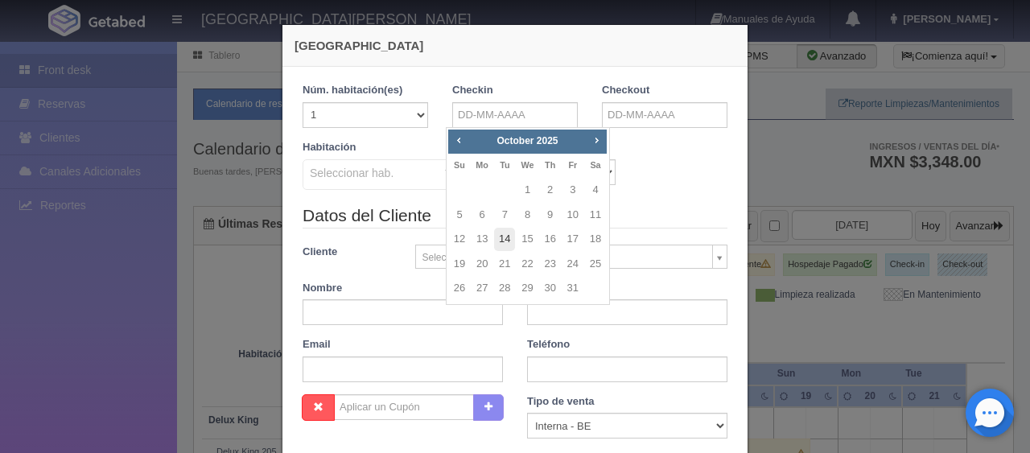
click at [512, 243] on link "14" at bounding box center [504, 239] width 21 height 23
type input "14-10-2025"
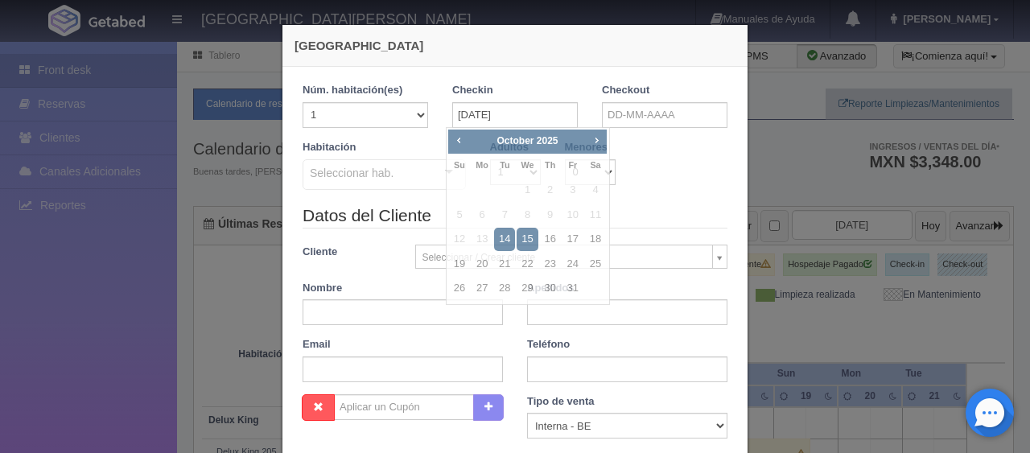
checkbox input "false"
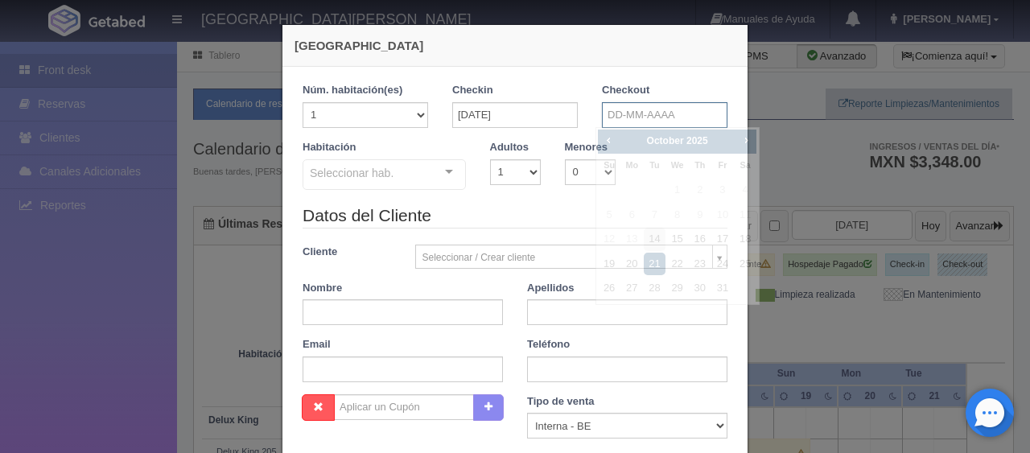
drag, startPoint x: 613, startPoint y: 121, endPoint x: 612, endPoint y: 130, distance: 9.8
click at [613, 121] on input "text" at bounding box center [665, 115] width 126 height 26
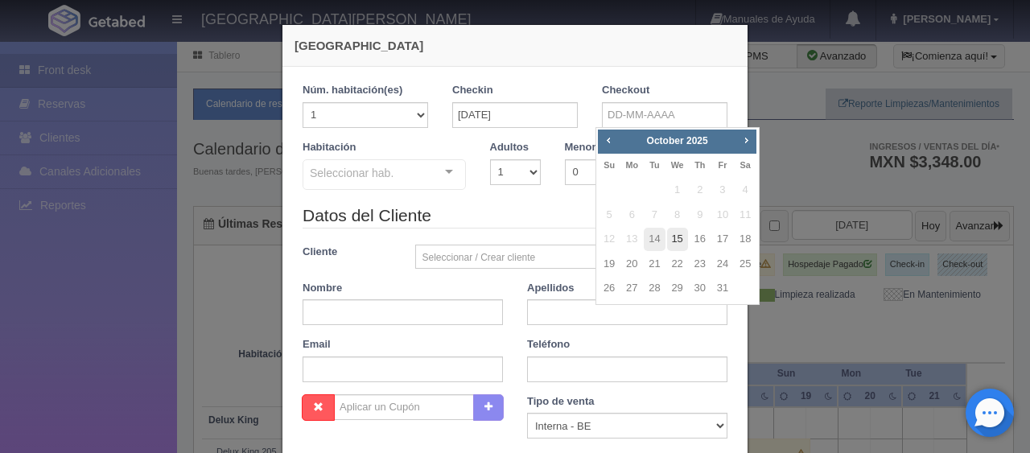
click at [676, 237] on link "15" at bounding box center [677, 239] width 21 height 23
type input "15-10-2025"
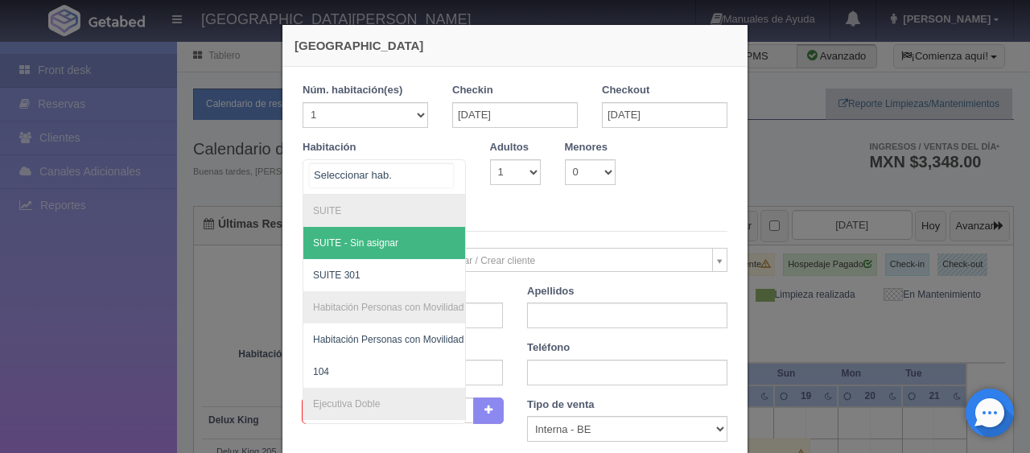
click at [435, 177] on div "SUITE SUITE - Sin asignar SUITE 301 Habitación Personas con Movilidad Reducida …" at bounding box center [384, 176] width 163 height 35
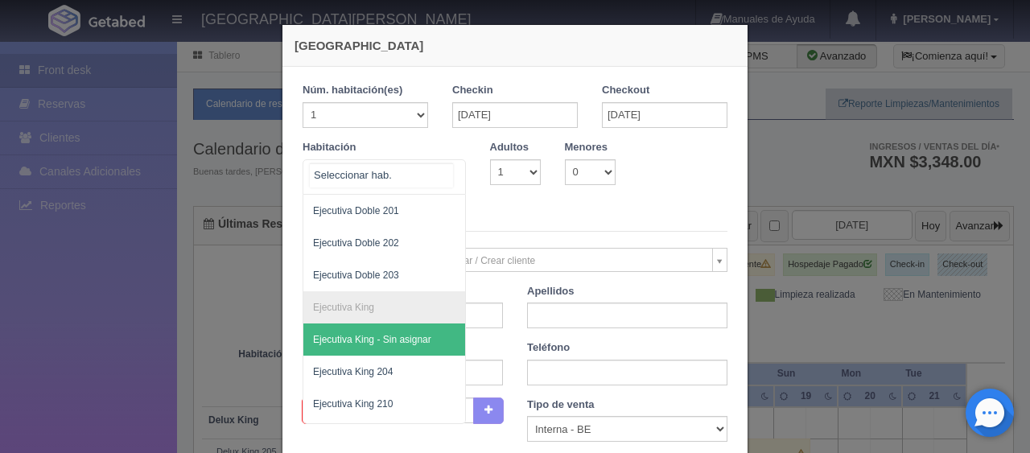
scroll to position [402, 0]
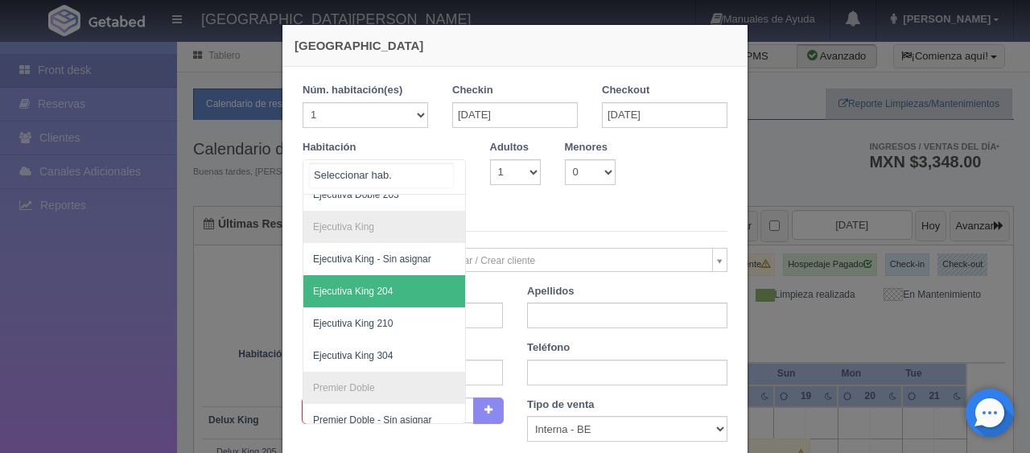
click at [399, 285] on span "Ejecutiva King 204" at bounding box center [438, 291] width 270 height 32
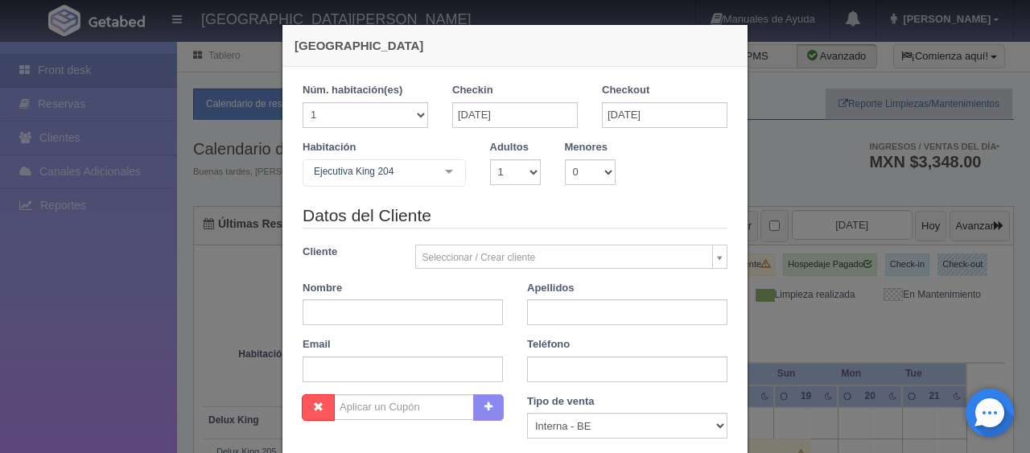
checkbox input "false"
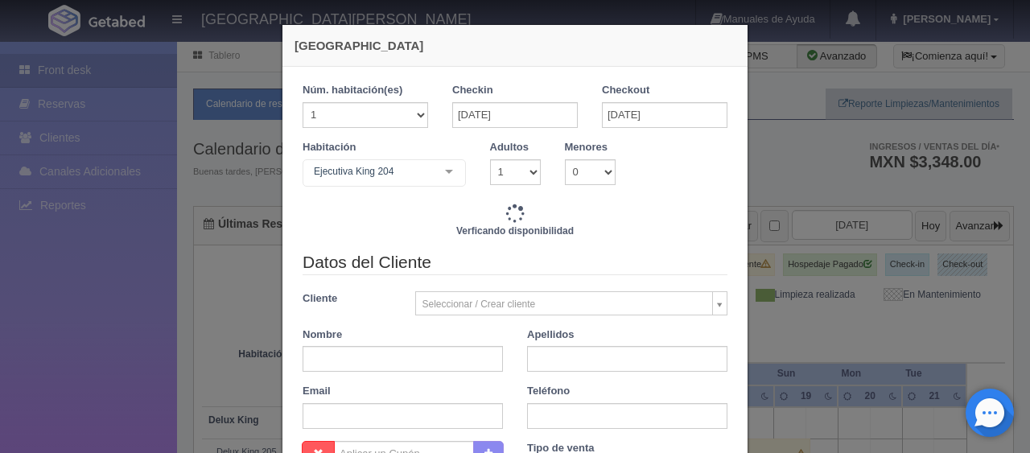
type input "1299.00"
checkbox input "false"
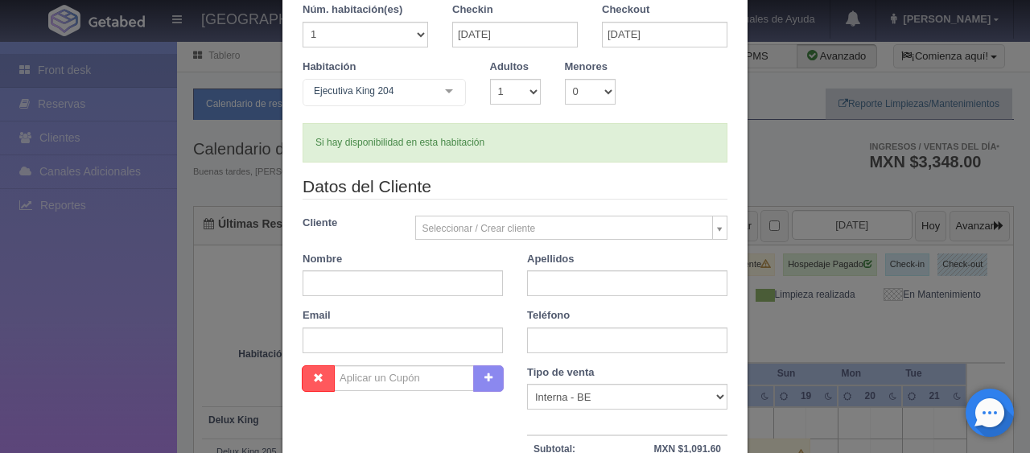
scroll to position [161, 0]
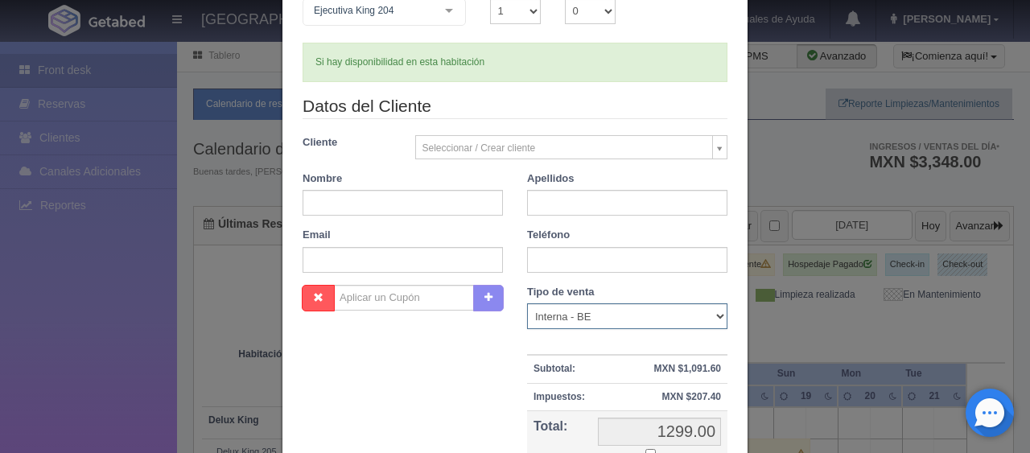
click at [566, 321] on select "Correo Electronico Interna - BE Llamada OTA Externa Otro WALK IN" at bounding box center [627, 316] width 200 height 26
select select "walkin"
click at [527, 303] on select "Correo Electronico Interna - BE Llamada OTA Externa Otro WALK IN" at bounding box center [627, 316] width 200 height 26
click at [396, 207] on input "text" at bounding box center [403, 203] width 200 height 26
type input "Juan"
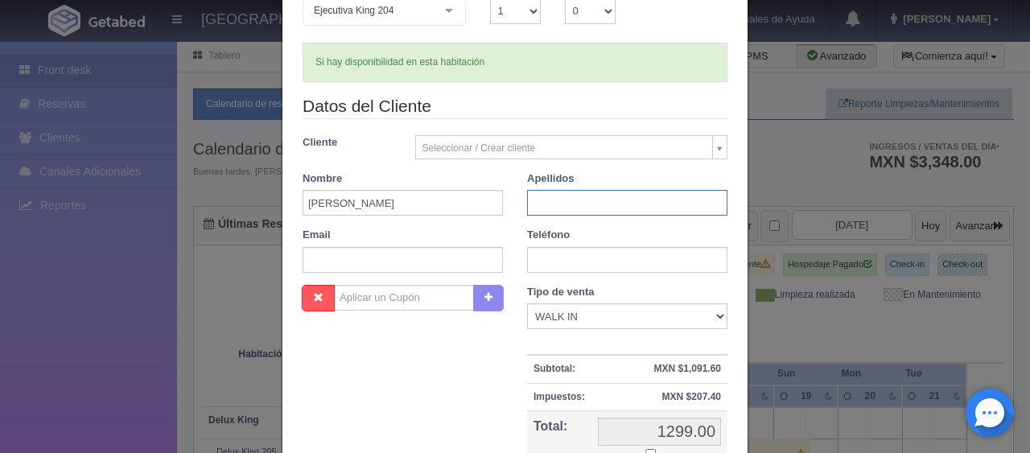
click at [560, 207] on input "text" at bounding box center [627, 203] width 200 height 26
type input "Chavez"
click at [601, 262] on input "text" at bounding box center [627, 260] width 200 height 26
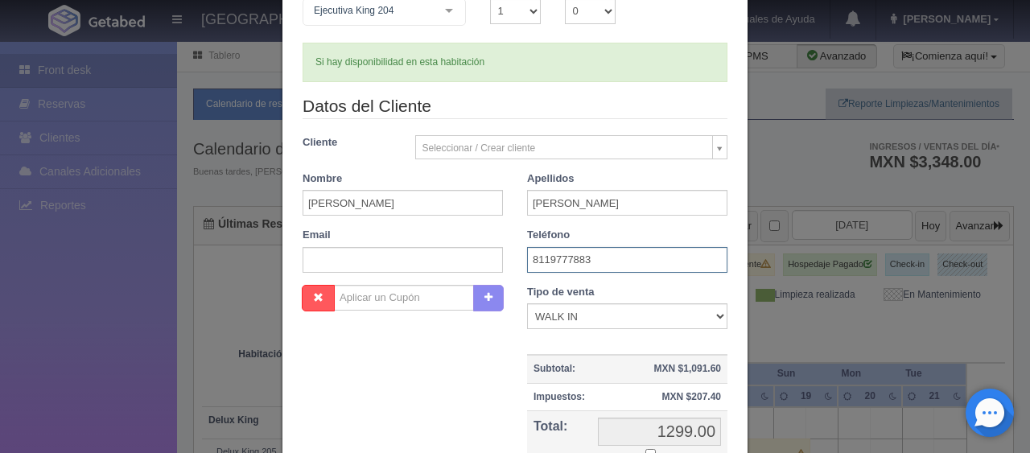
scroll to position [322, 0]
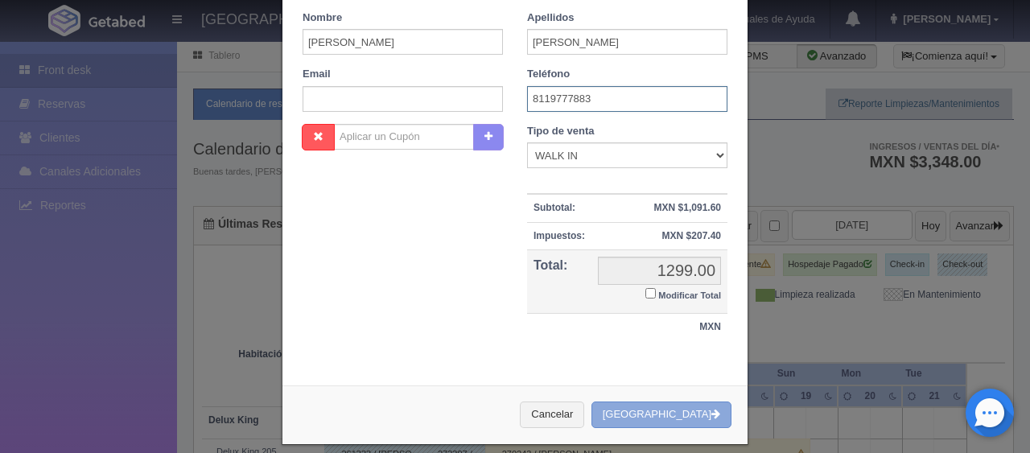
type input "8119777883"
click at [674, 410] on button "Crear Reserva" at bounding box center [662, 415] width 140 height 27
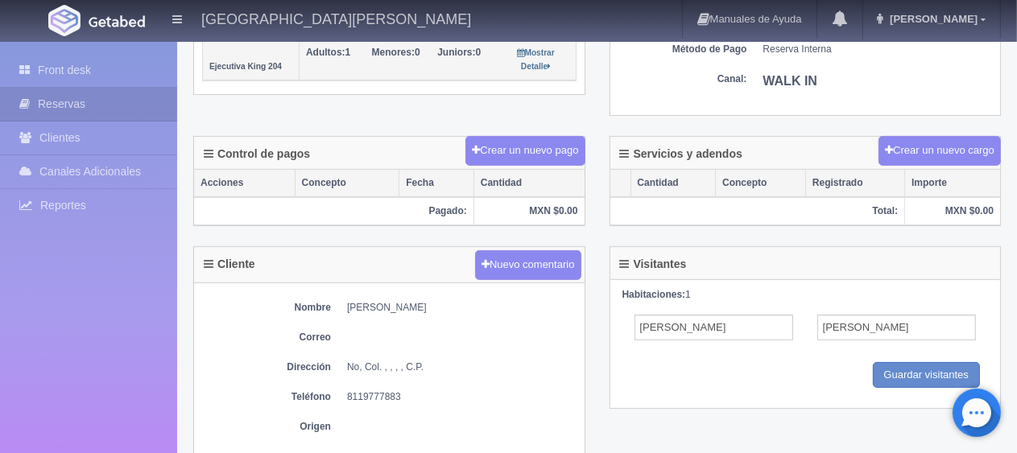
scroll to position [593, 0]
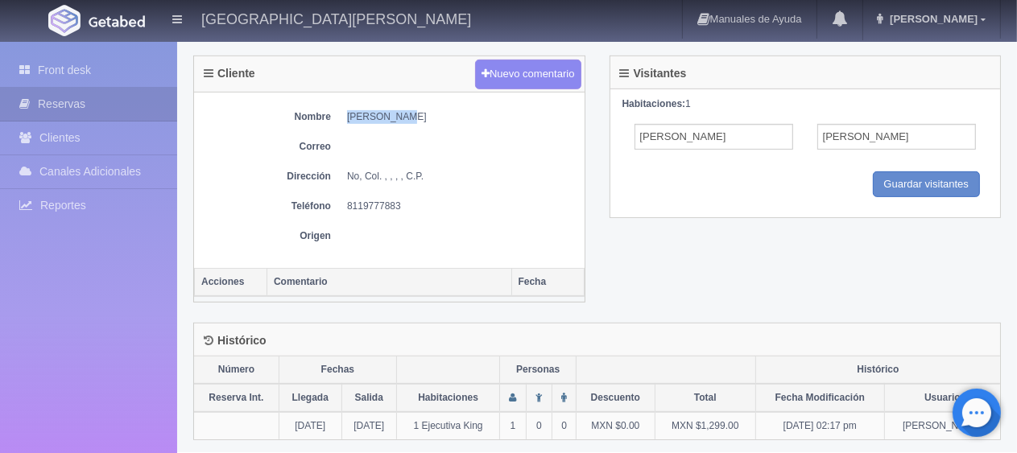
drag, startPoint x: 341, startPoint y: 118, endPoint x: 419, endPoint y: 108, distance: 78.7
click at [419, 110] on dl "Nombre [PERSON_NAME]" at bounding box center [389, 117] width 374 height 14
copy dd "[PERSON_NAME]"
drag, startPoint x: 342, startPoint y: 201, endPoint x: 437, endPoint y: 206, distance: 95.1
click at [437, 206] on dl "Teléfono [PHONE_NUMBER]" at bounding box center [389, 207] width 374 height 14
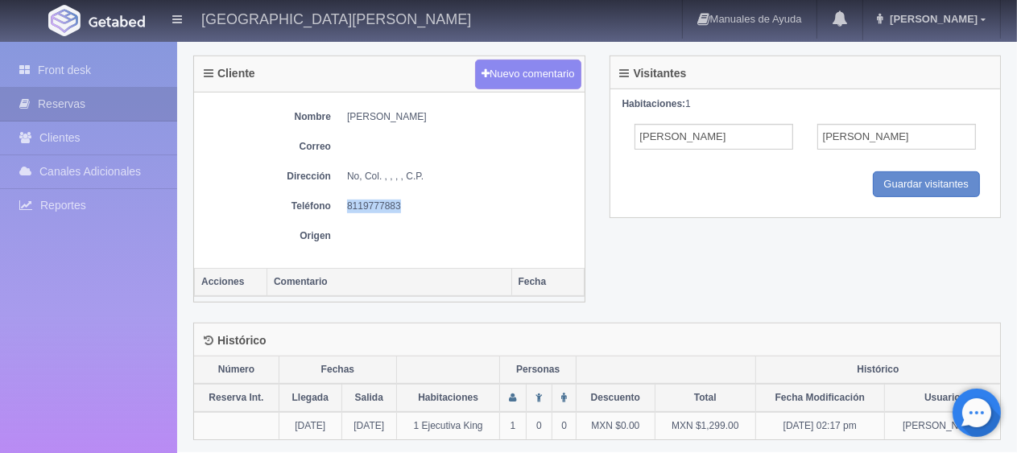
copy dd "8119777883"
click at [532, 175] on dd "No, Col. , , , , C.P." at bounding box center [461, 177] width 229 height 14
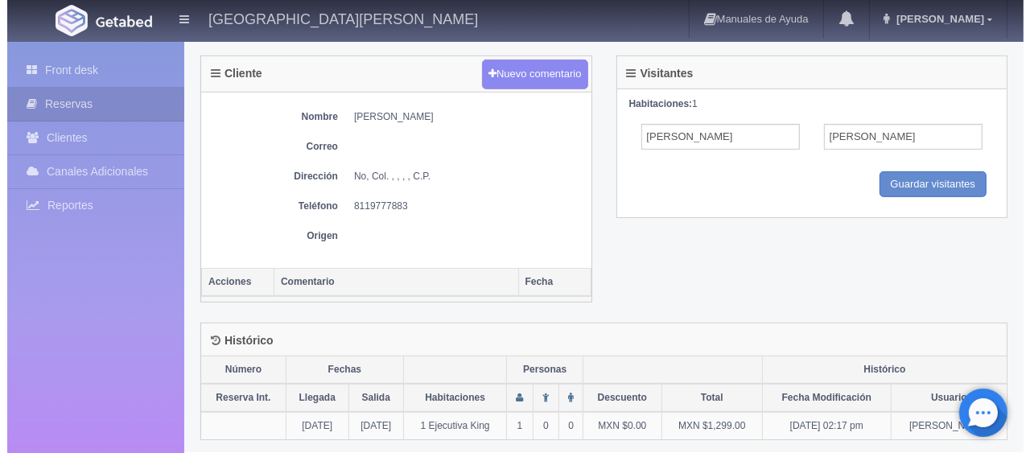
scroll to position [352, 0]
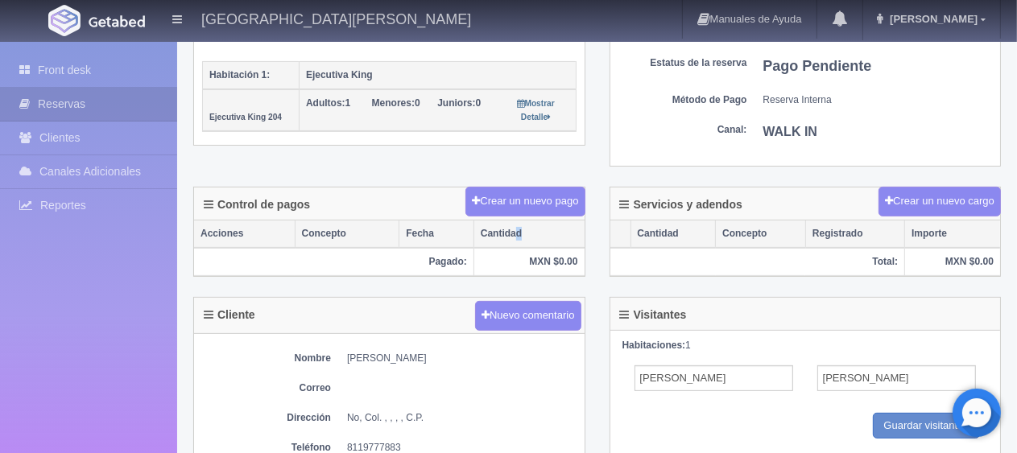
click at [519, 221] on th "Cantidad" at bounding box center [528, 234] width 110 height 27
click at [519, 199] on button "Crear un nuevo pago" at bounding box center [524, 202] width 119 height 30
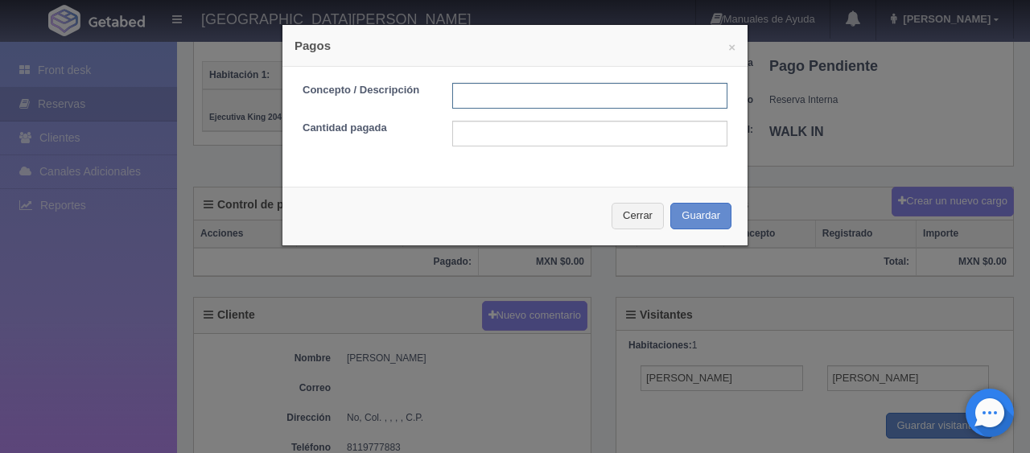
click at [496, 95] on input "text" at bounding box center [589, 96] width 275 height 26
type input "Total Tarjeta"
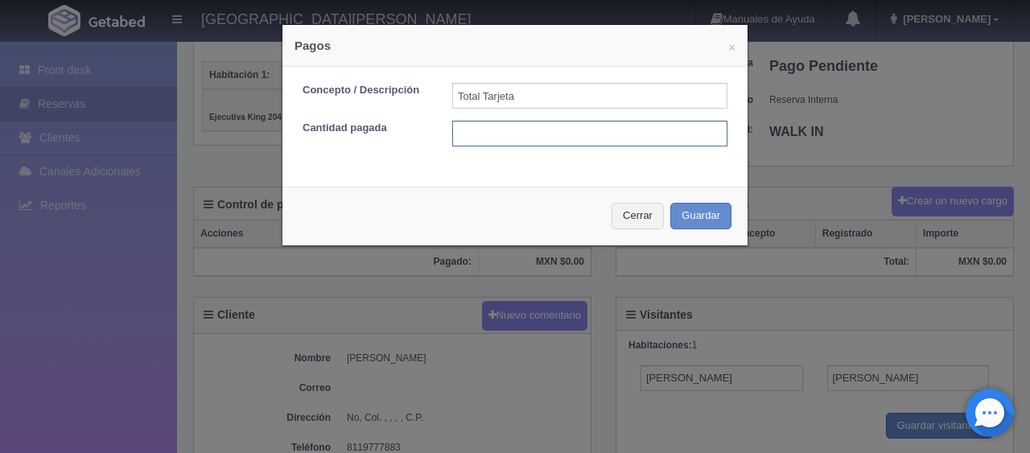
click at [498, 122] on input "text" at bounding box center [589, 134] width 275 height 26
type input "1299"
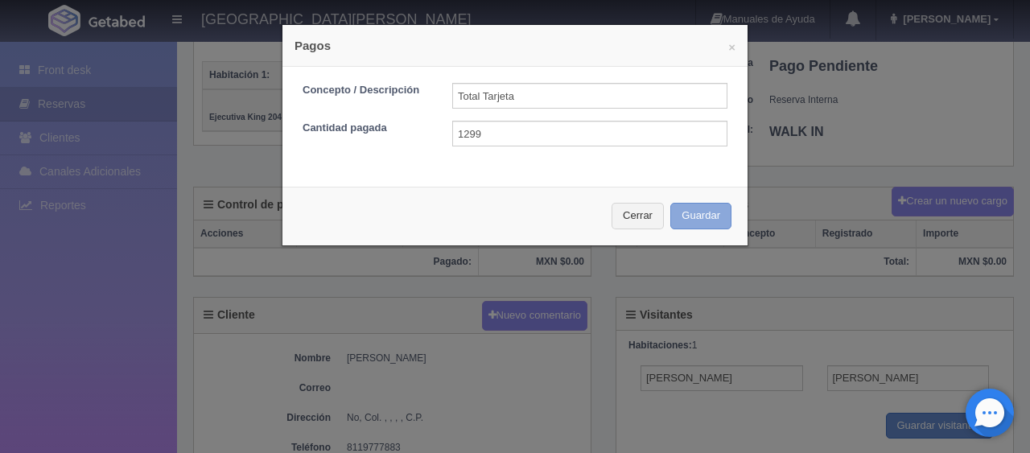
click at [685, 214] on button "Guardar" at bounding box center [701, 216] width 61 height 27
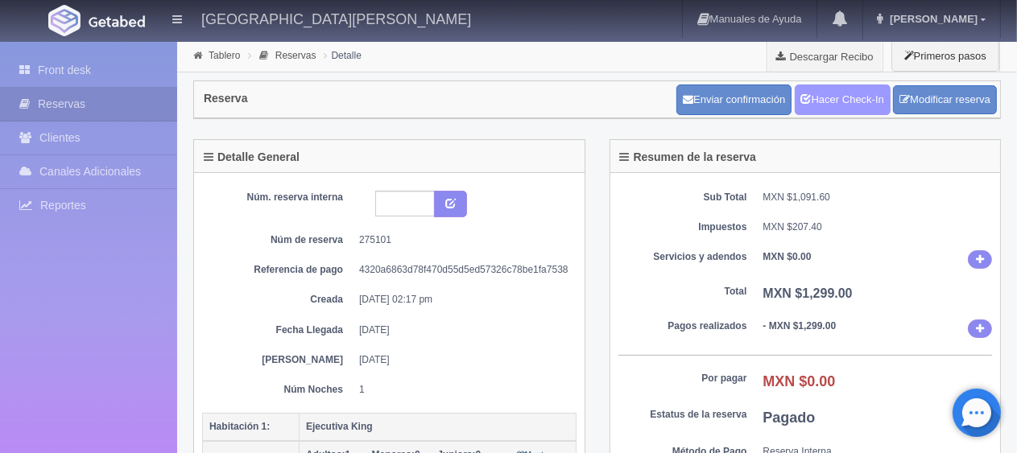
click at [843, 106] on link "Hacer Check-In" at bounding box center [843, 100] width 96 height 31
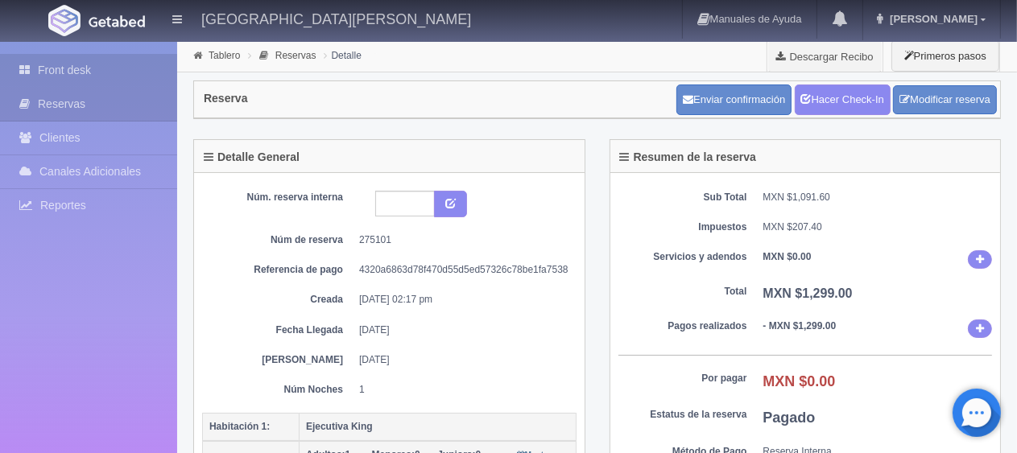
click at [89, 69] on link "Front desk" at bounding box center [88, 70] width 177 height 33
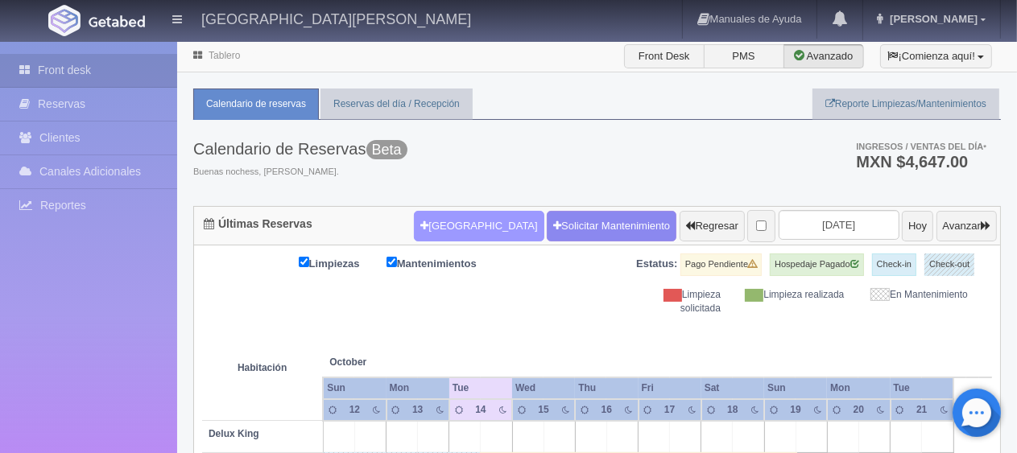
click at [430, 227] on button "[GEOGRAPHIC_DATA]" at bounding box center [479, 226] width 130 height 31
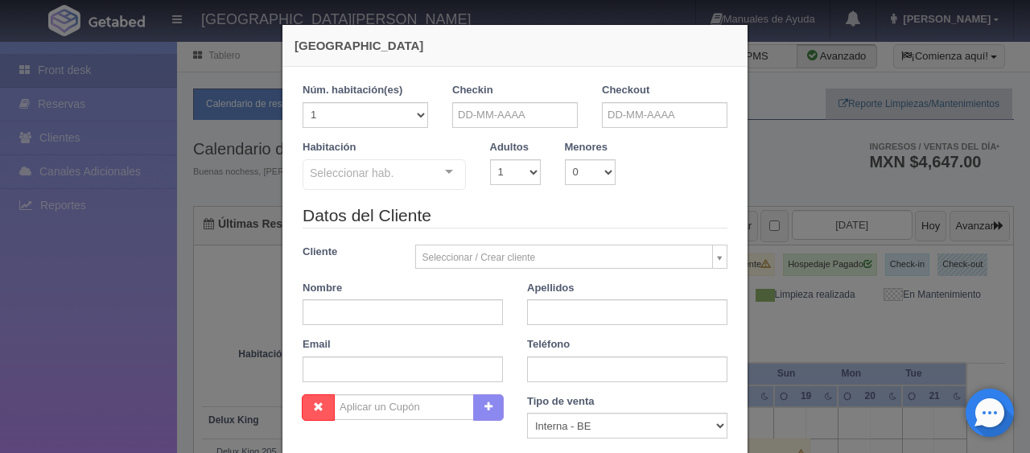
checkbox input "false"
click at [471, 101] on div "Checkin" at bounding box center [515, 105] width 126 height 45
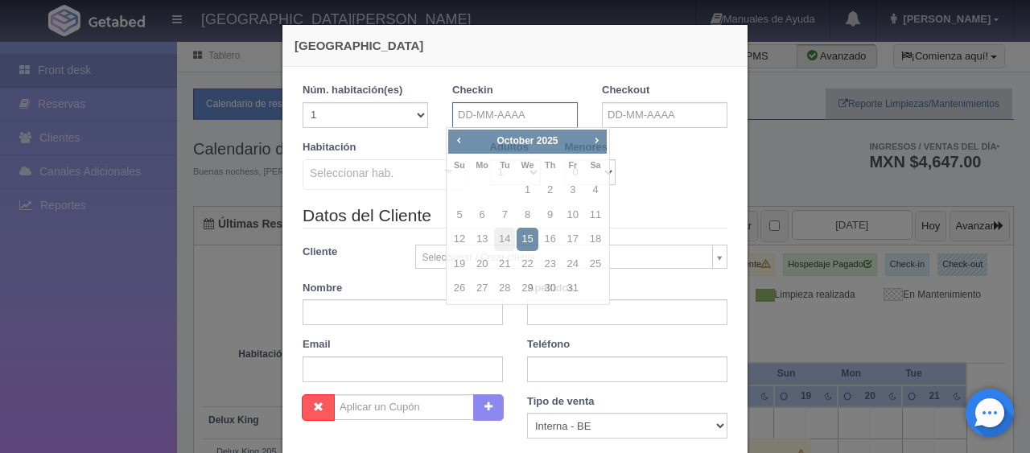
click at [527, 121] on input "text" at bounding box center [515, 115] width 126 height 26
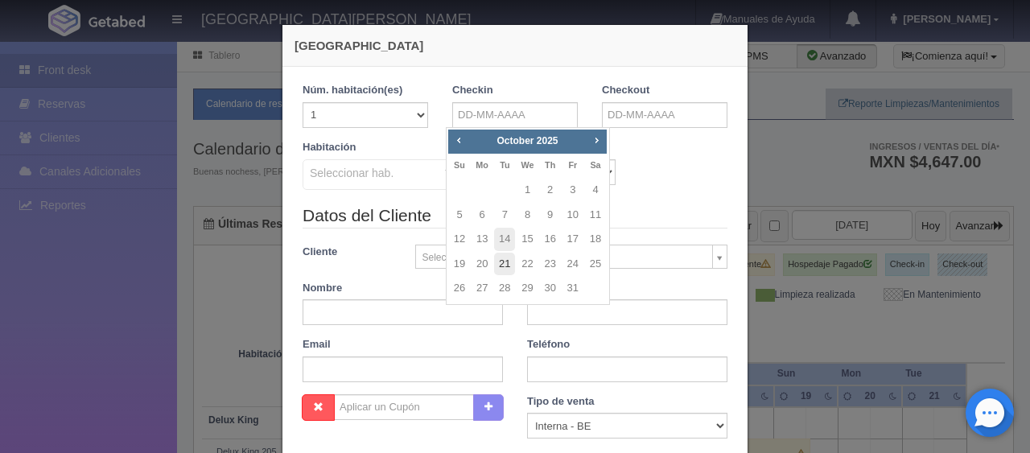
click at [510, 261] on link "21" at bounding box center [504, 264] width 21 height 23
type input "[DATE]"
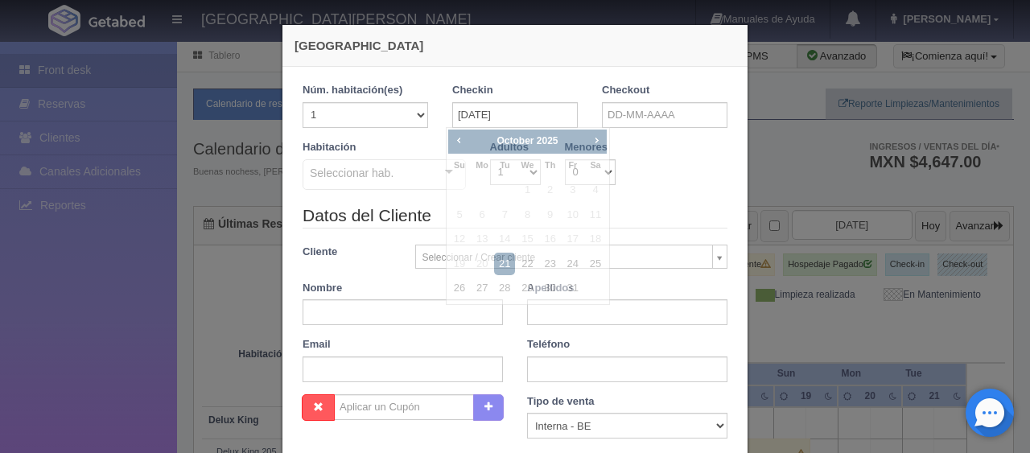
checkbox input "false"
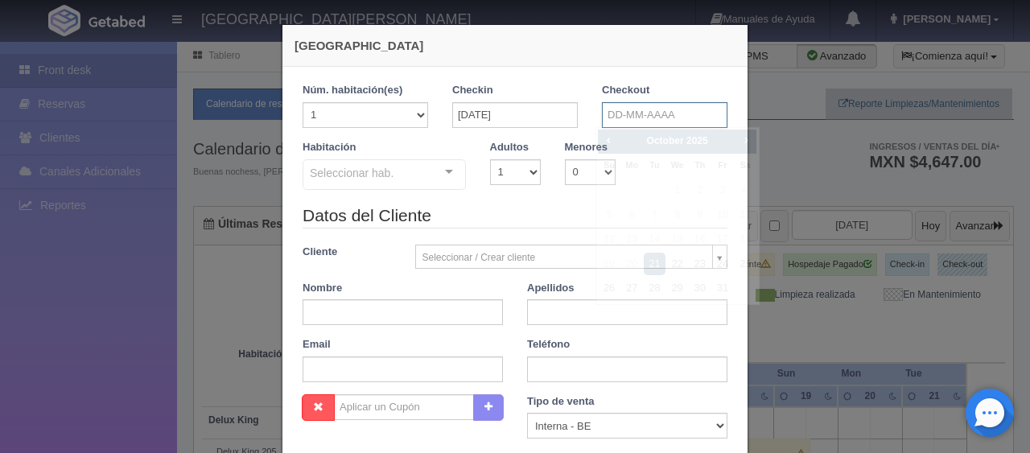
click at [620, 118] on input "text" at bounding box center [665, 115] width 126 height 26
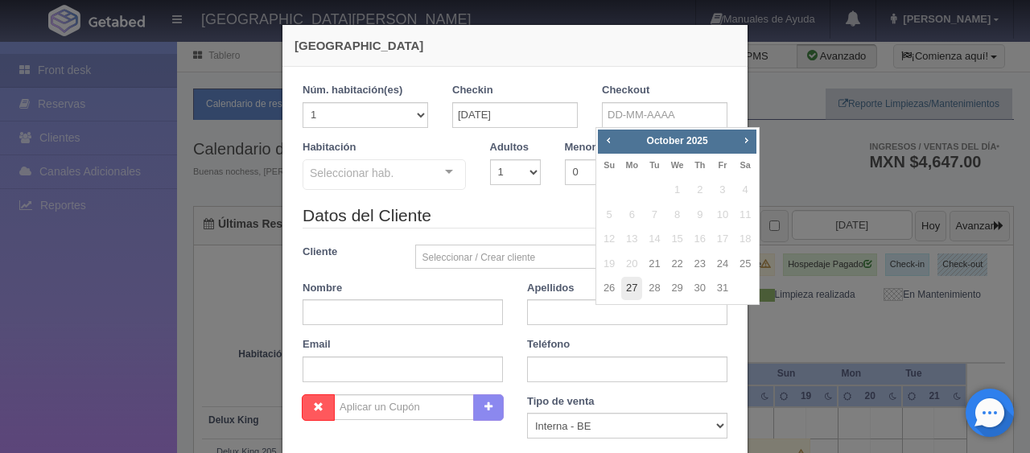
click at [627, 287] on link "27" at bounding box center [631, 288] width 21 height 23
type input "[DATE]"
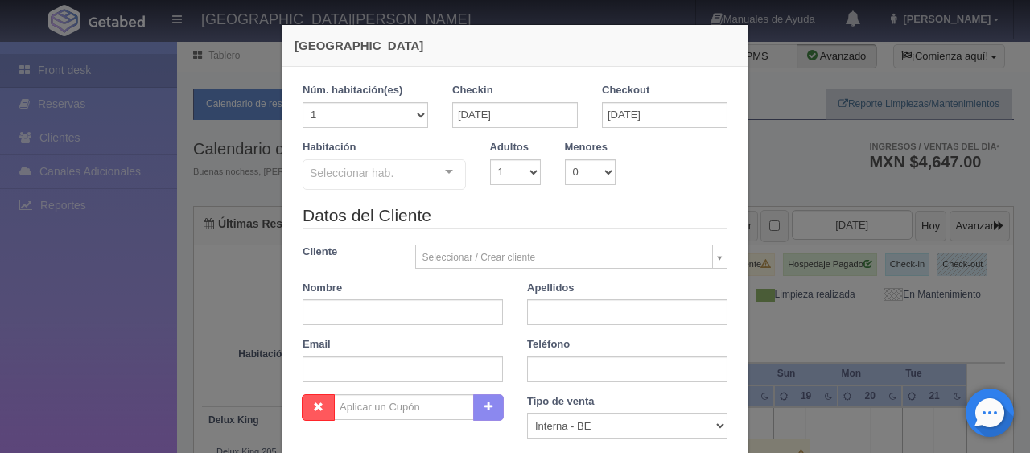
checkbox input "false"
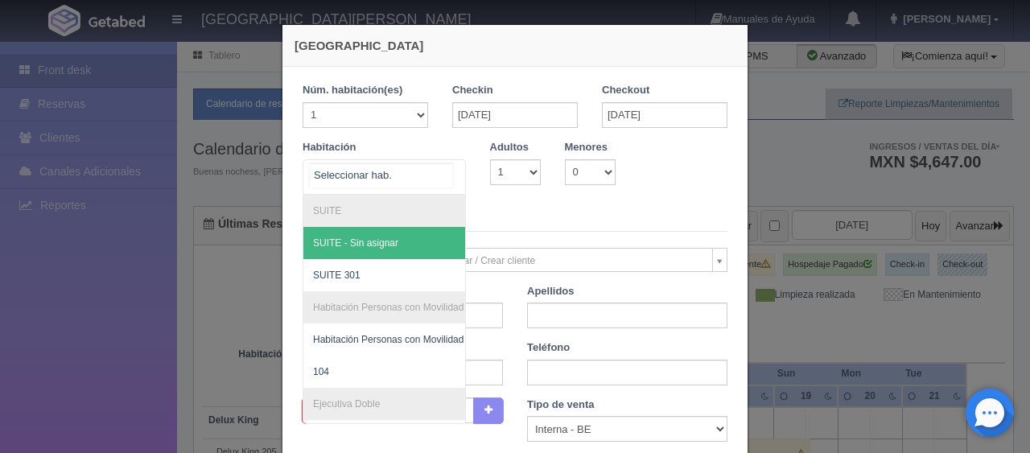
click at [426, 172] on div "SUITE SUITE - Sin asignar SUITE 301 Habitación Personas con Movilidad Reducida …" at bounding box center [384, 176] width 163 height 35
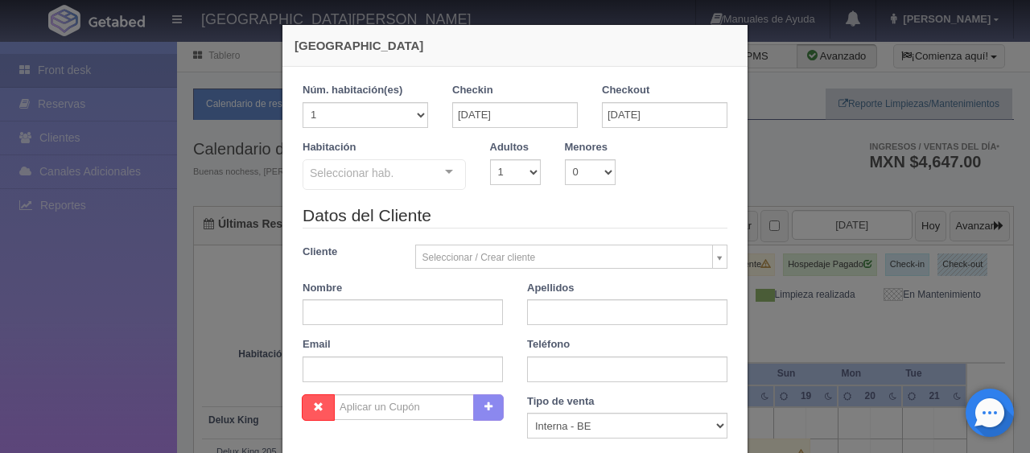
click at [592, 217] on legend "Datos del Cliente" at bounding box center [515, 216] width 425 height 25
click at [590, 112] on div "Checkout [DATE]" at bounding box center [665, 111] width 150 height 57
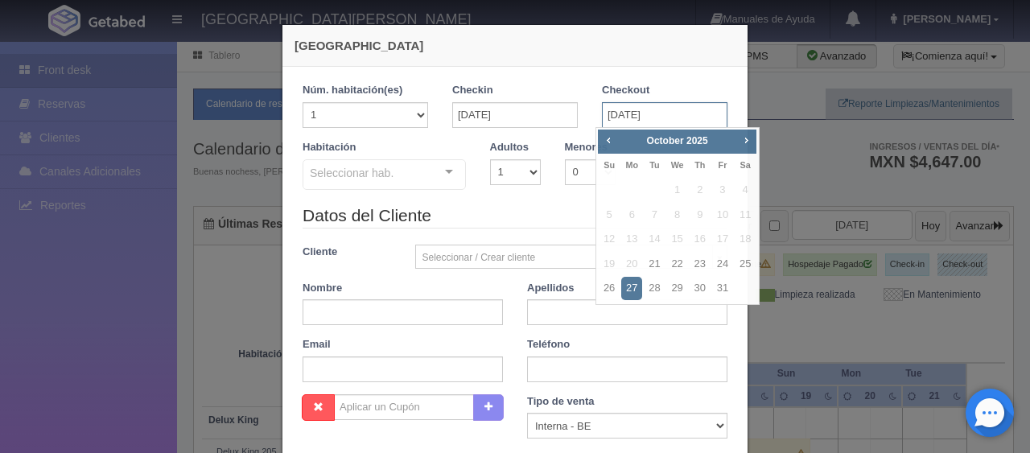
click at [602, 111] on input "27-10-2025" at bounding box center [665, 115] width 126 height 26
click at [79, 281] on div "Nueva Reserva 1 Núm. habitación(es) 1 2 3 4 5 6 7 8 9 10 11 12 13 14 15 16 17 1…" at bounding box center [515, 226] width 1030 height 453
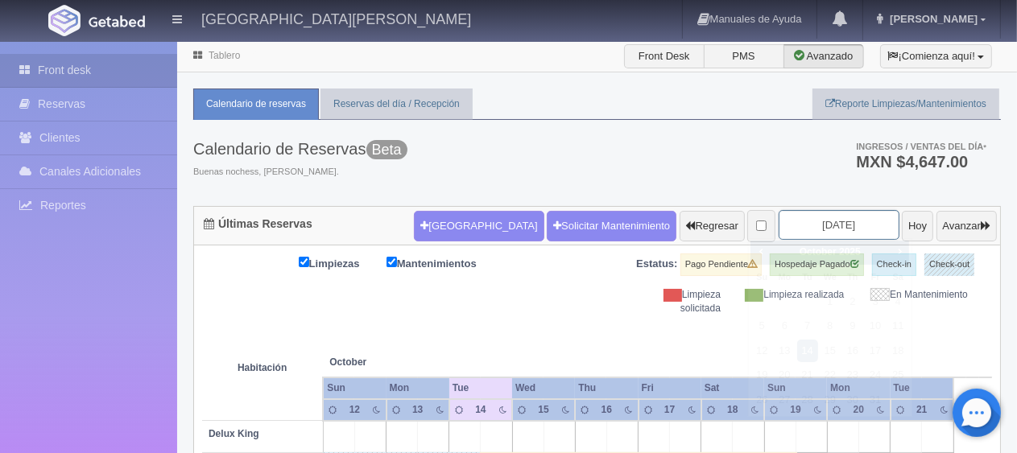
click at [811, 224] on input "2025-10-14" at bounding box center [838, 225] width 121 height 30
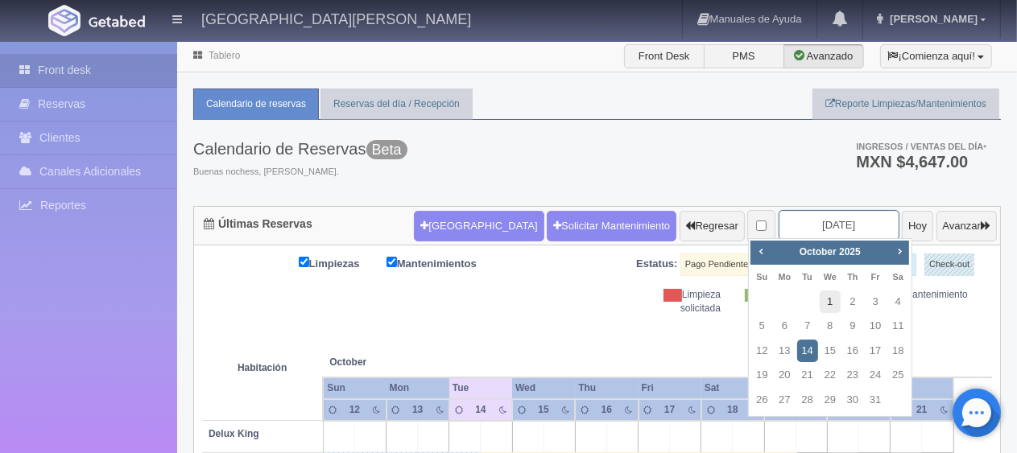
scroll to position [161, 0]
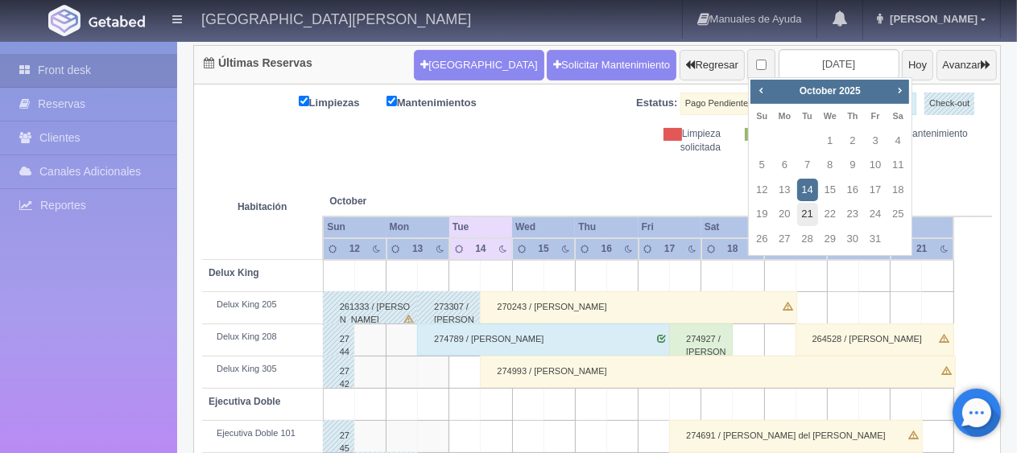
click at [802, 219] on link "21" at bounding box center [807, 214] width 21 height 23
type input "[DATE]"
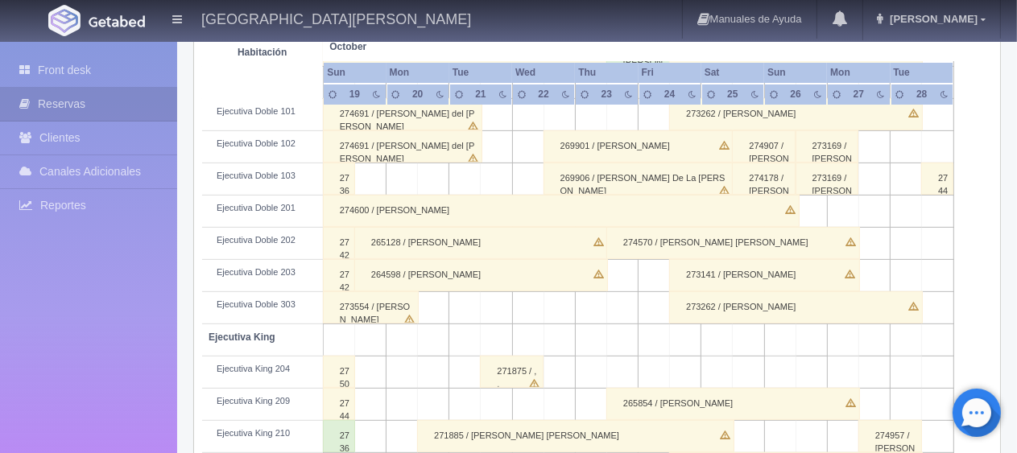
scroll to position [563, 0]
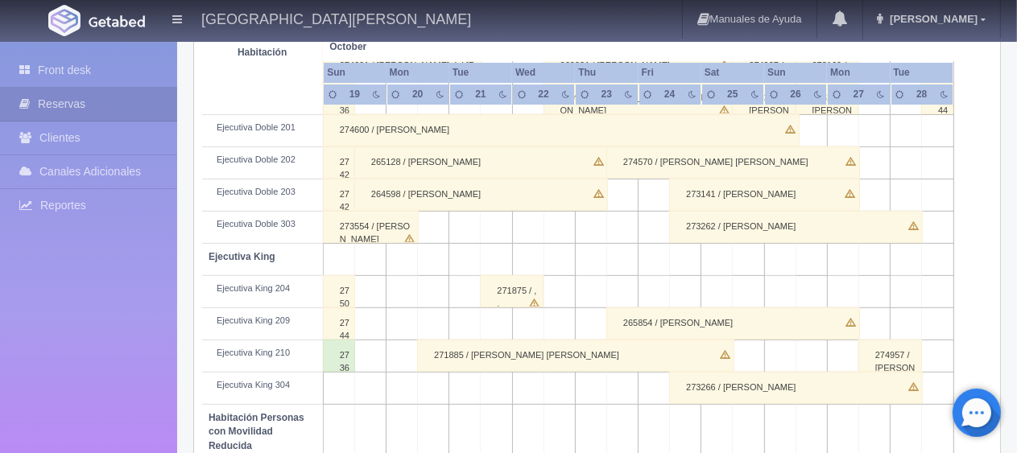
click at [515, 295] on div "271875 / , ," at bounding box center [512, 291] width 64 height 32
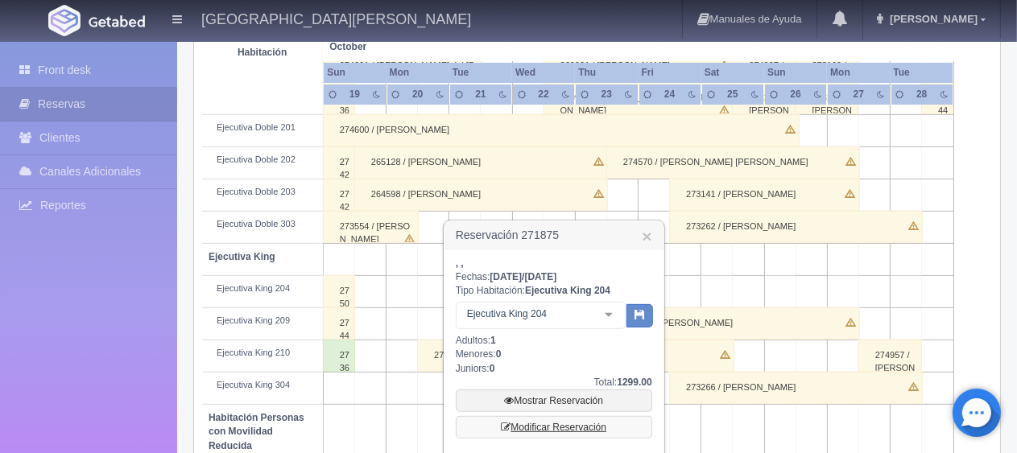
click at [557, 421] on link "Modificar Reservación" at bounding box center [554, 427] width 196 height 23
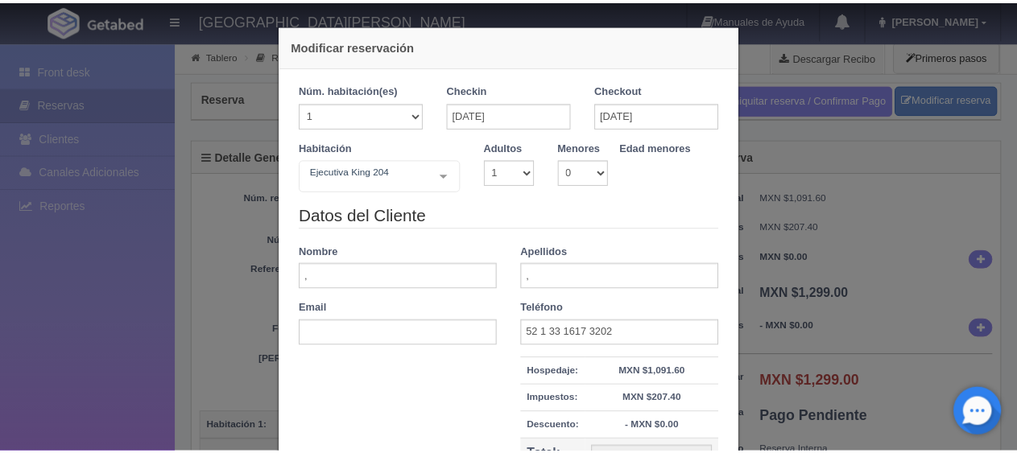
scroll to position [183, 0]
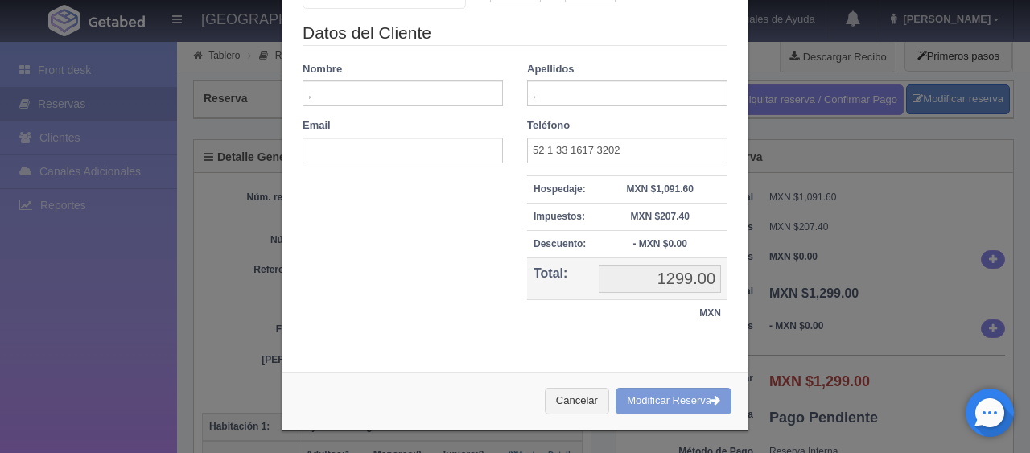
click at [138, 266] on div "Modificar reservación Núm. habitación(es) 1 2 3 4 5 6 7 8 9 10 11 12 13 14 15 1…" at bounding box center [515, 226] width 1030 height 453
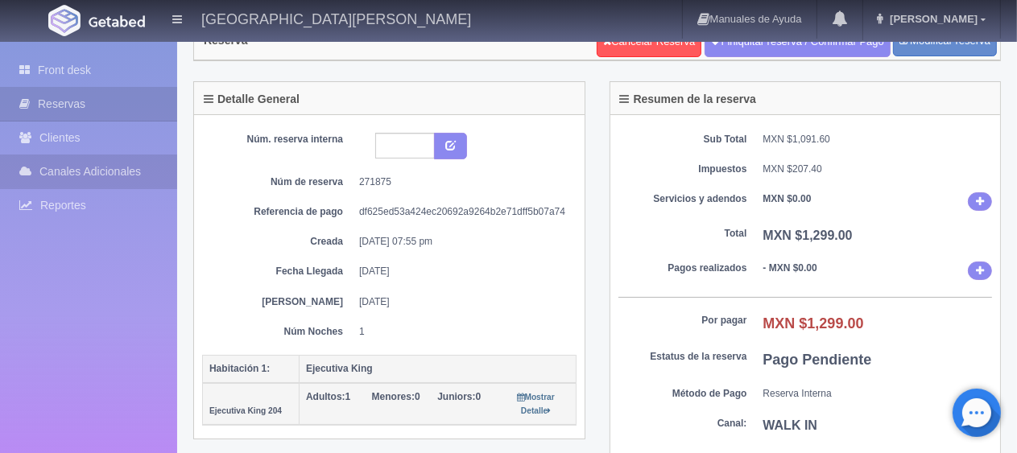
scroll to position [0, 0]
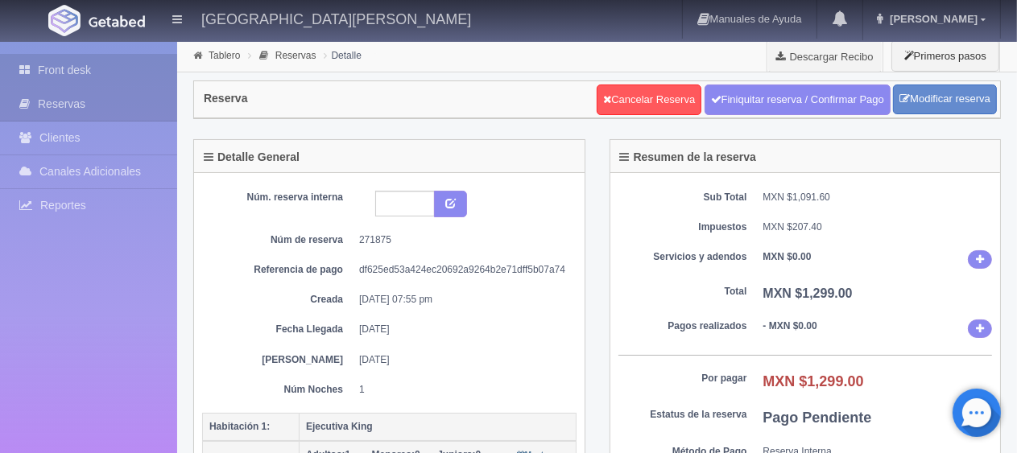
click at [53, 61] on link "Front desk" at bounding box center [88, 70] width 177 height 33
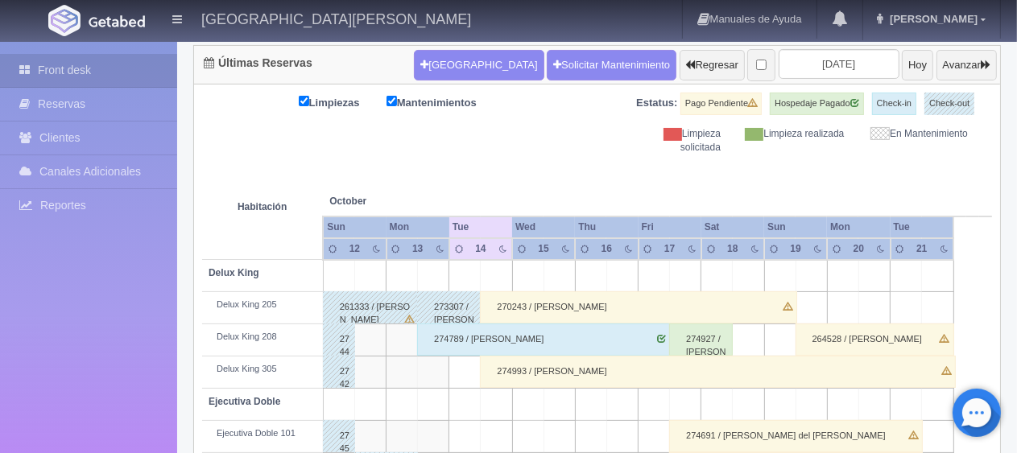
scroll to position [80, 0]
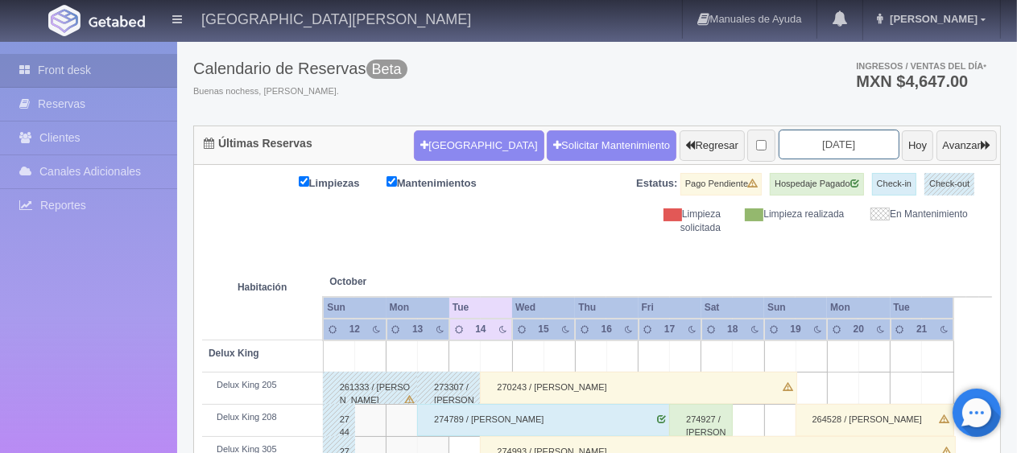
click at [820, 155] on input "2025-10-14" at bounding box center [838, 145] width 121 height 30
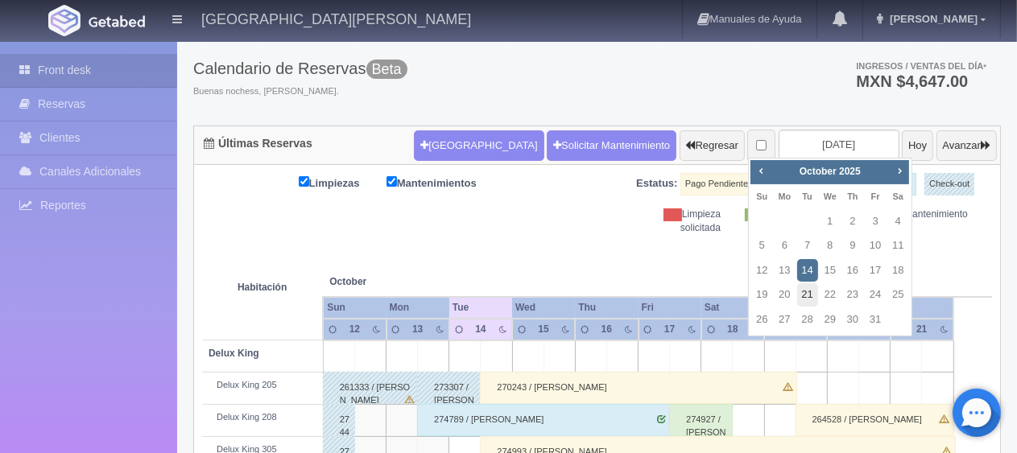
click at [806, 293] on link "21" at bounding box center [807, 294] width 21 height 23
type input "[DATE]"
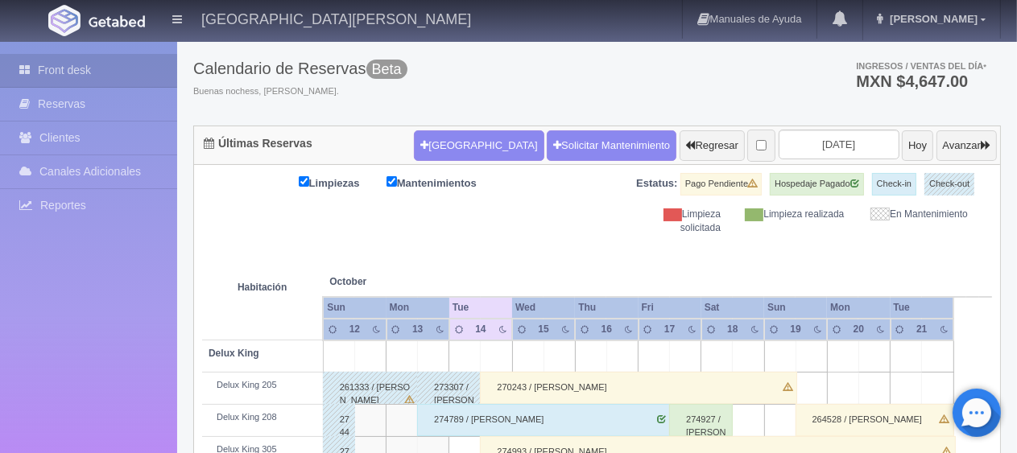
scroll to position [241, 0]
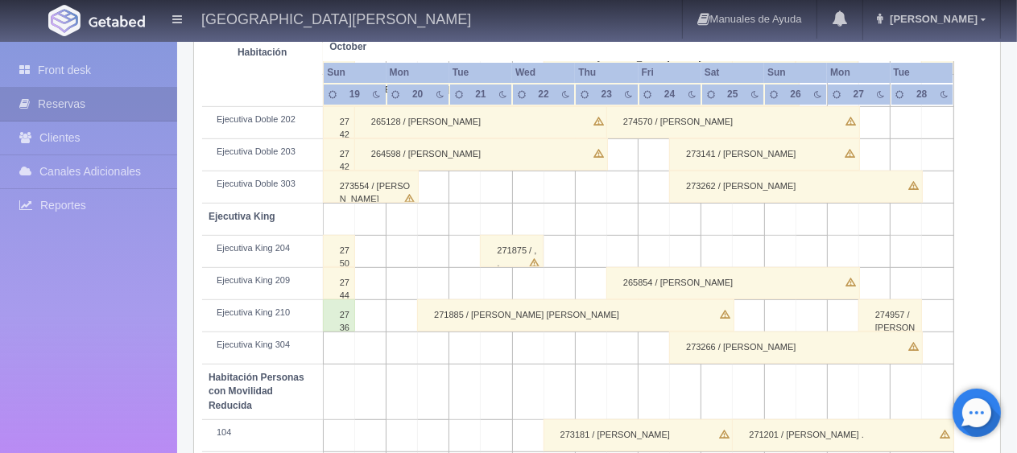
scroll to position [604, 0]
click at [528, 254] on div "271875 / , ," at bounding box center [512, 251] width 64 height 32
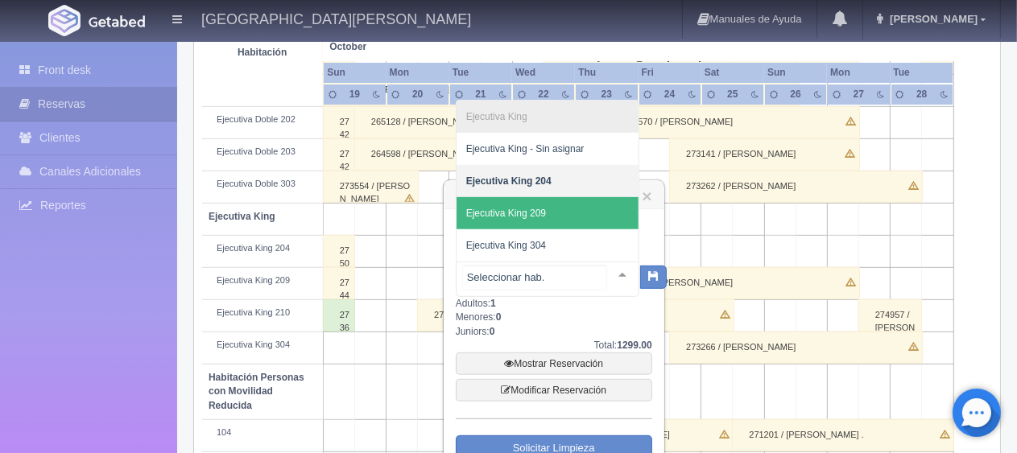
click at [579, 214] on span "Ejecutiva King 209" at bounding box center [547, 213] width 182 height 32
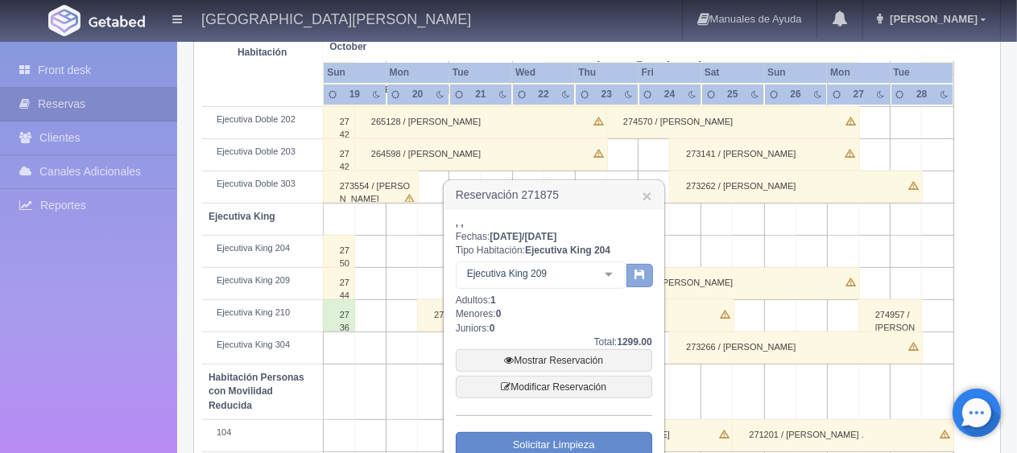
click at [631, 270] on button "button" at bounding box center [639, 276] width 27 height 24
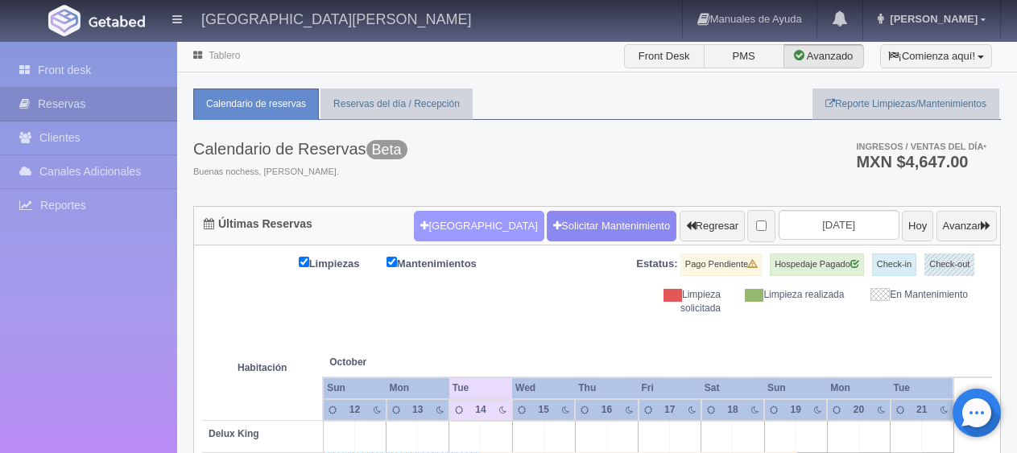
scroll to position [119, 0]
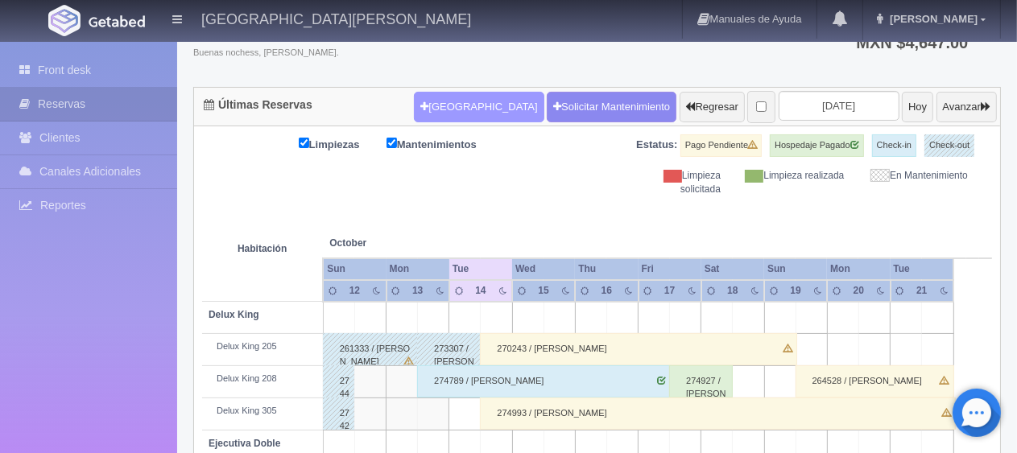
click at [427, 107] on button "Nueva Reserva" at bounding box center [479, 107] width 130 height 31
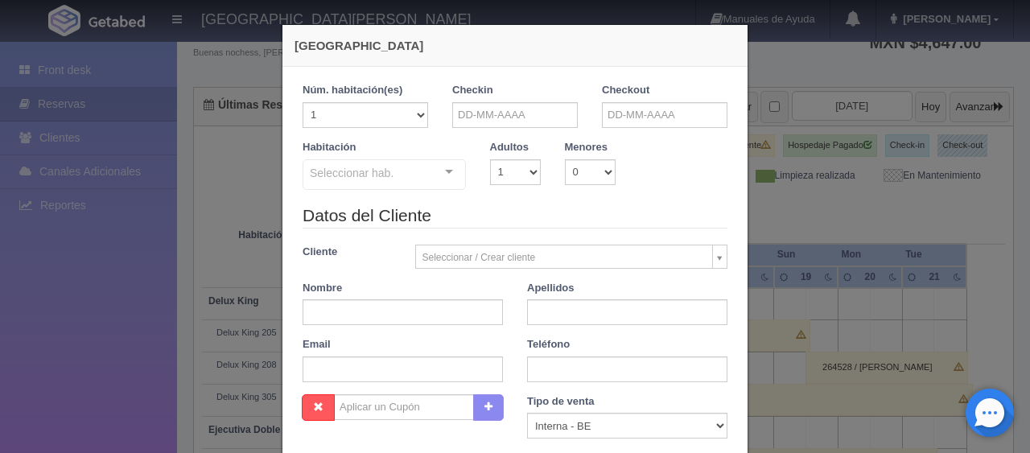
checkbox input "false"
click at [456, 130] on div "Checkin" at bounding box center [515, 111] width 150 height 57
click at [456, 118] on input "text" at bounding box center [515, 115] width 126 height 26
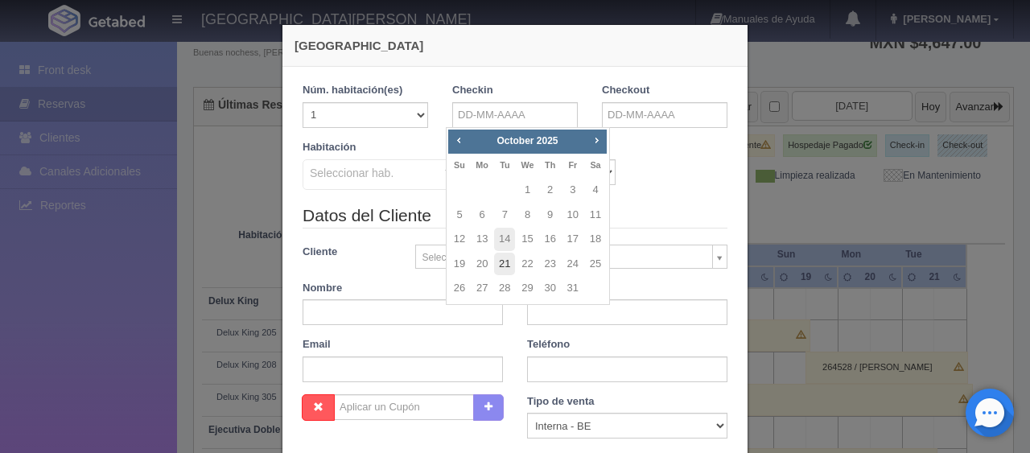
click at [506, 265] on link "21" at bounding box center [504, 264] width 21 height 23
type input "[DATE]"
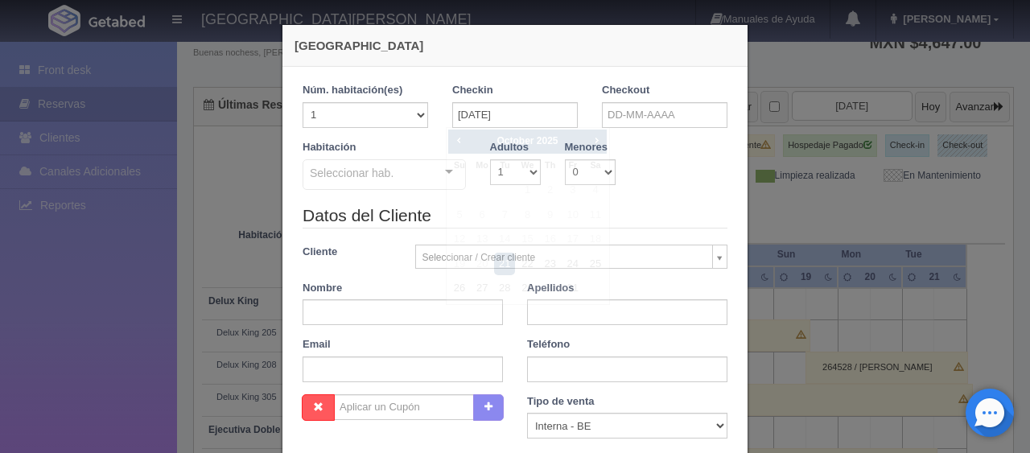
checkbox input "false"
click at [630, 113] on input "text" at bounding box center [665, 115] width 126 height 26
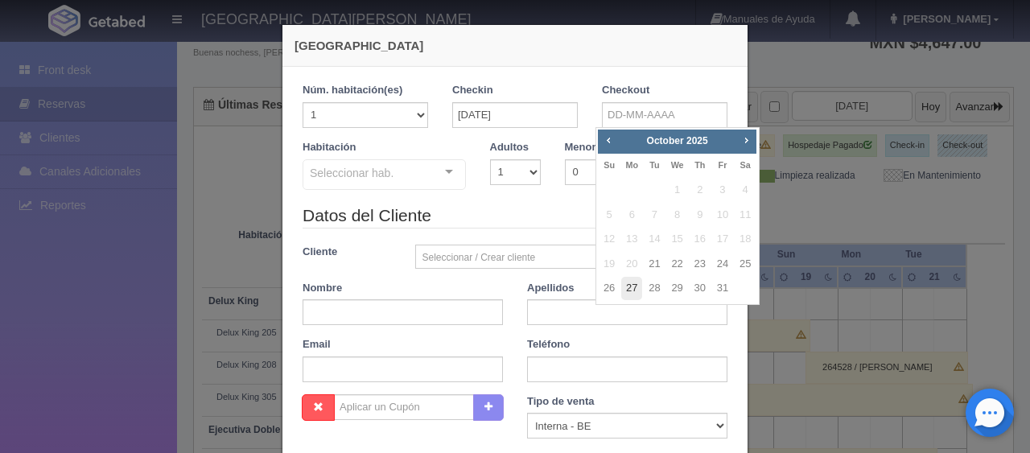
click at [627, 294] on link "27" at bounding box center [631, 288] width 21 height 23
type input "27-10-2025"
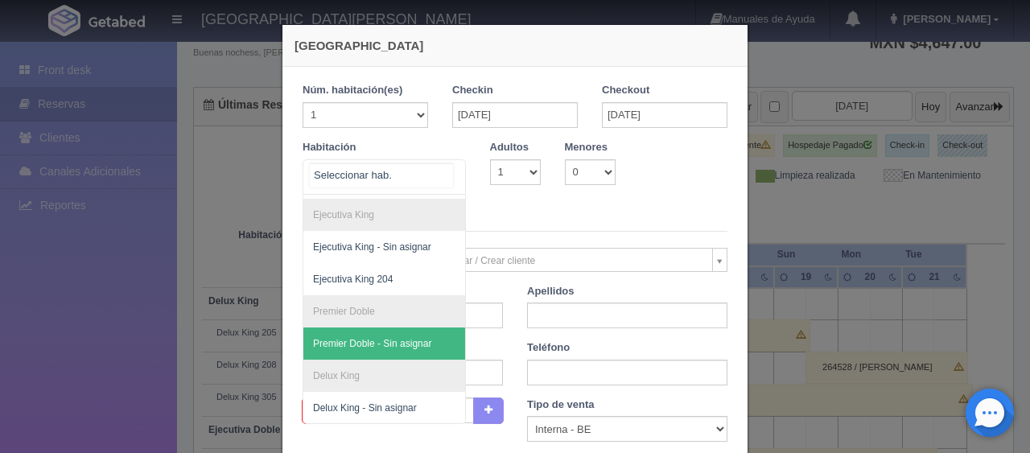
scroll to position [203, 0]
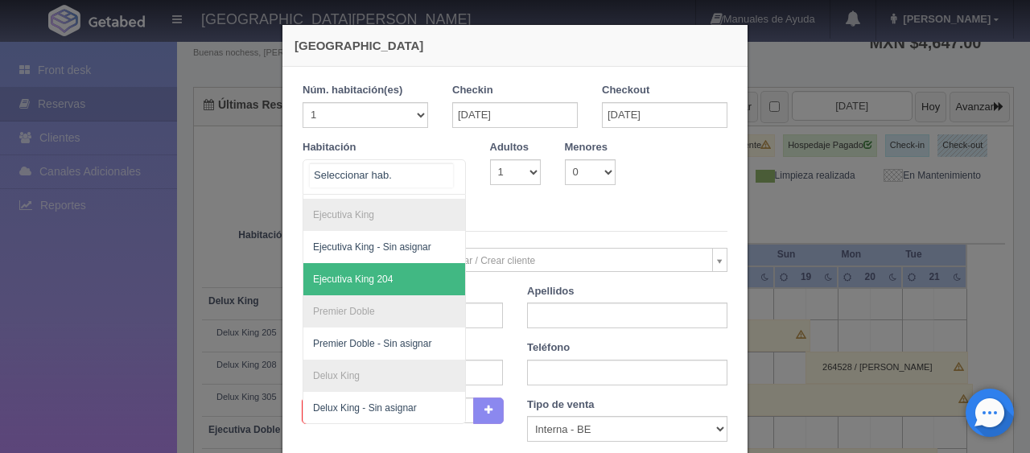
click at [377, 274] on span "Ejecutiva King 204" at bounding box center [353, 279] width 80 height 11
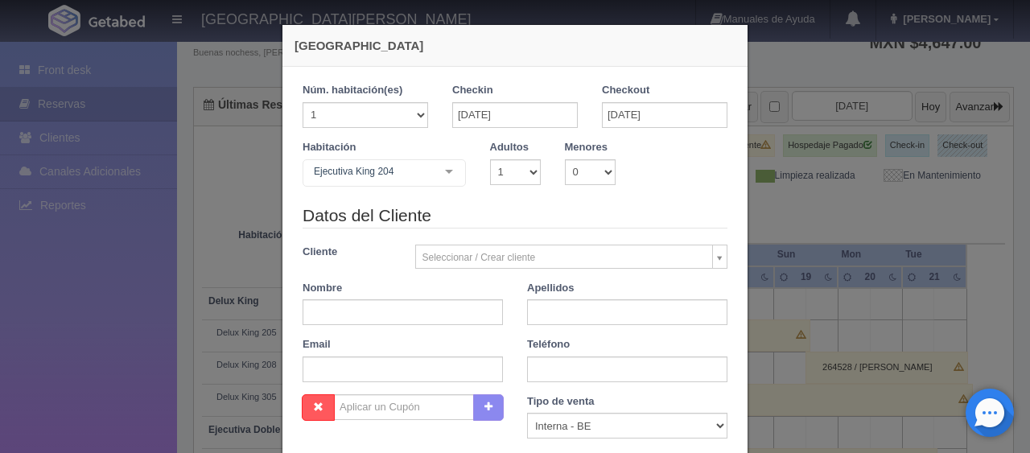
checkbox input "false"
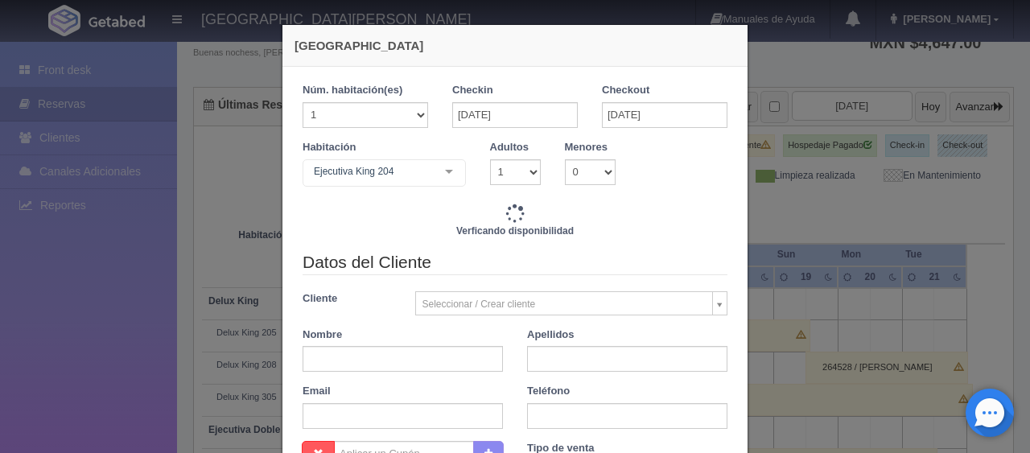
type input "7794.00"
checkbox input "false"
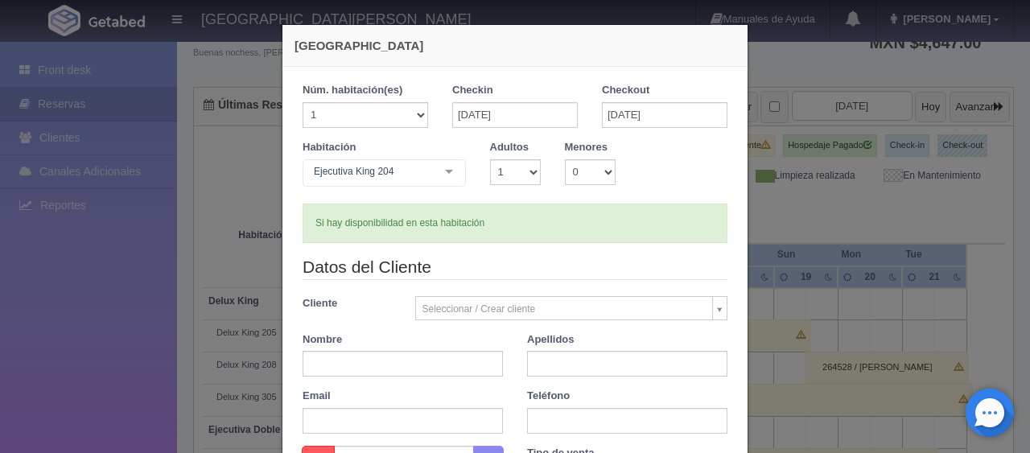
scroll to position [161, 0]
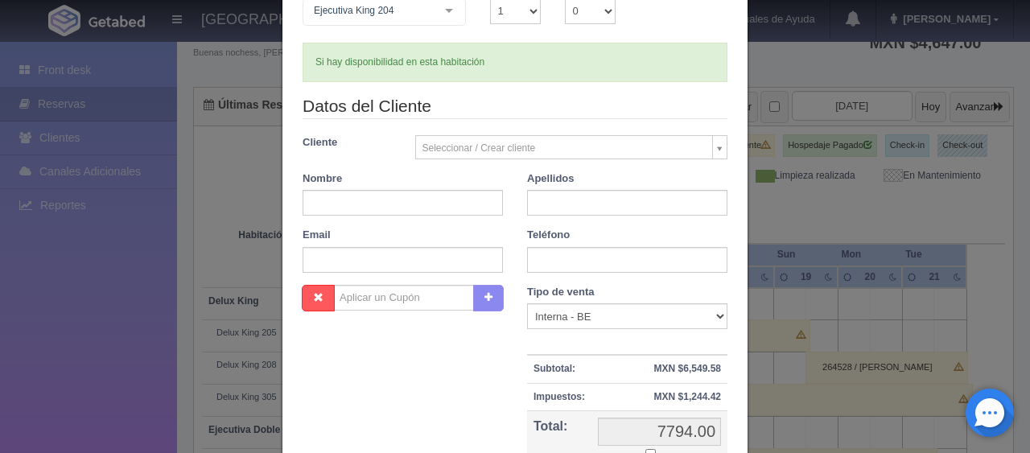
click at [537, 331] on div "Tipo de venta Correo Electronico Interna - BE Llamada OTA Externa Otro WALK IN …" at bounding box center [627, 396] width 225 height 222
click at [538, 326] on select "Correo Electronico Interna - BE Llamada OTA Externa Otro WALK IN" at bounding box center [627, 316] width 200 height 26
select select "phone"
click at [527, 303] on select "Correo Electronico Interna - BE Llamada OTA Externa Otro WALK IN" at bounding box center [627, 316] width 200 height 26
click at [405, 201] on input "text" at bounding box center [403, 203] width 200 height 26
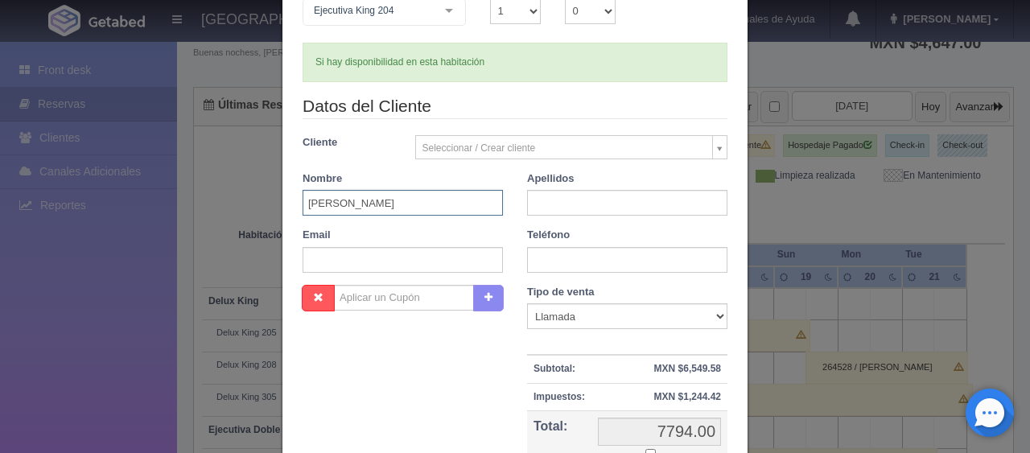
type input "Natalia"
click at [589, 200] on input "text" at bounding box center [627, 203] width 200 height 26
click at [646, 198] on input "De los Santos Jimenez" at bounding box center [627, 203] width 200 height 26
type input "De los Santos"
click at [578, 259] on input "text" at bounding box center [627, 260] width 200 height 26
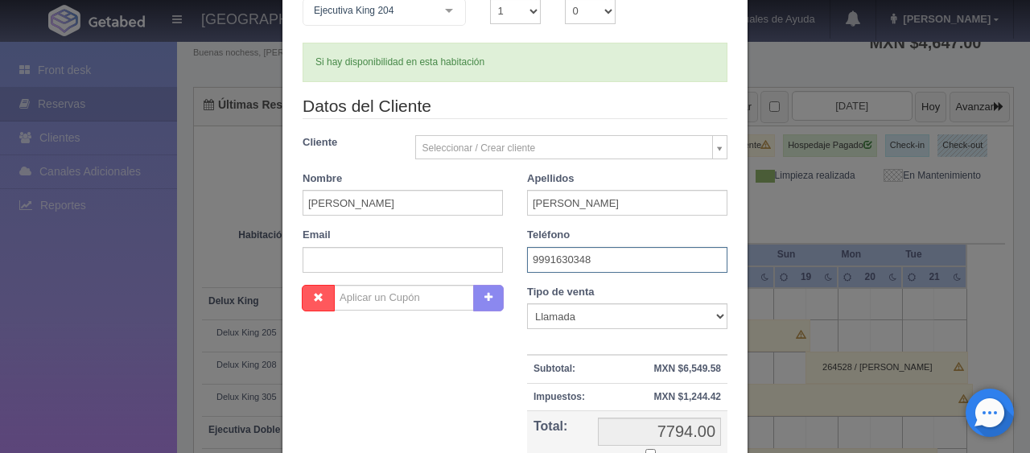
type input "9991630348"
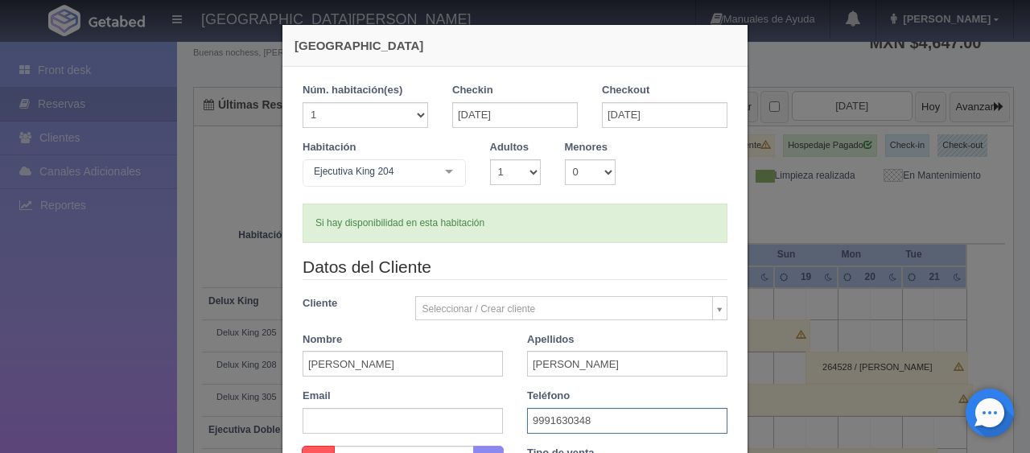
scroll to position [335, 0]
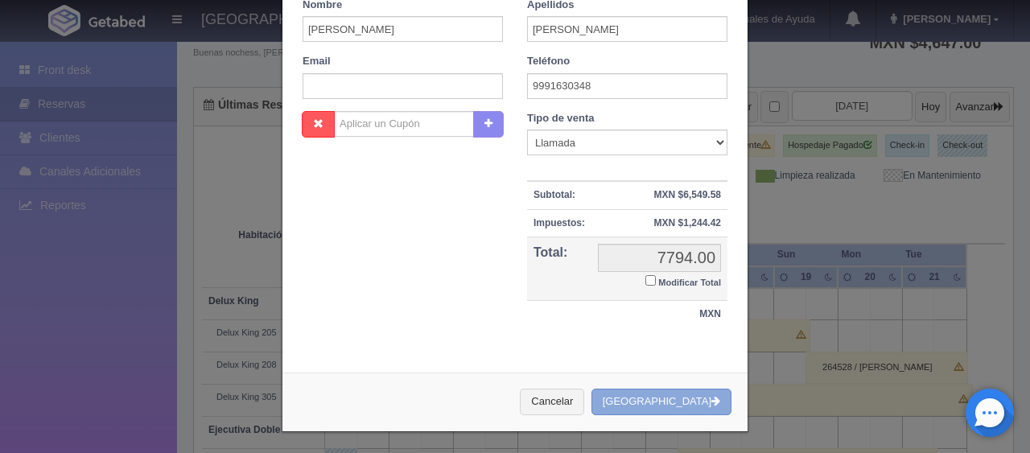
click at [650, 400] on button "Crear Reserva" at bounding box center [662, 402] width 140 height 27
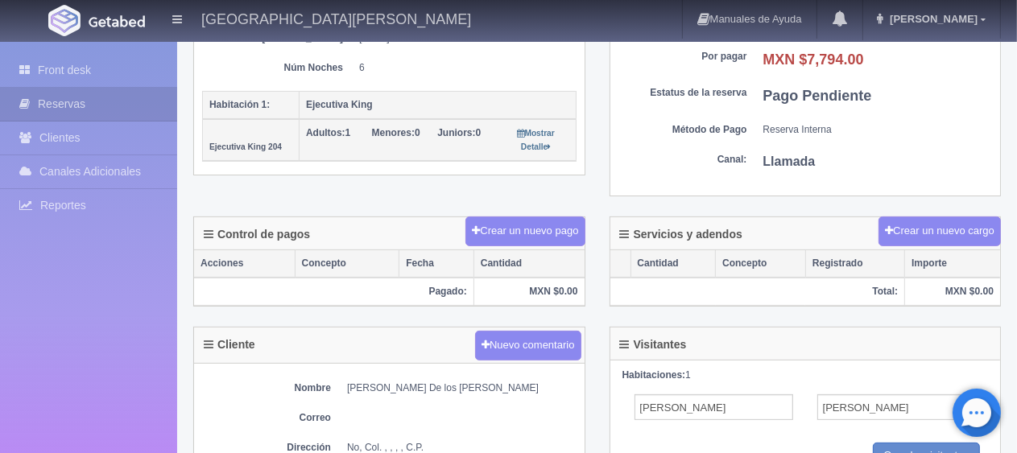
scroll to position [483, 0]
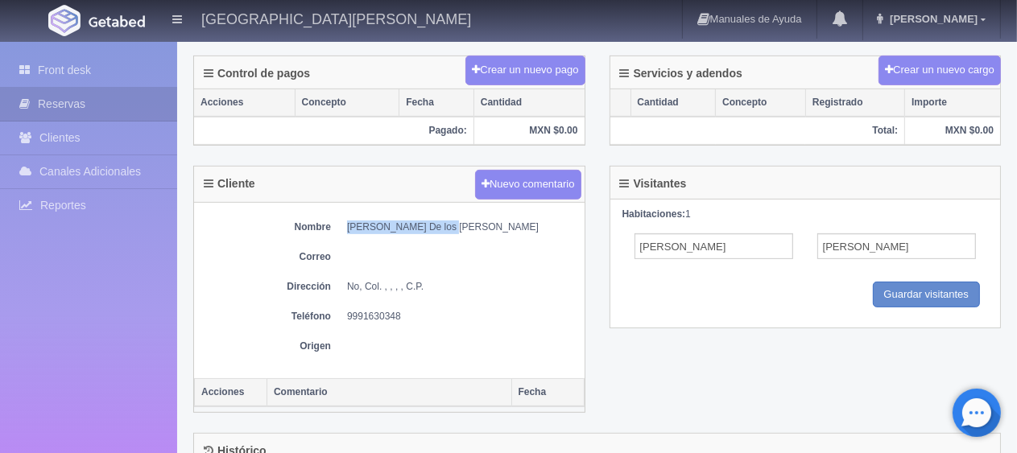
drag, startPoint x: 335, startPoint y: 224, endPoint x: 468, endPoint y: 217, distance: 133.0
click at [468, 221] on dl "Nombre [PERSON_NAME] De los [PERSON_NAME]" at bounding box center [389, 228] width 374 height 14
copy dd "[PERSON_NAME] De los [PERSON_NAME]"
drag, startPoint x: 349, startPoint y: 315, endPoint x: 431, endPoint y: 313, distance: 82.1
click at [431, 313] on dl "Teléfono [PHONE_NUMBER]" at bounding box center [389, 317] width 374 height 14
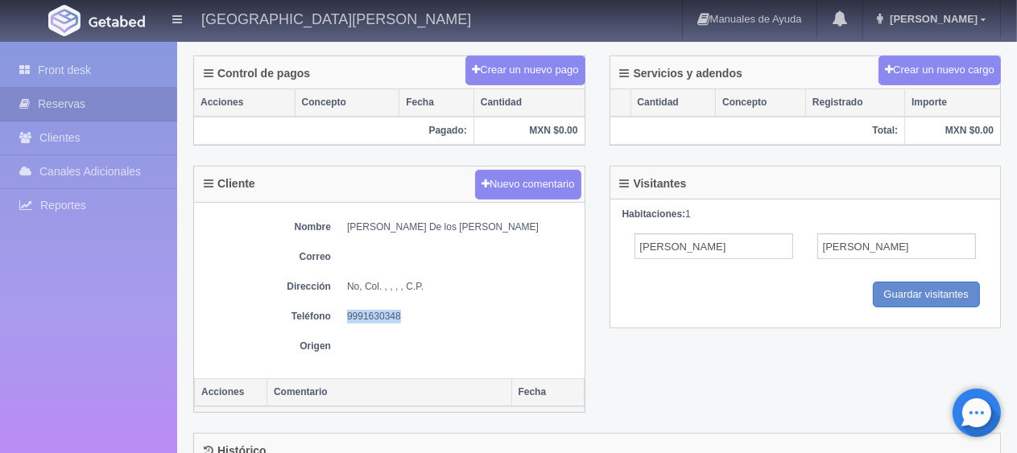
copy dd "9991630348"
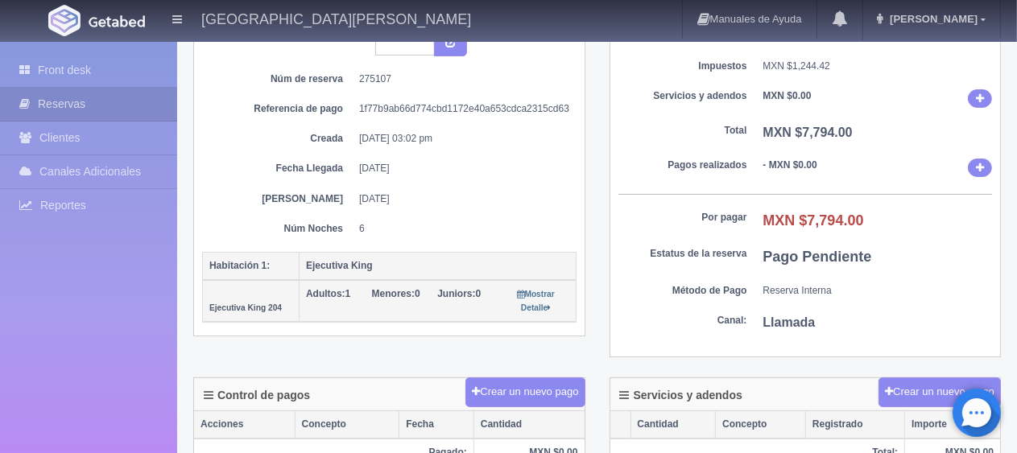
click at [545, 207] on div "Núm. reserva interna Núm de reserva 275107 Referencia de pago 1f77b9ab66d774cbd…" at bounding box center [389, 133] width 374 height 206
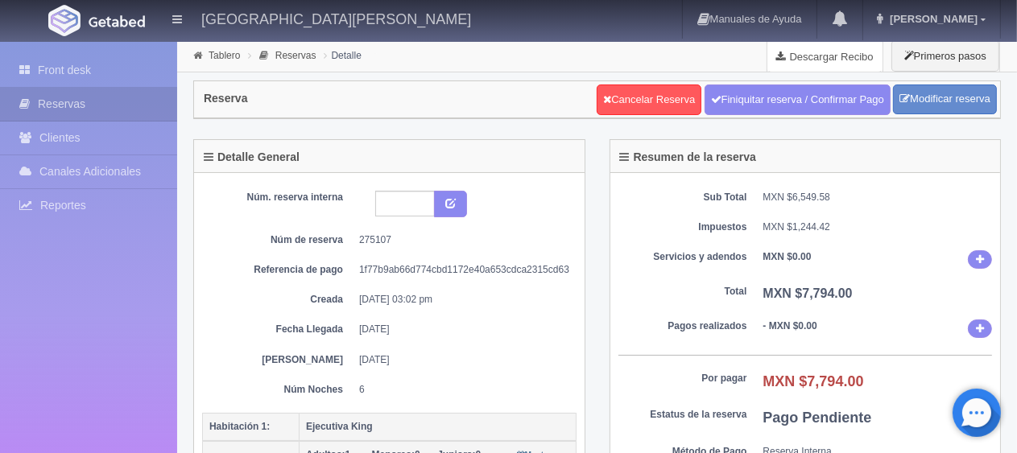
click at [820, 62] on link "Descargar Recibo" at bounding box center [824, 56] width 115 height 32
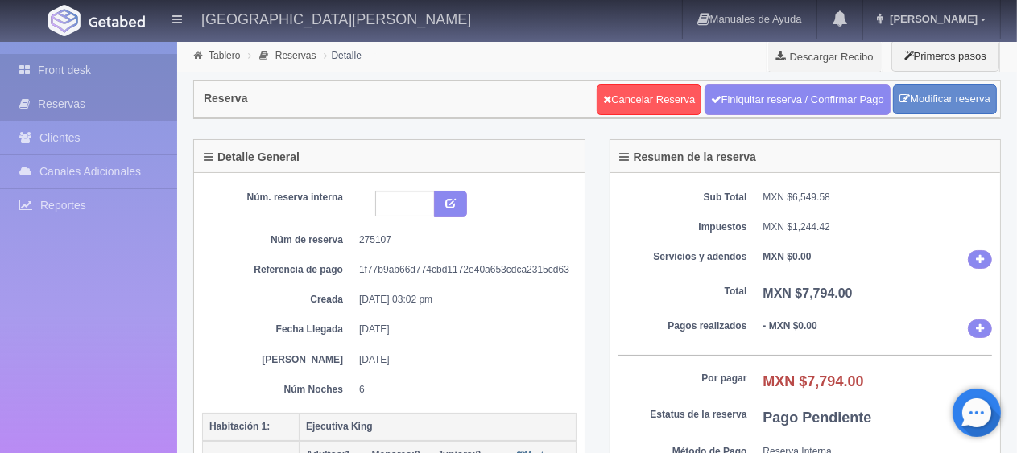
click at [130, 67] on link "Front desk" at bounding box center [88, 70] width 177 height 33
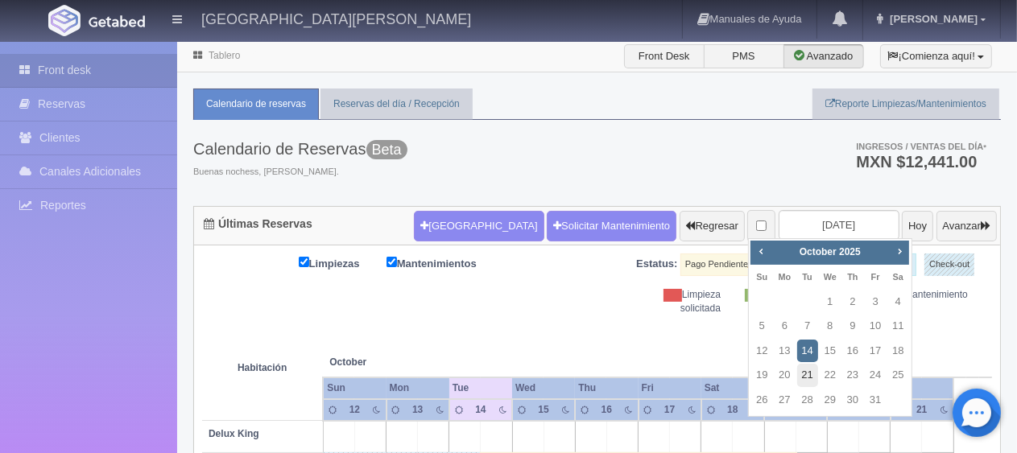
click at [806, 375] on link "21" at bounding box center [807, 375] width 21 height 23
type input "[DATE]"
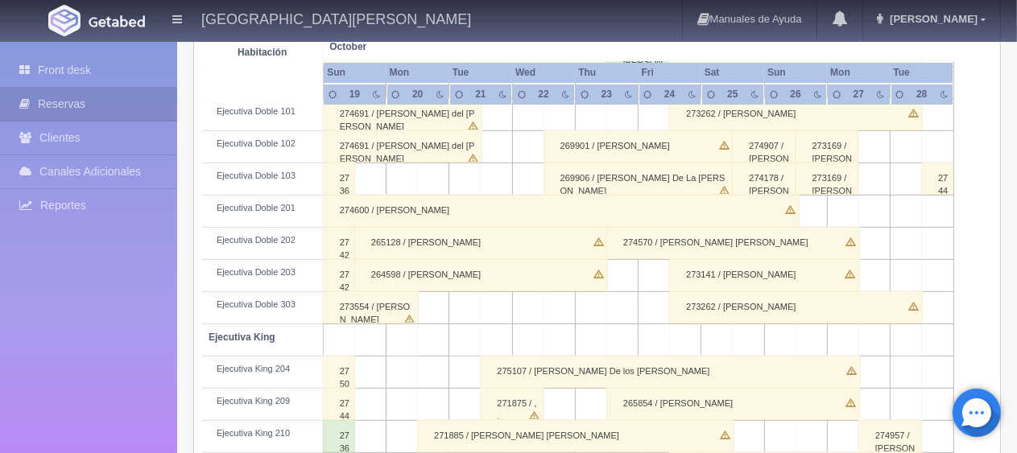
scroll to position [644, 0]
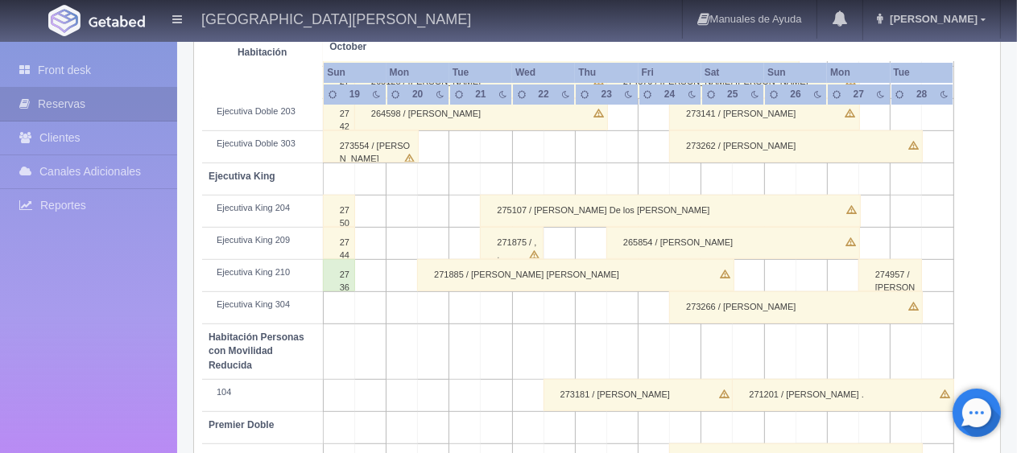
click at [504, 248] on div "271875 / , ," at bounding box center [512, 243] width 64 height 32
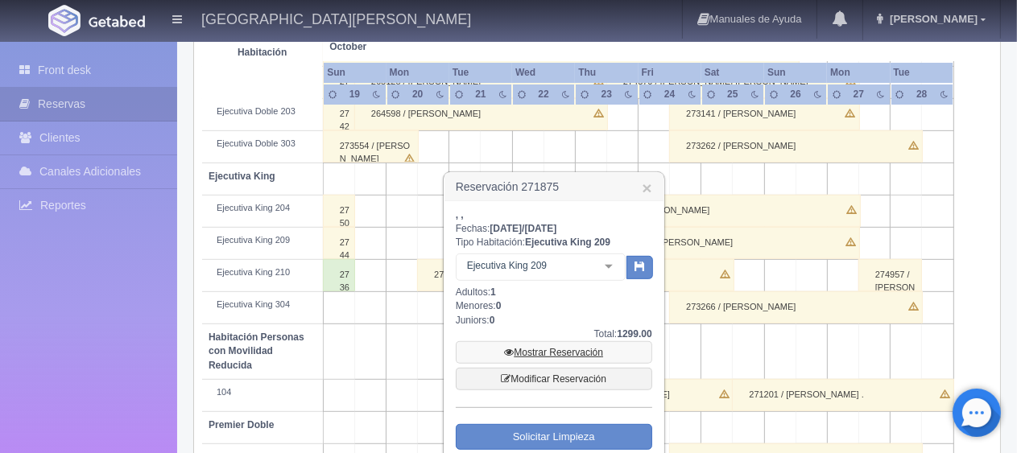
click at [524, 346] on link "Mostrar Reservación" at bounding box center [554, 352] width 196 height 23
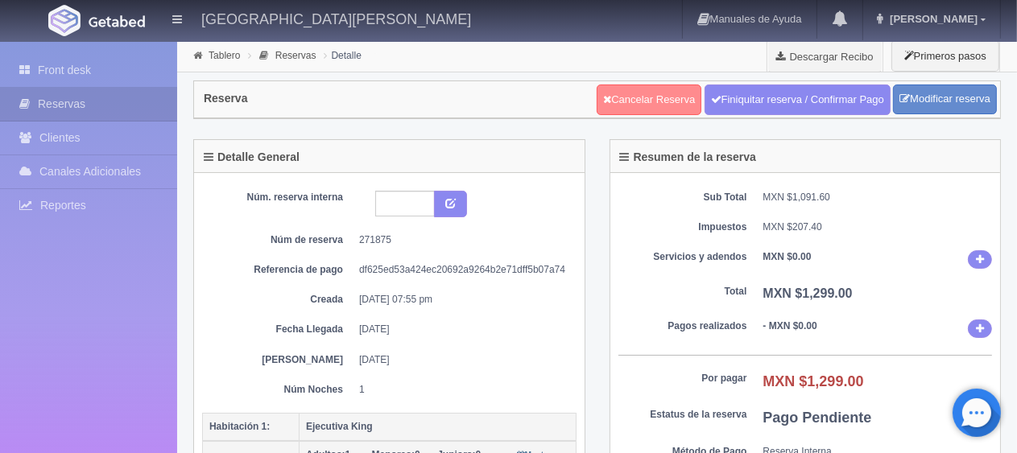
click at [658, 98] on link "Cancelar Reserva" at bounding box center [649, 100] width 105 height 31
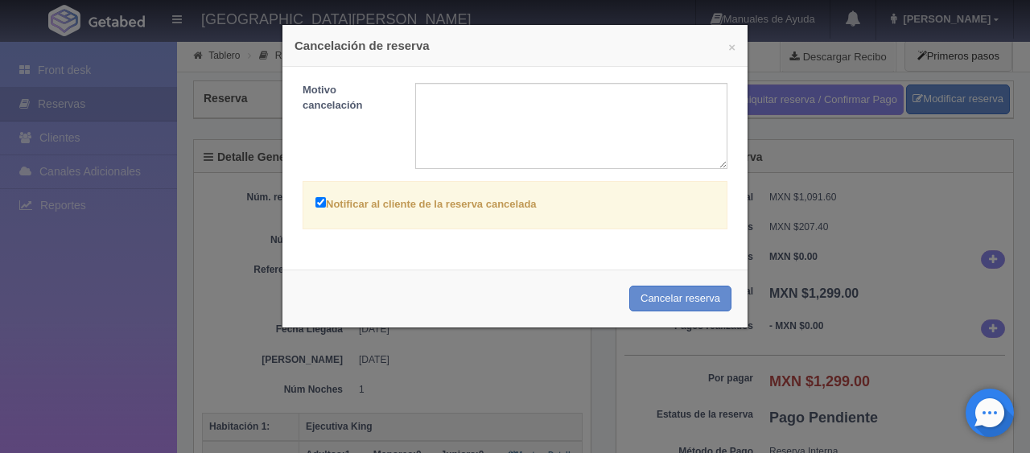
click at [410, 208] on label "Notificar al cliente de la reserva cancelada" at bounding box center [426, 203] width 221 height 19
click at [326, 208] on input "Notificar al cliente de la reserva cancelada" at bounding box center [321, 202] width 10 height 10
checkbox input "false"
click at [673, 295] on button "Cancelar reserva" at bounding box center [681, 299] width 102 height 27
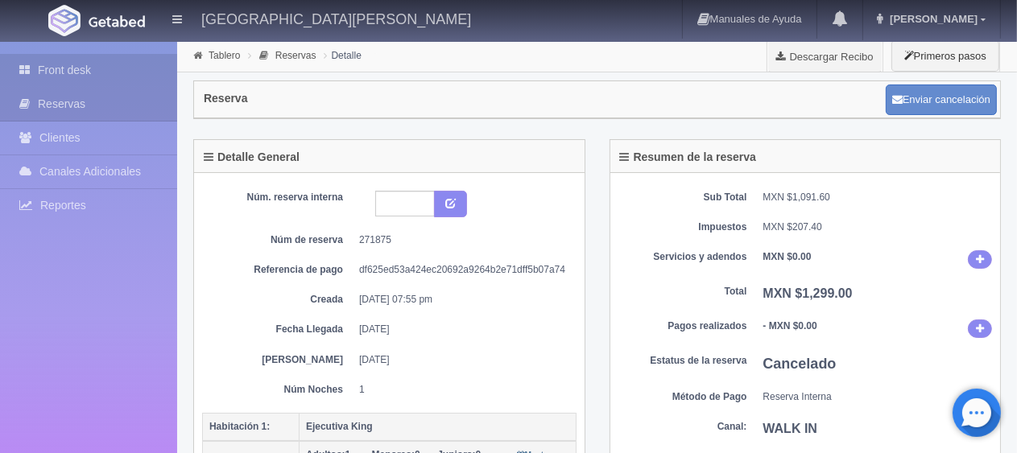
click at [53, 82] on link "Front desk" at bounding box center [88, 70] width 177 height 33
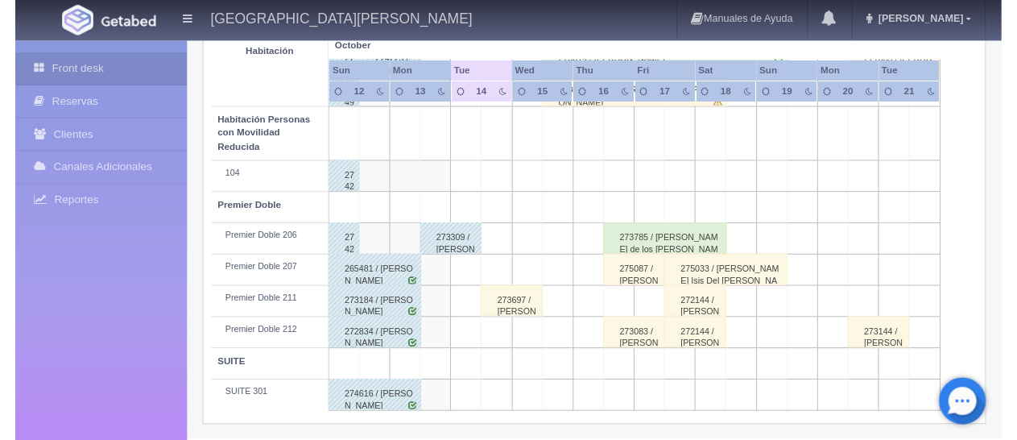
scroll to position [617, 0]
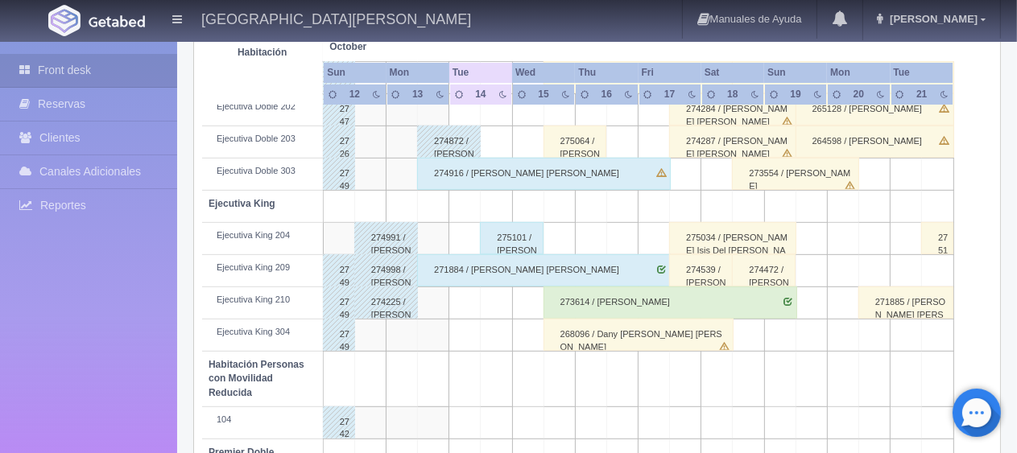
click at [918, 302] on div "271885 / [PERSON_NAME] [PERSON_NAME]" at bounding box center [905, 303] width 95 height 32
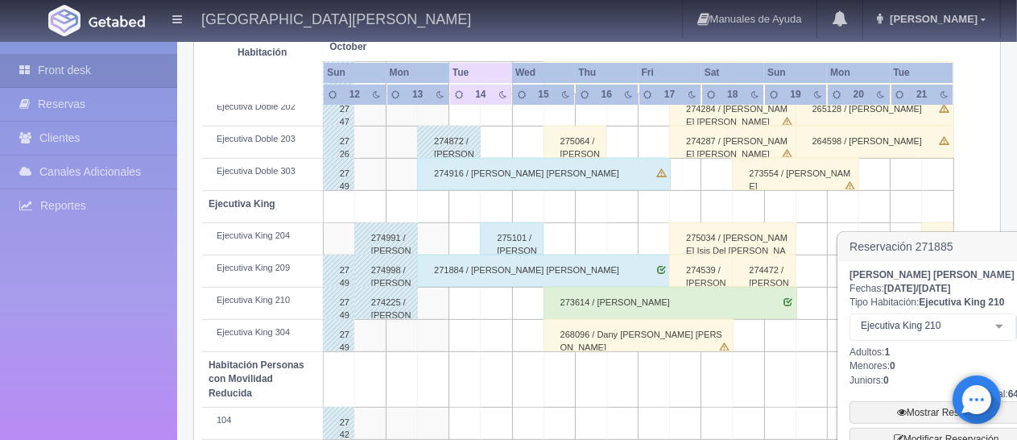
scroll to position [778, 0]
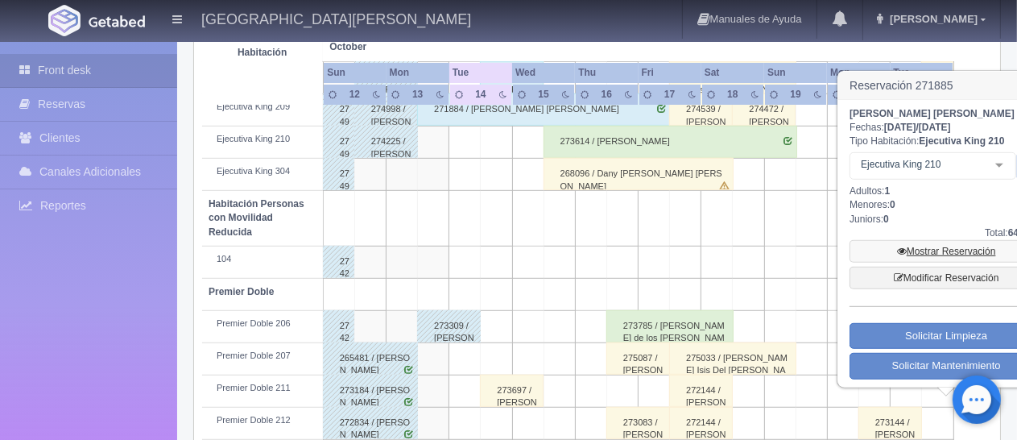
click at [949, 250] on link "Mostrar Reservación" at bounding box center [945, 251] width 193 height 23
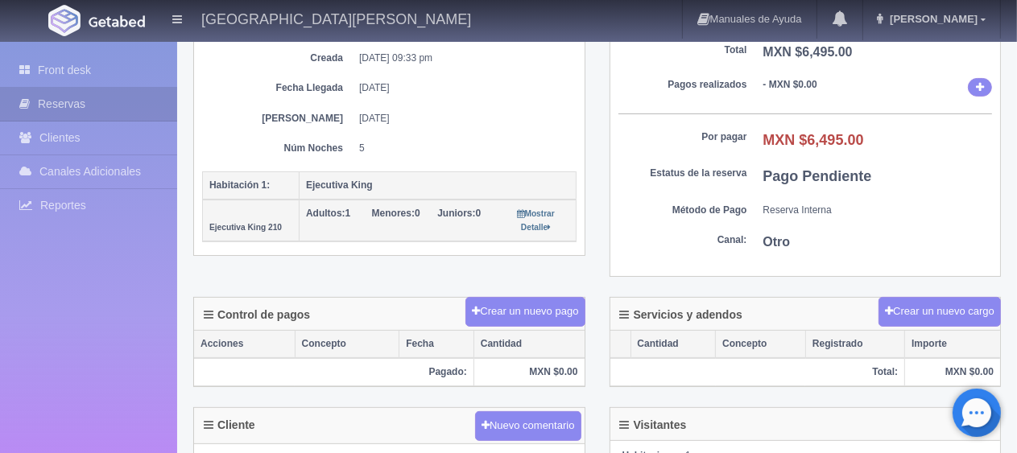
scroll to position [161, 0]
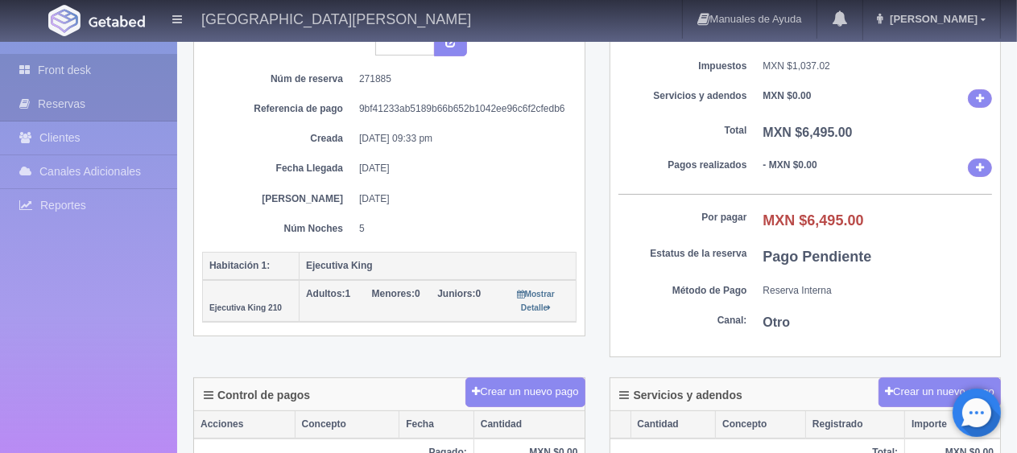
click at [61, 66] on link "Front desk" at bounding box center [88, 70] width 177 height 33
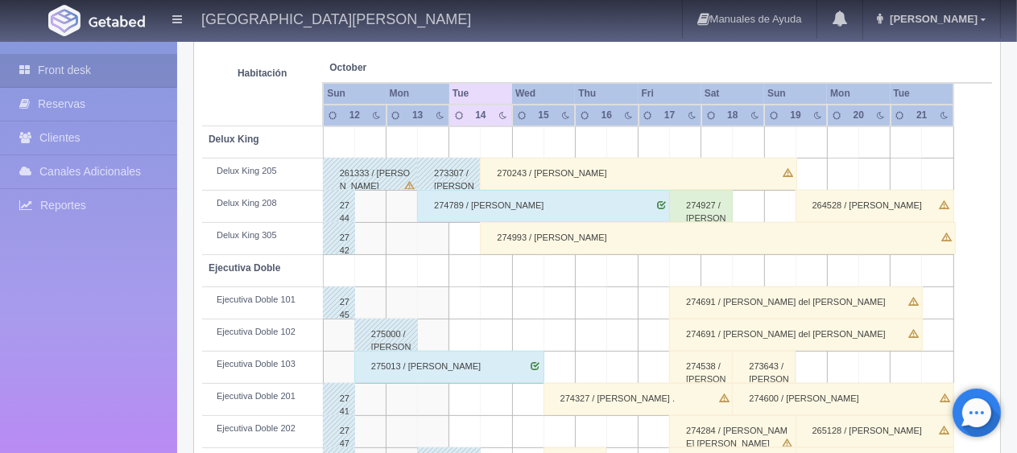
scroll to position [214, 0]
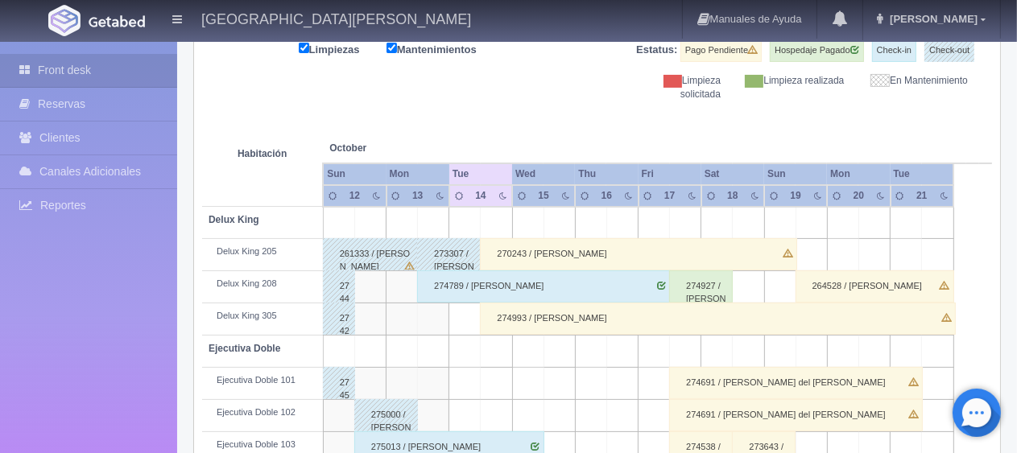
click at [488, 325] on div "274993 / IRINA VIGDORCHIK" at bounding box center [718, 319] width 476 height 32
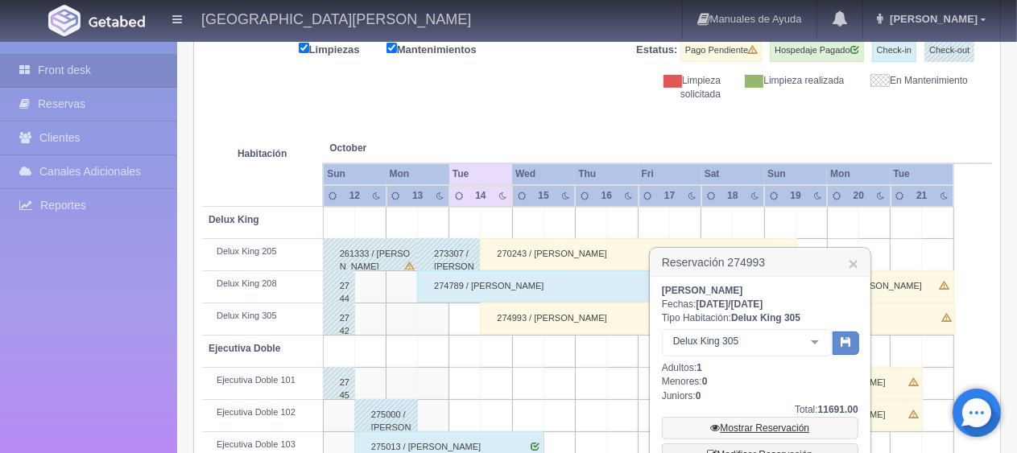
click at [724, 423] on link "Mostrar Reservación" at bounding box center [760, 428] width 196 height 23
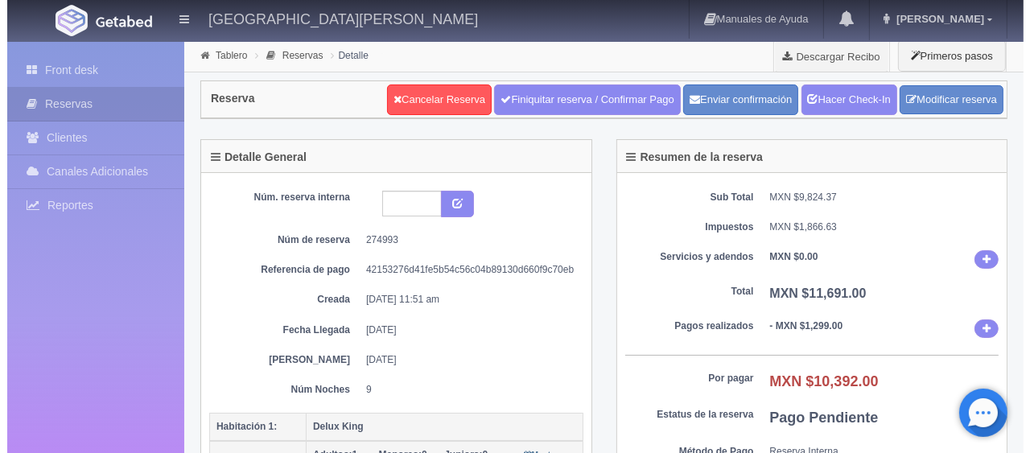
scroll to position [161, 0]
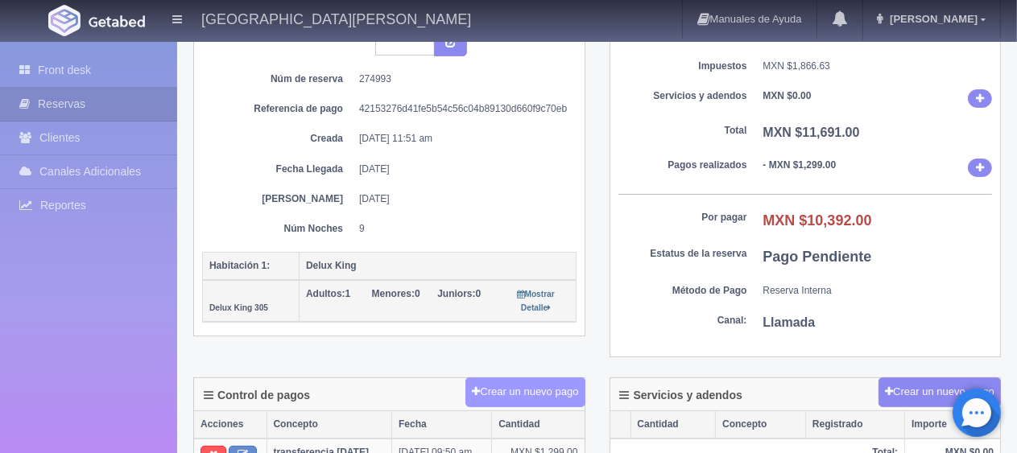
click at [515, 397] on button "Crear un nuevo pago" at bounding box center [524, 393] width 119 height 30
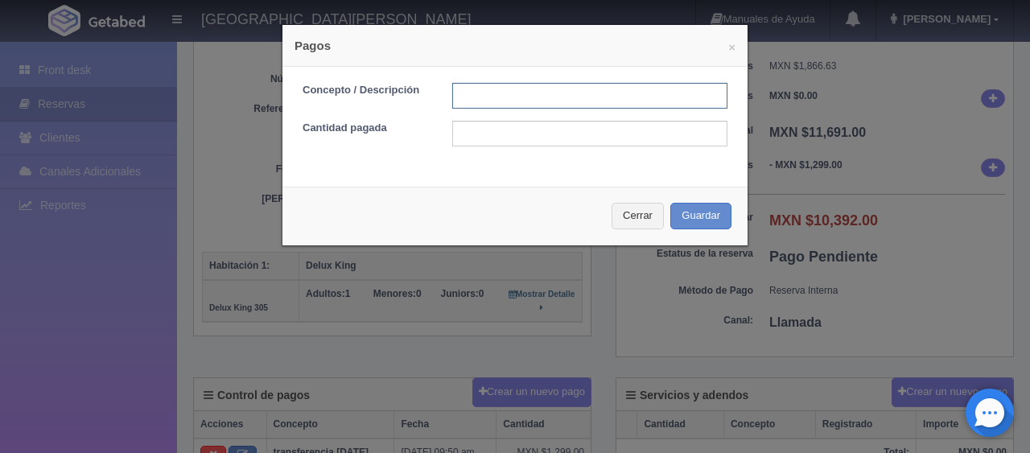
click at [512, 91] on input "text" at bounding box center [589, 96] width 275 height 26
type input "pago con tarjeta"
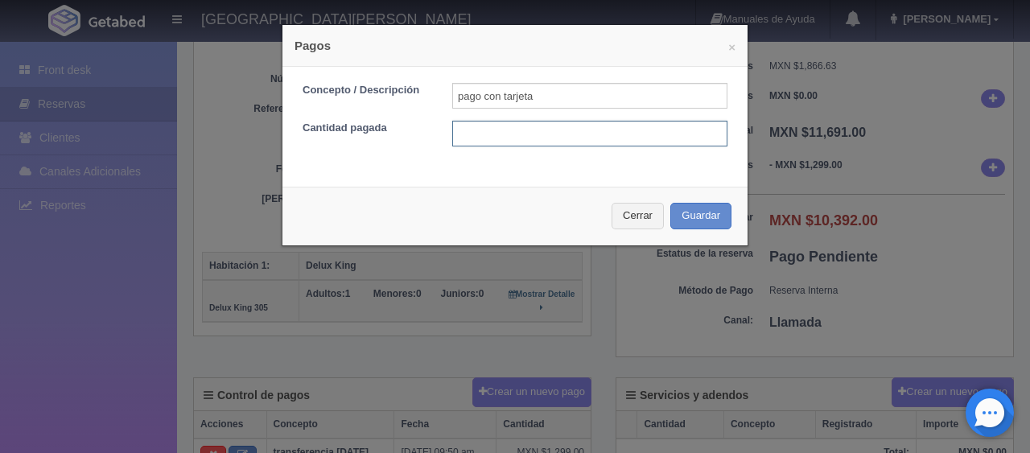
click at [514, 128] on input "text" at bounding box center [589, 134] width 275 height 26
type input "6495"
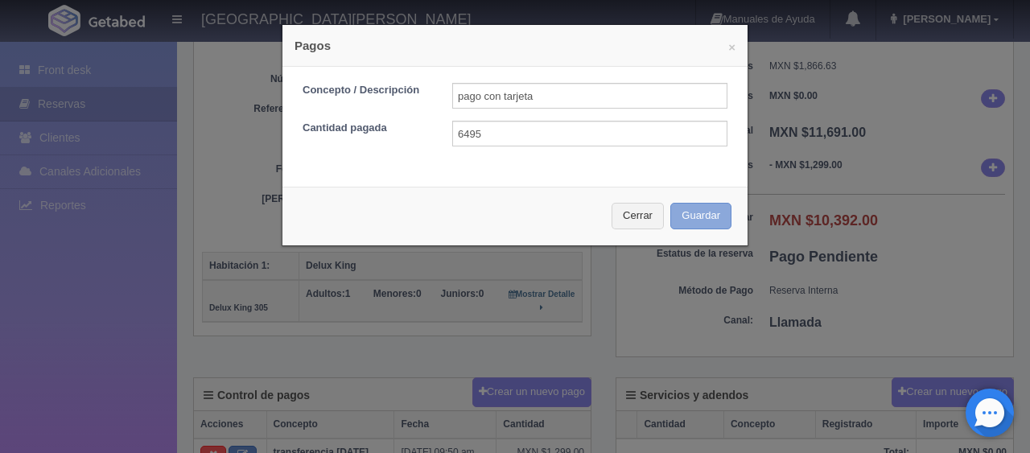
click at [703, 211] on button "Guardar" at bounding box center [701, 216] width 61 height 27
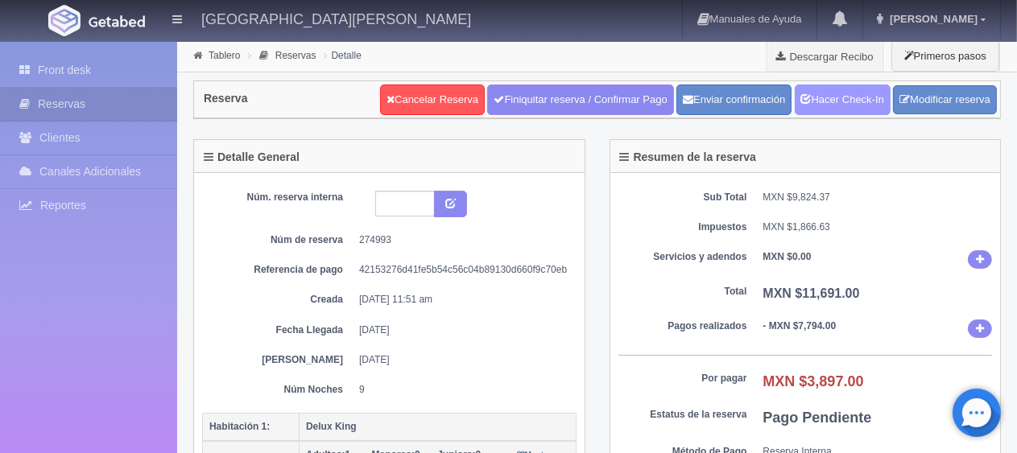
click at [830, 105] on link "Hacer Check-In" at bounding box center [843, 100] width 96 height 31
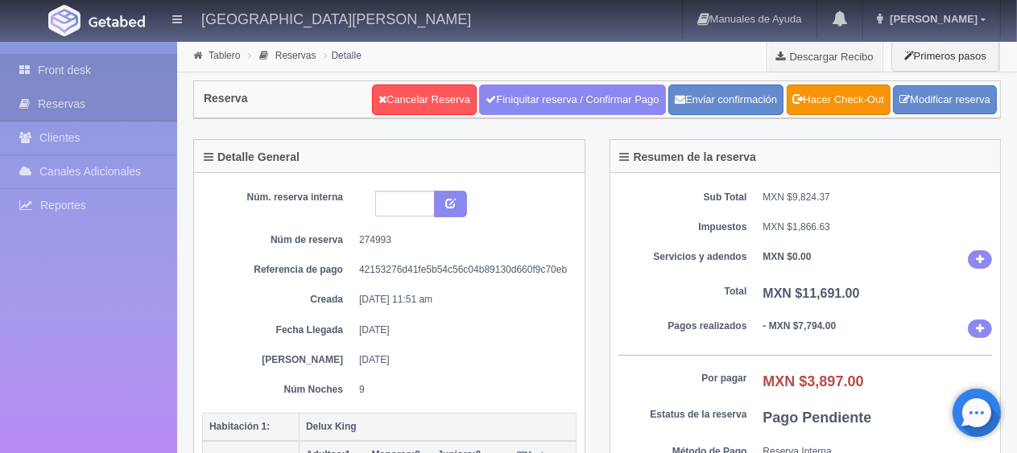
click at [97, 76] on link "Front desk" at bounding box center [88, 70] width 177 height 33
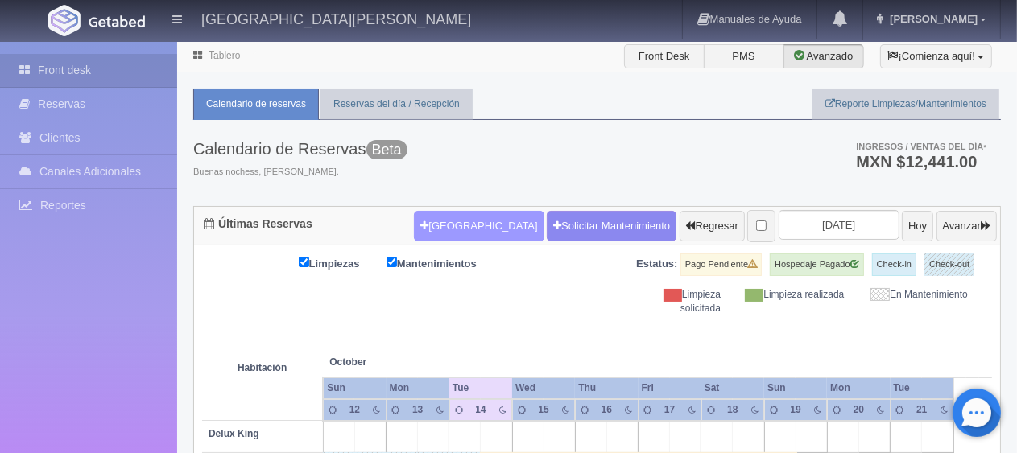
click at [419, 221] on button "Nueva Reserva" at bounding box center [479, 226] width 130 height 31
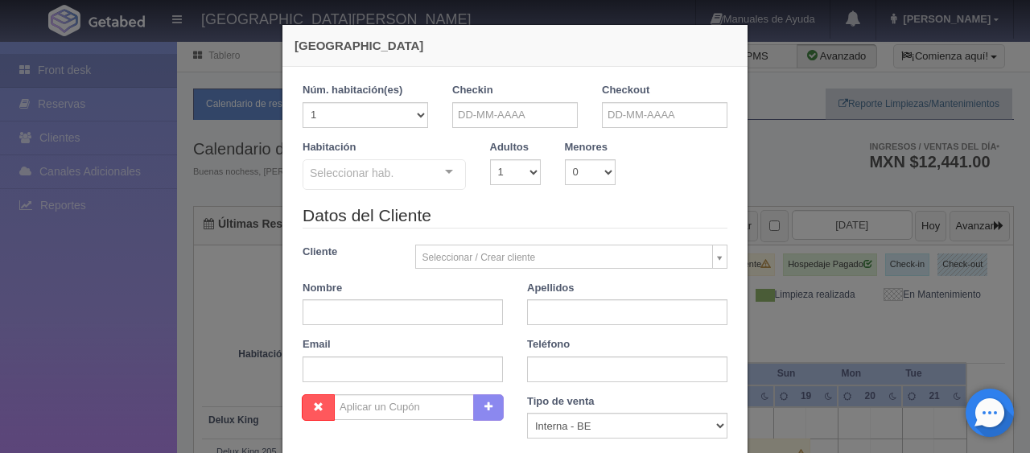
checkbox input "false"
click at [455, 114] on input "text" at bounding box center [515, 115] width 126 height 26
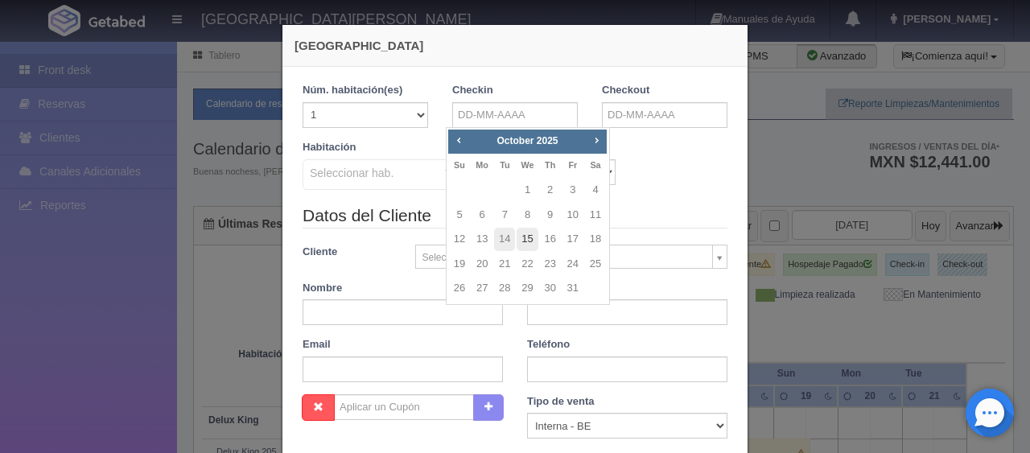
click at [527, 239] on link "15" at bounding box center [527, 239] width 21 height 23
type input "15-10-2025"
checkbox input "false"
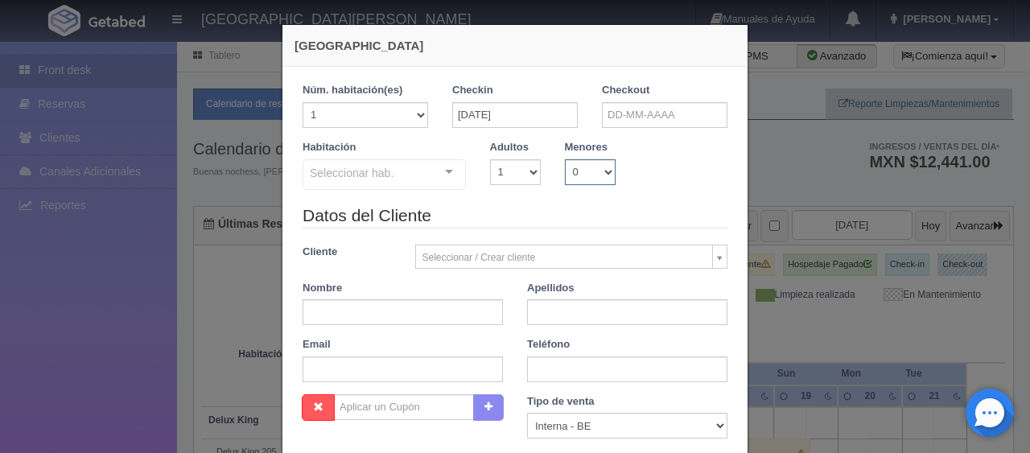
click at [588, 170] on select "0 1 2 3 4 5 6 7 8 9 10" at bounding box center [590, 172] width 51 height 26
click at [603, 114] on input "text" at bounding box center [665, 115] width 126 height 26
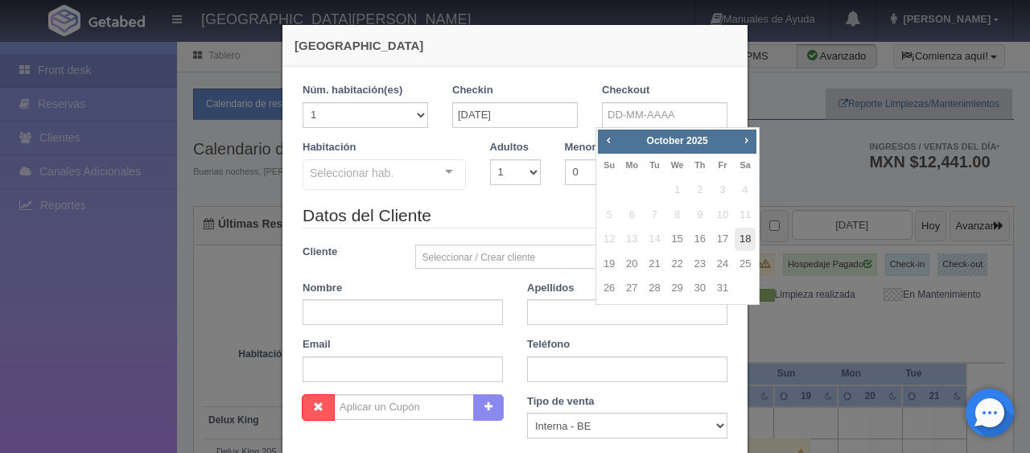
click at [741, 237] on link "18" at bounding box center [745, 239] width 21 height 23
type input "18-10-2025"
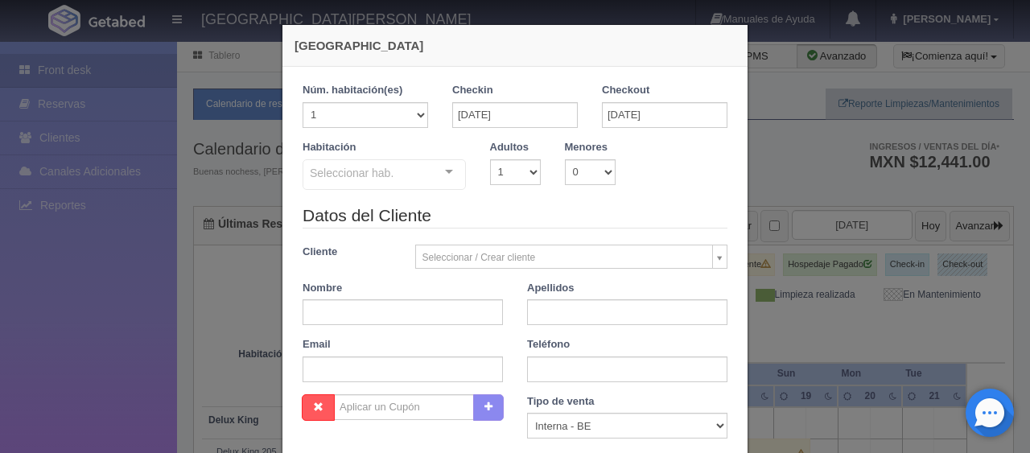
checkbox input "false"
click at [498, 179] on select "1 2 3 4 5 6 7 8 9 10" at bounding box center [515, 172] width 51 height 26
select select "2"
click at [490, 159] on select "1 2 3 4 5 6 7 8 9 10" at bounding box center [515, 172] width 51 height 26
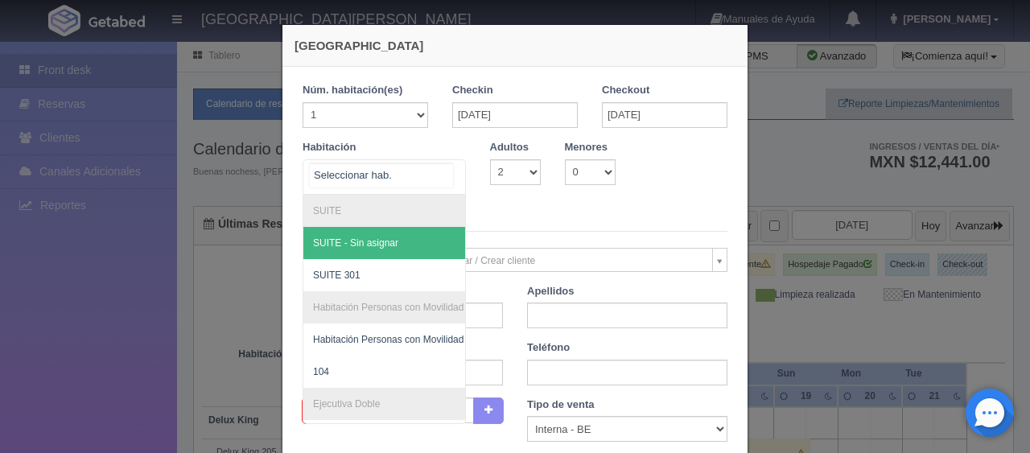
click at [431, 175] on div "SUITE SUITE - Sin asignar SUITE 301 Habitación Personas con Movilidad Reducida …" at bounding box center [384, 176] width 163 height 35
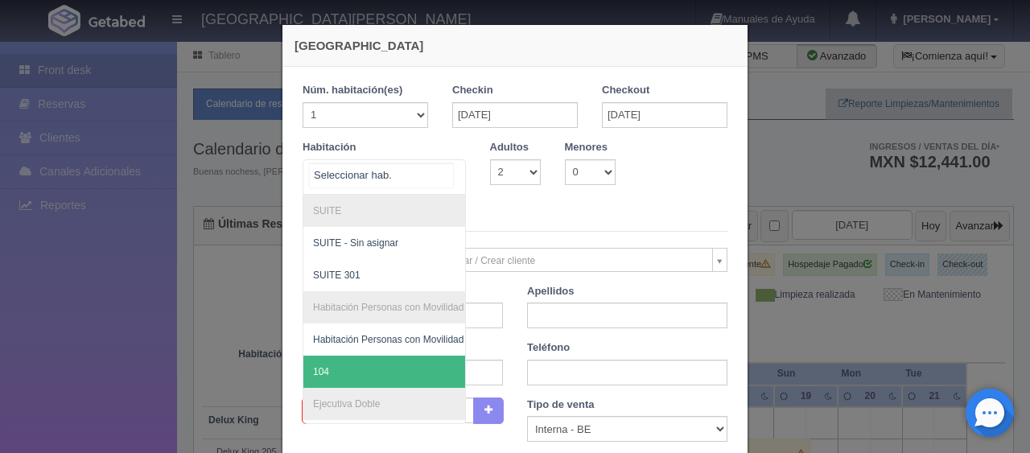
click at [357, 363] on span "104" at bounding box center [438, 372] width 270 height 32
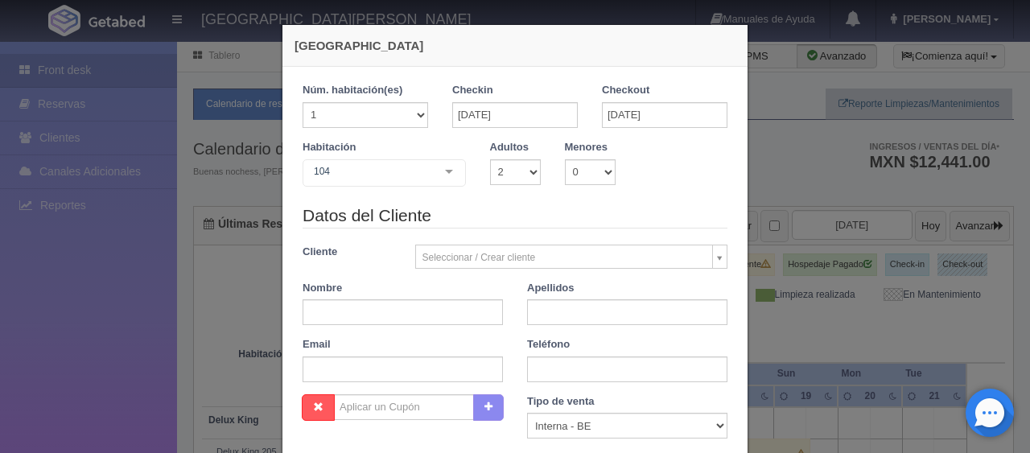
checkbox input "false"
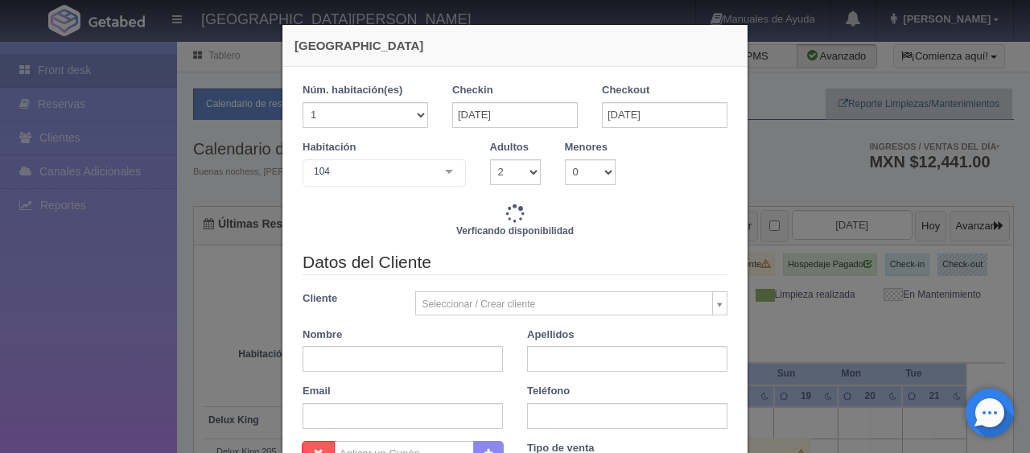
type input "4647.00"
checkbox input "false"
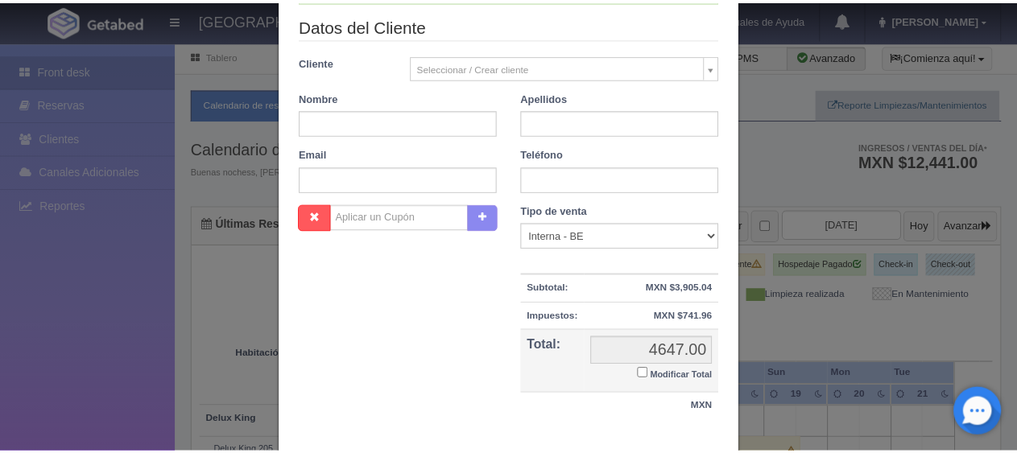
scroll to position [335, 0]
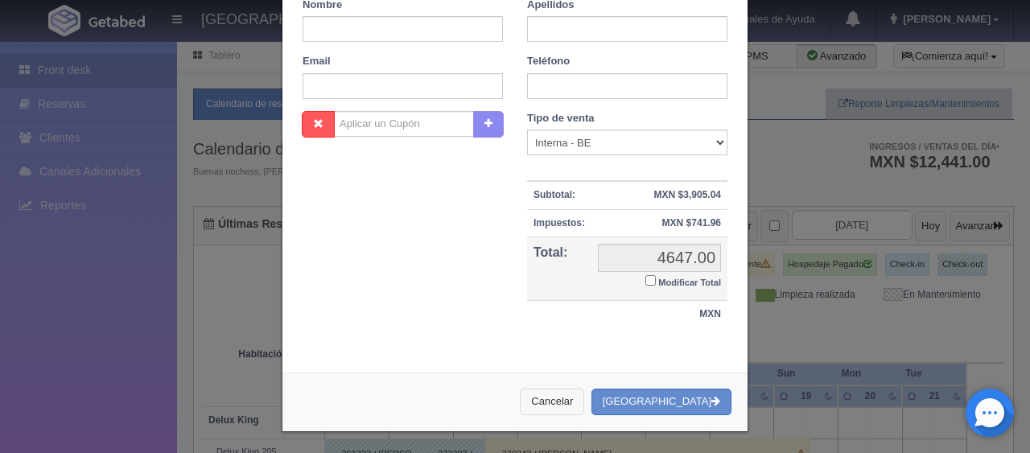
click at [580, 407] on button "Cancelar" at bounding box center [552, 402] width 64 height 27
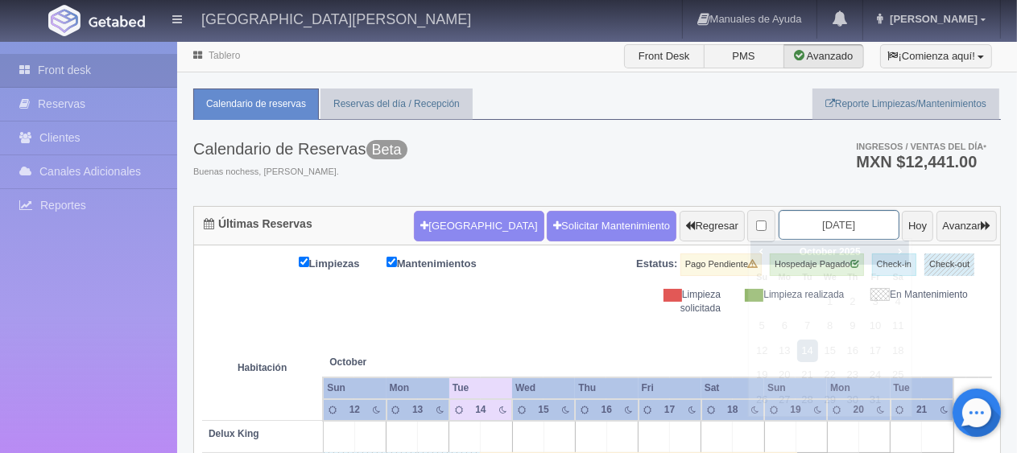
click at [778, 221] on input "[DATE]" at bounding box center [838, 225] width 121 height 30
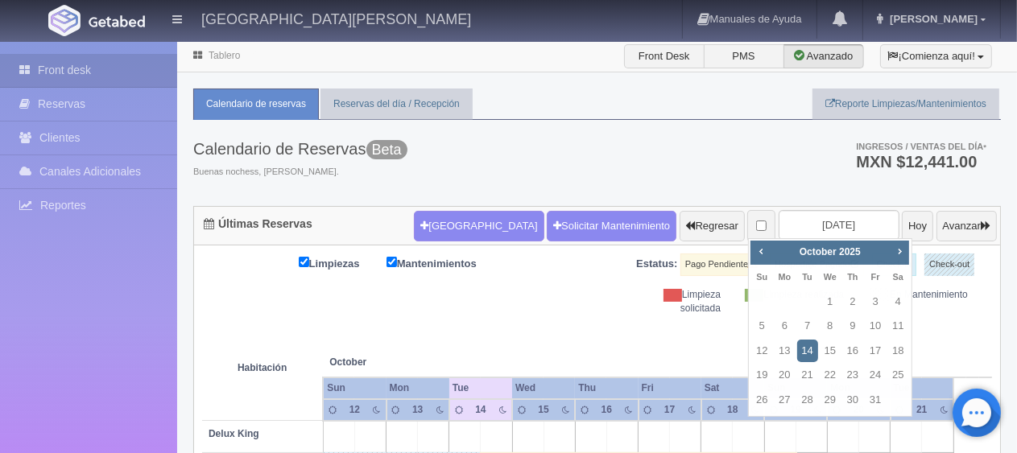
click at [568, 327] on th at bounding box center [590, 346] width 94 height 61
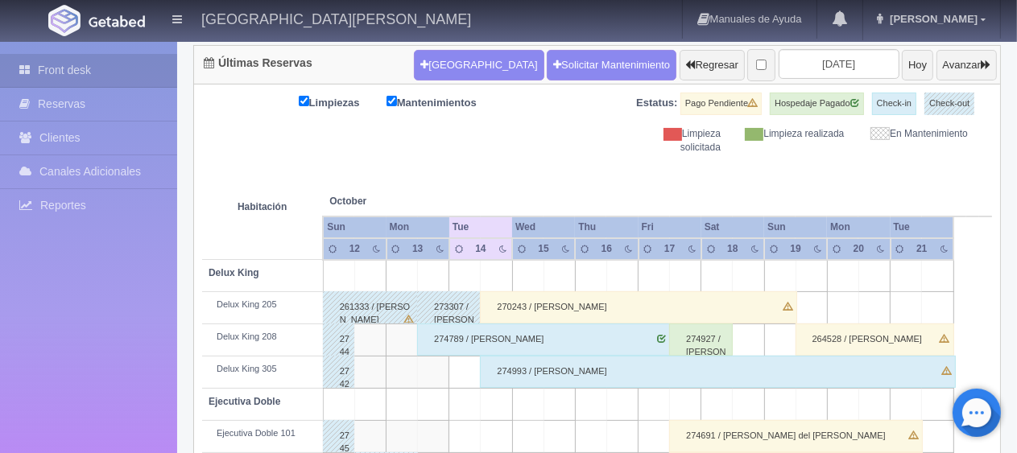
scroll to position [402, 0]
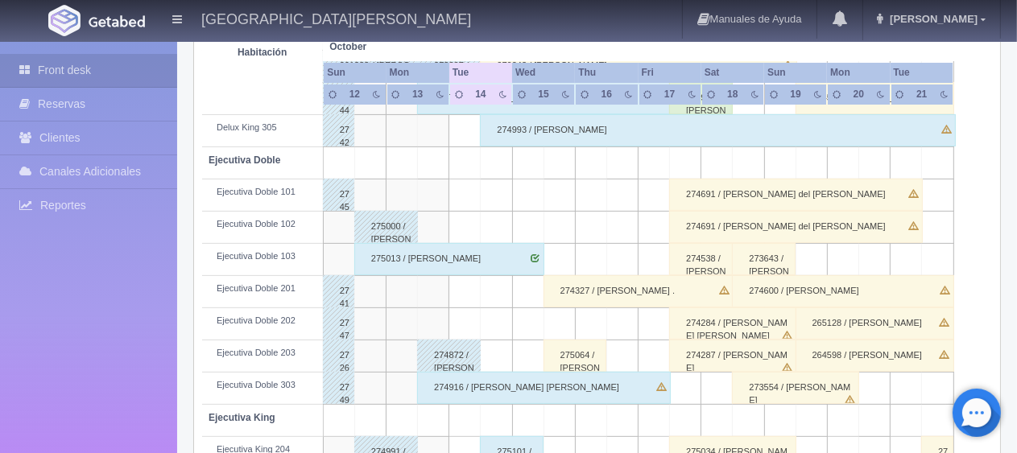
click at [556, 298] on div "274327 / [PERSON_NAME] ." at bounding box center [638, 291] width 190 height 32
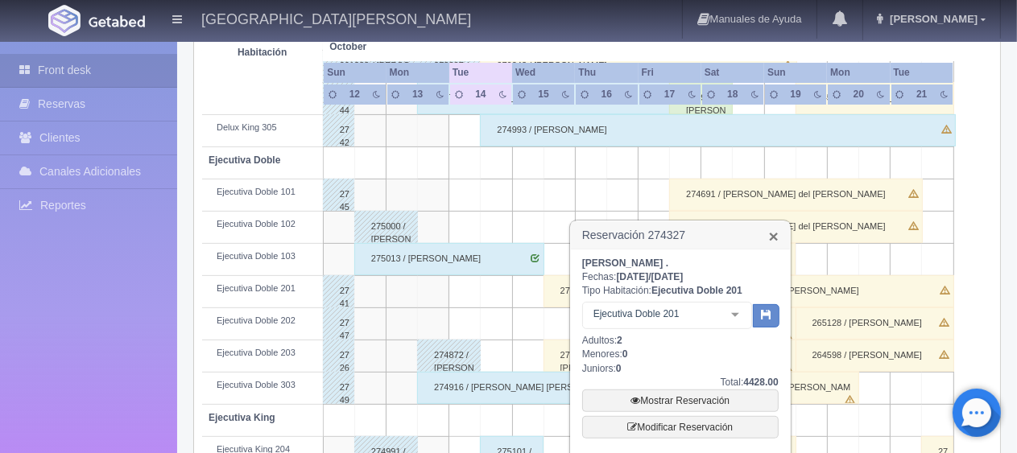
click at [770, 237] on link "×" at bounding box center [774, 236] width 10 height 17
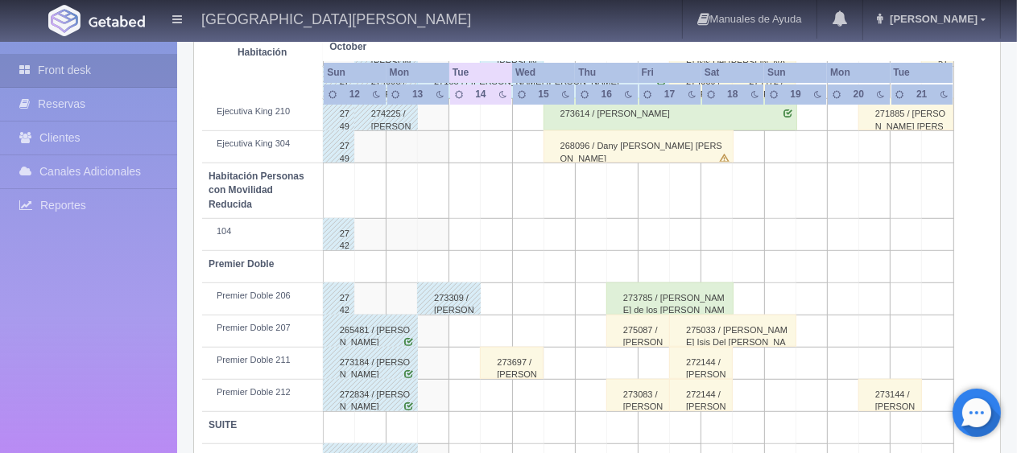
scroll to position [858, 0]
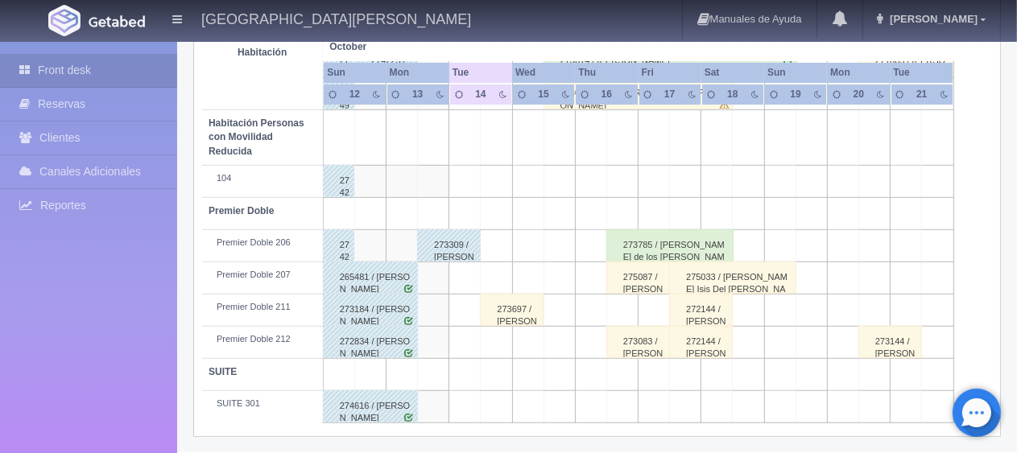
click at [502, 304] on div "273697 / [PERSON_NAME]" at bounding box center [512, 310] width 64 height 32
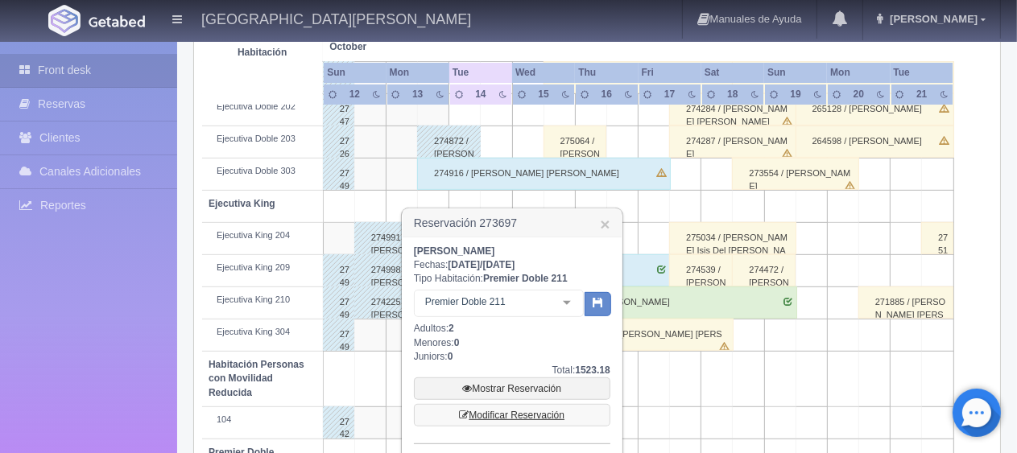
scroll to position [778, 0]
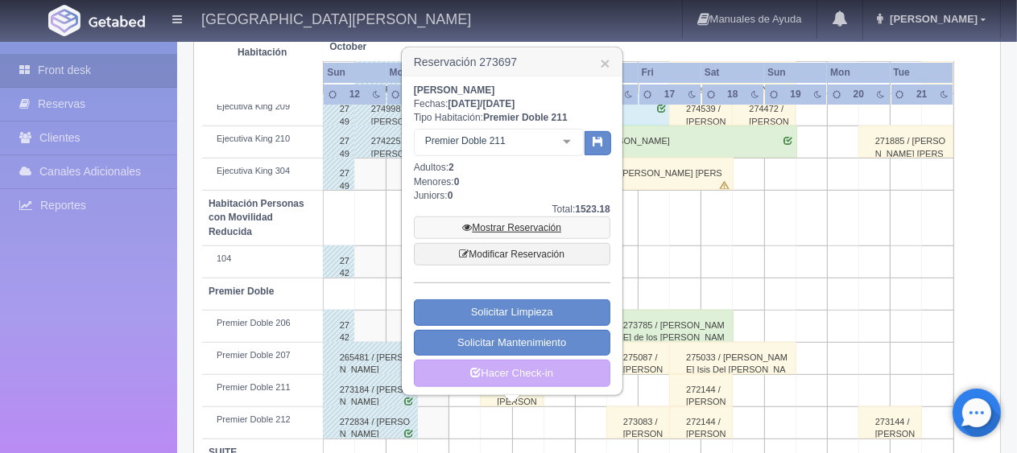
click at [518, 226] on link "Mostrar Reservación" at bounding box center [512, 228] width 196 height 23
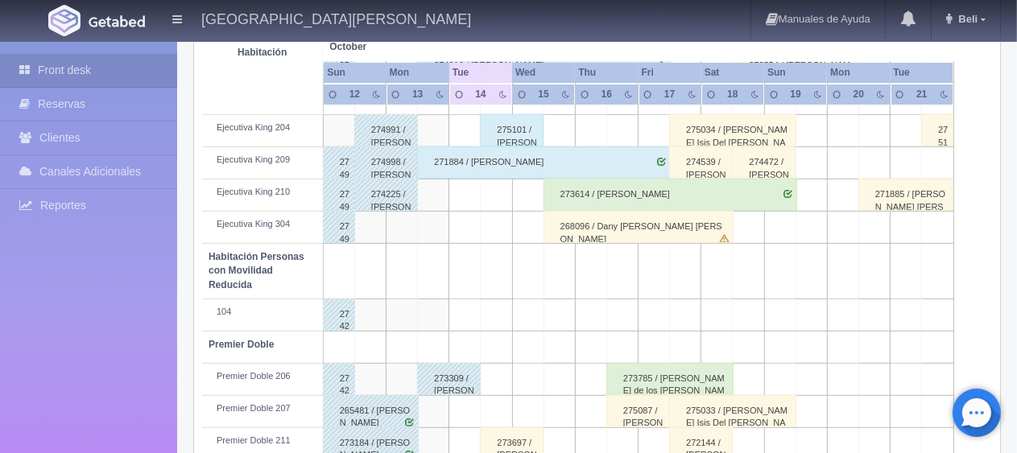
scroll to position [805, 0]
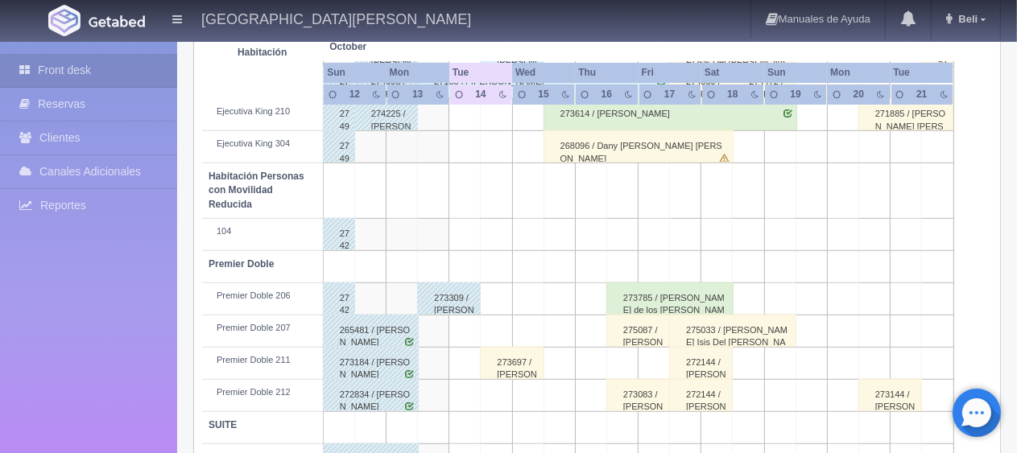
click at [517, 371] on div "273697 / Patricia Guerrero" at bounding box center [512, 363] width 64 height 32
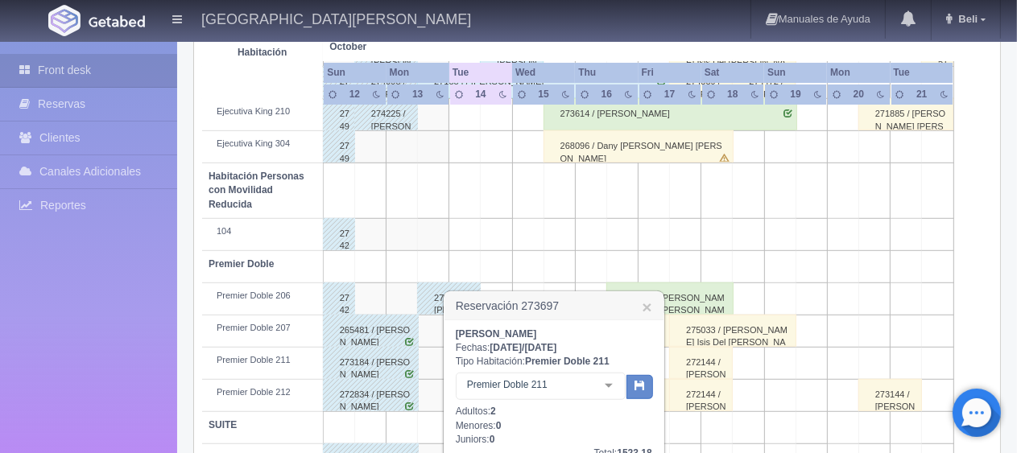
scroll to position [966, 0]
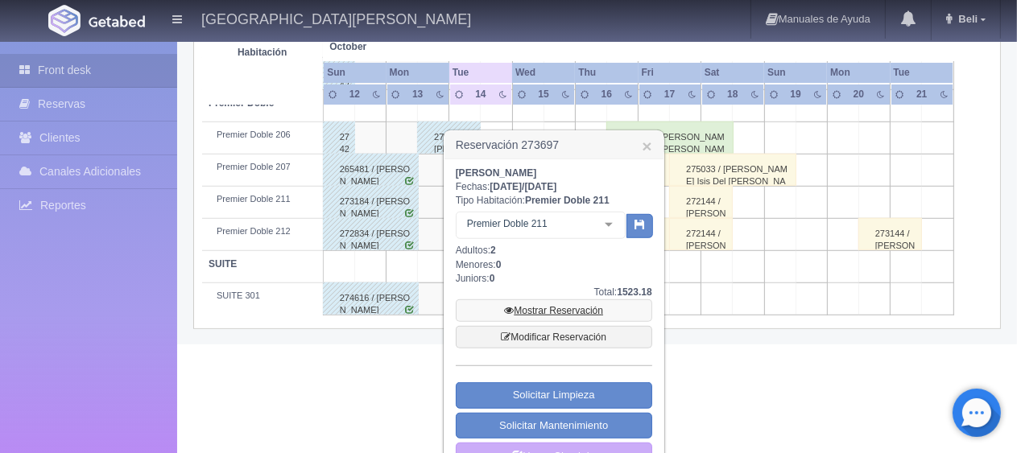
click at [547, 309] on link "Mostrar Reservación" at bounding box center [554, 310] width 196 height 23
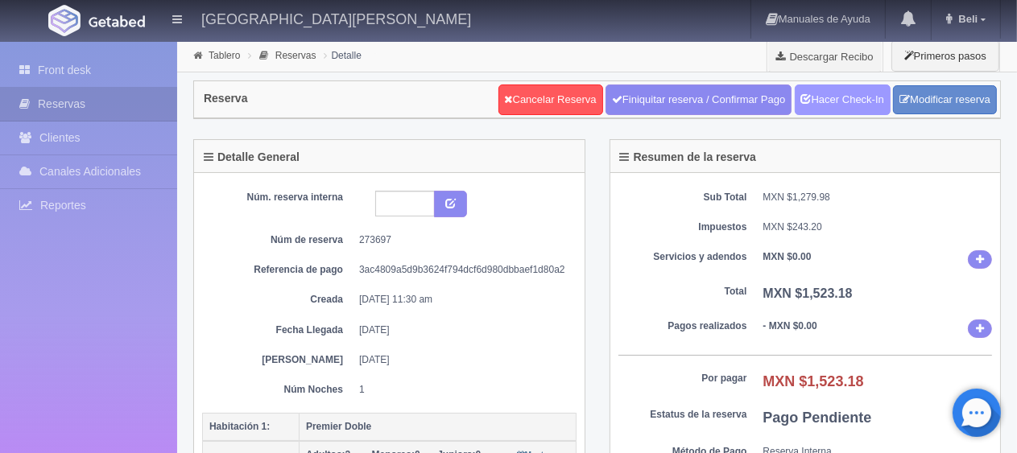
click at [829, 96] on link "Hacer Check-In" at bounding box center [843, 100] width 96 height 31
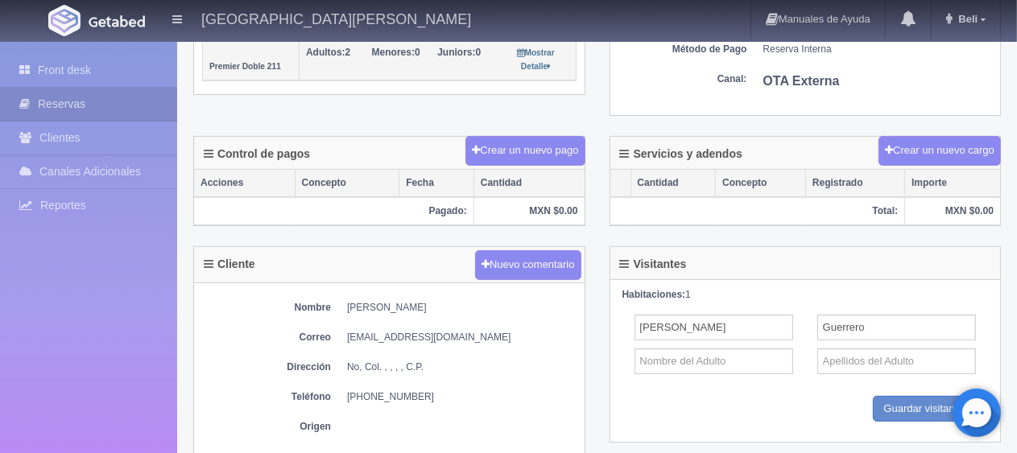
scroll to position [483, 0]
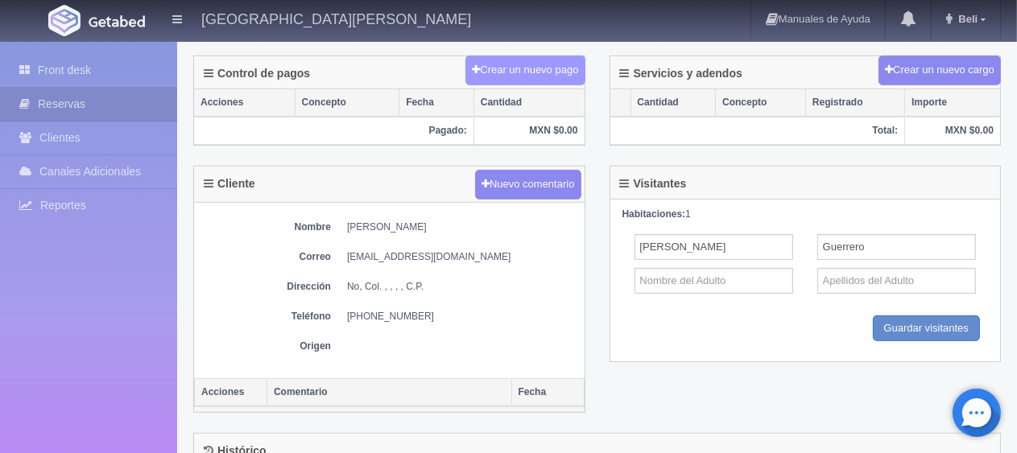
click at [535, 68] on button "Crear un nuevo pago" at bounding box center [524, 71] width 119 height 30
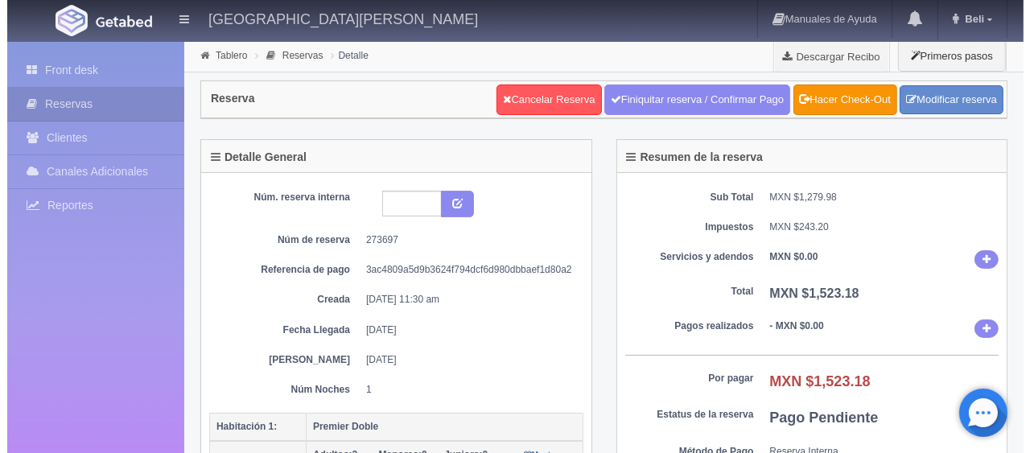
scroll to position [241, 0]
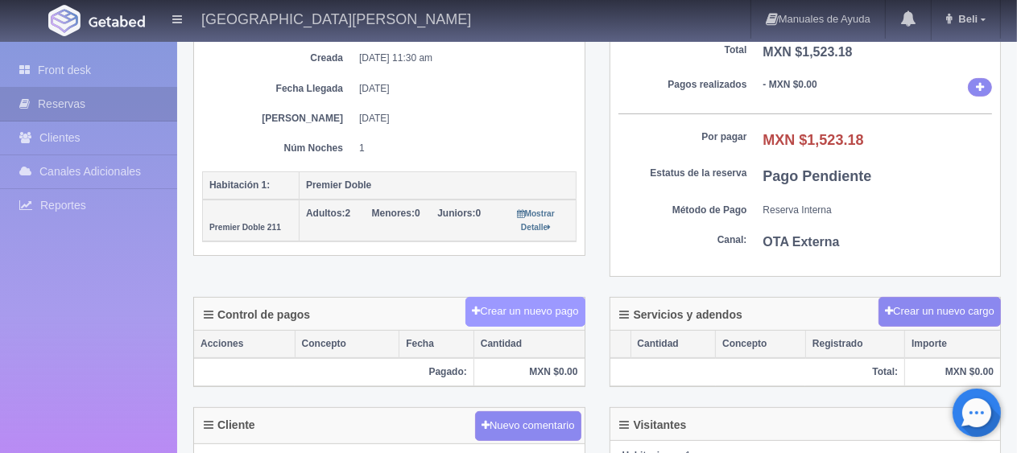
click at [544, 311] on button "Crear un nuevo pago" at bounding box center [524, 312] width 119 height 30
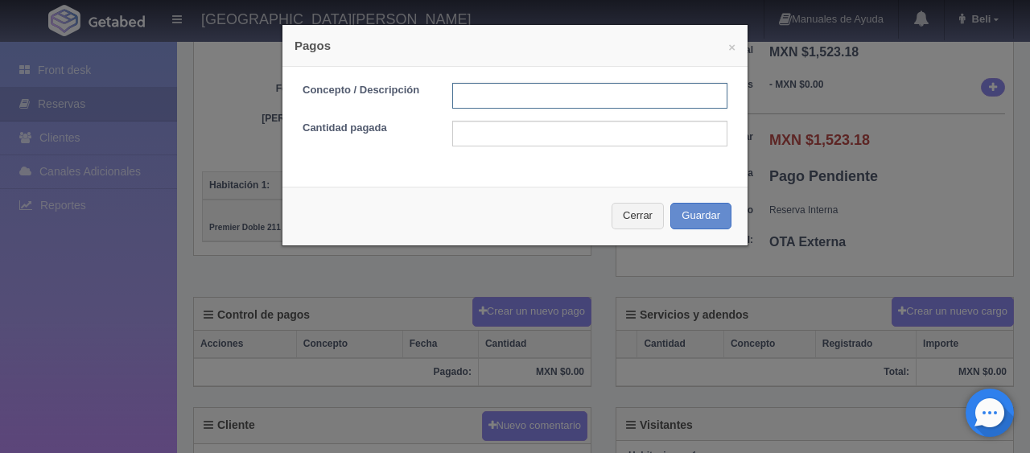
click at [499, 92] on input "text" at bounding box center [589, 96] width 275 height 26
type input "Total Tarjeta"
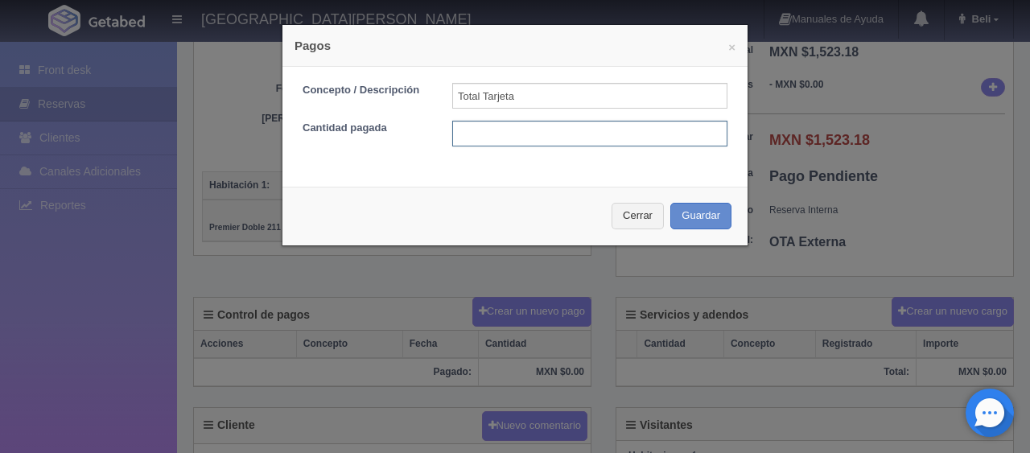
click at [532, 143] on input "text" at bounding box center [589, 134] width 275 height 26
type input "1523.18"
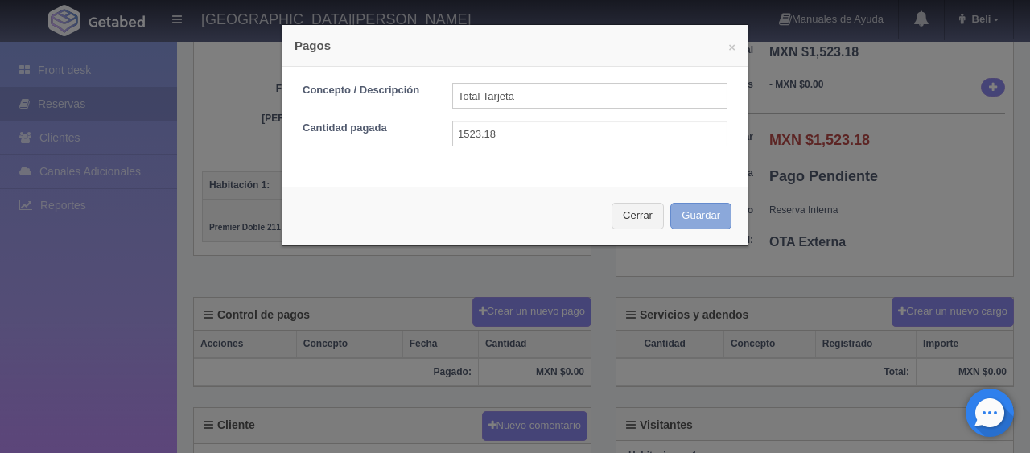
click at [683, 215] on button "Guardar" at bounding box center [701, 216] width 61 height 27
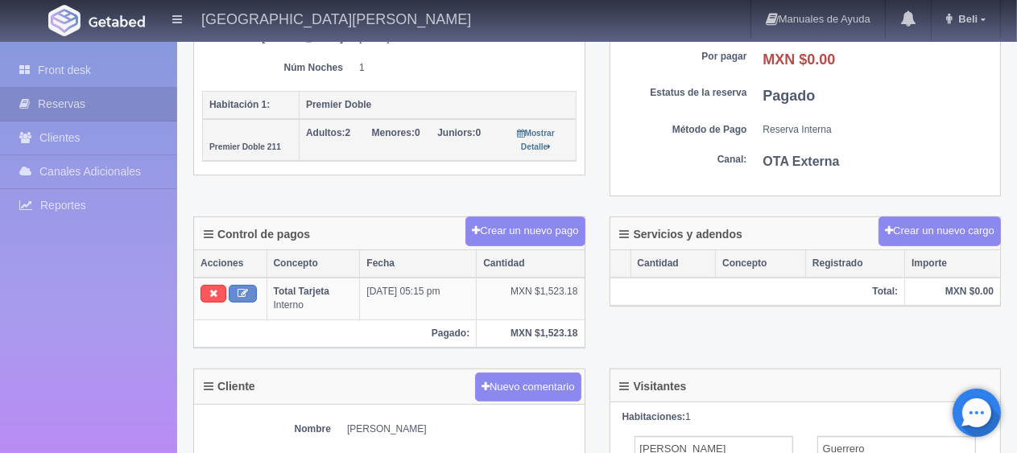
scroll to position [402, 0]
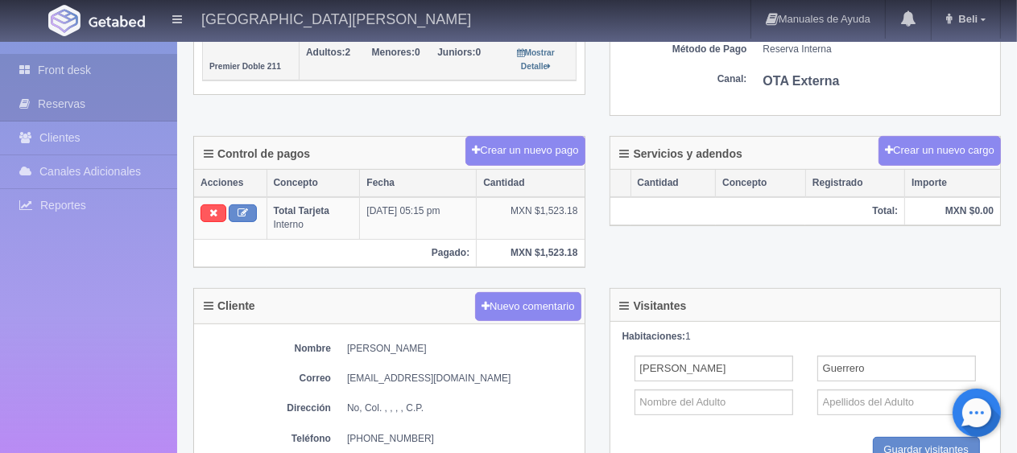
click at [106, 63] on link "Front desk" at bounding box center [88, 70] width 177 height 33
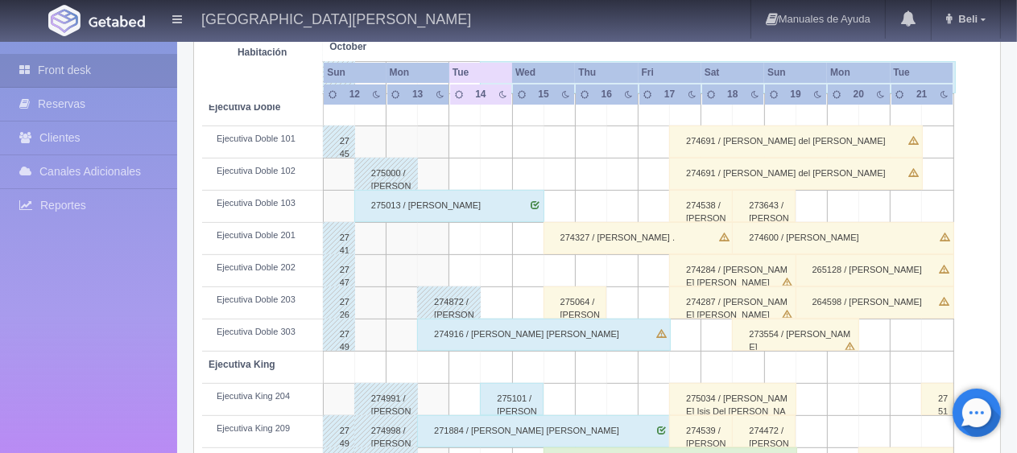
scroll to position [375, 0]
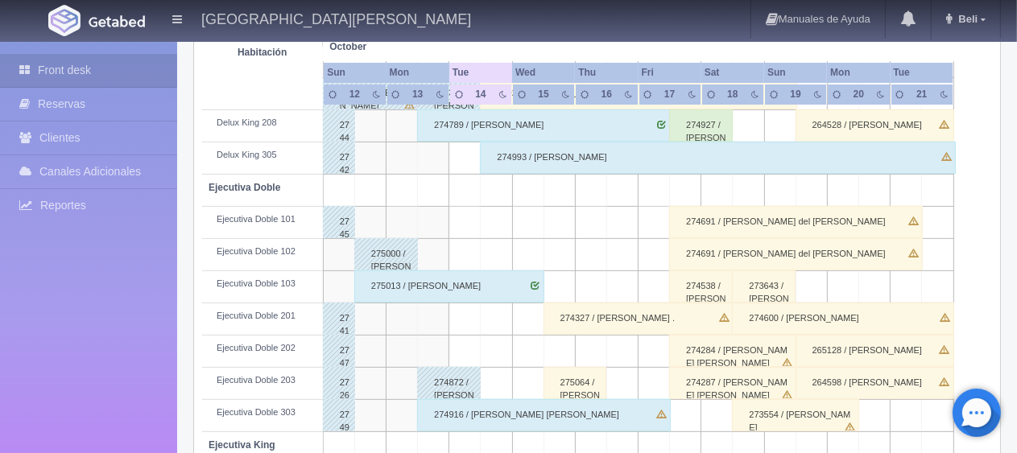
click at [599, 156] on div "274993 / [PERSON_NAME]" at bounding box center [718, 158] width 476 height 32
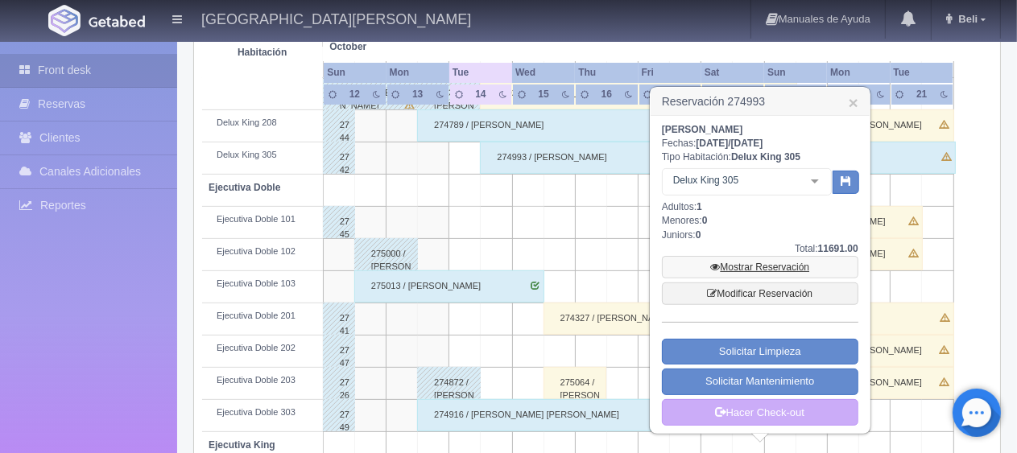
click at [725, 257] on link "Mostrar Reservación" at bounding box center [760, 267] width 196 height 23
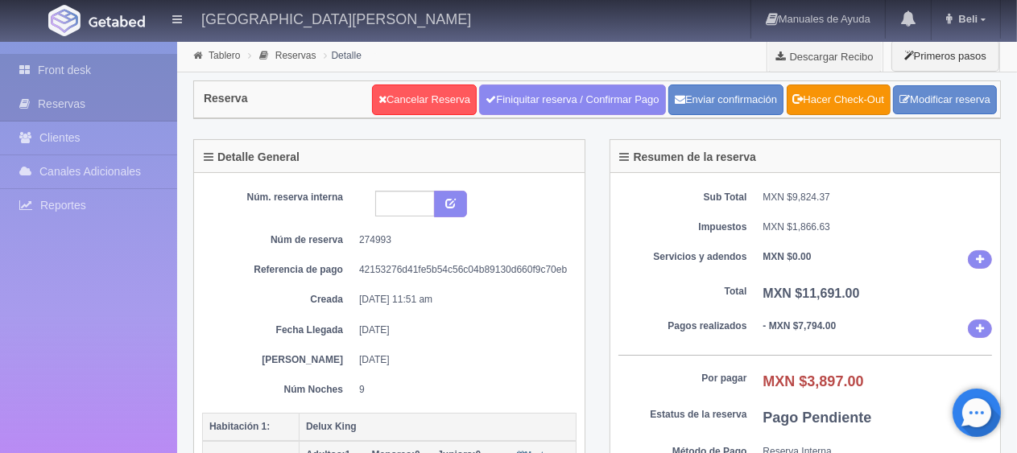
click at [147, 68] on link "Front desk" at bounding box center [88, 70] width 177 height 33
